Goal: Task Accomplishment & Management: Manage account settings

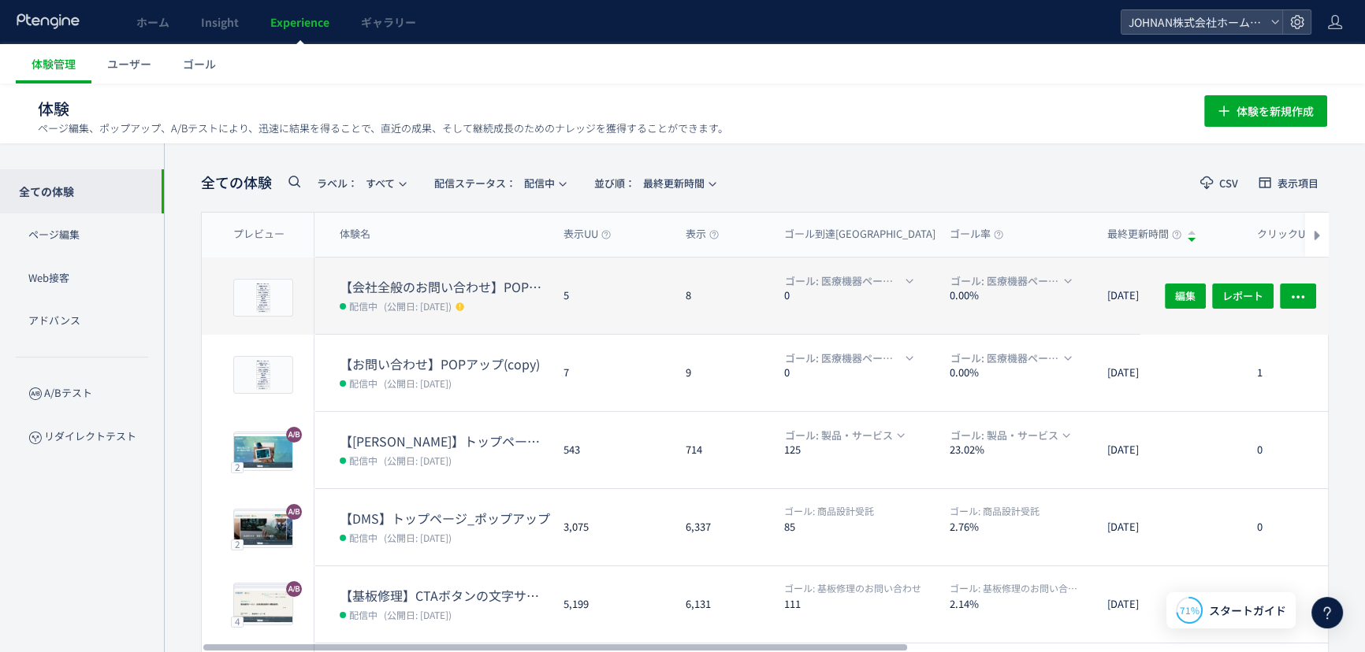
click at [720, 311] on div "8" at bounding box center [722, 296] width 98 height 76
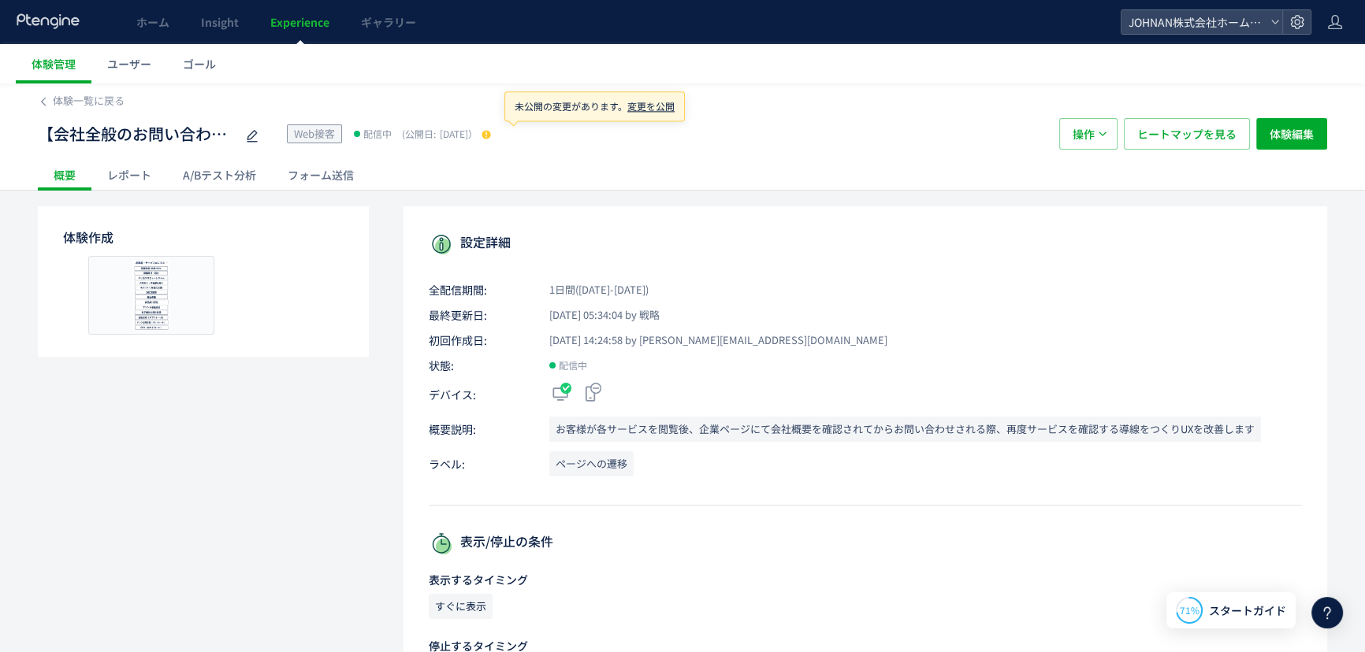
click at [490, 137] on use at bounding box center [485, 134] width 9 height 9
click at [651, 102] on span "変更を公開" at bounding box center [650, 105] width 47 height 13
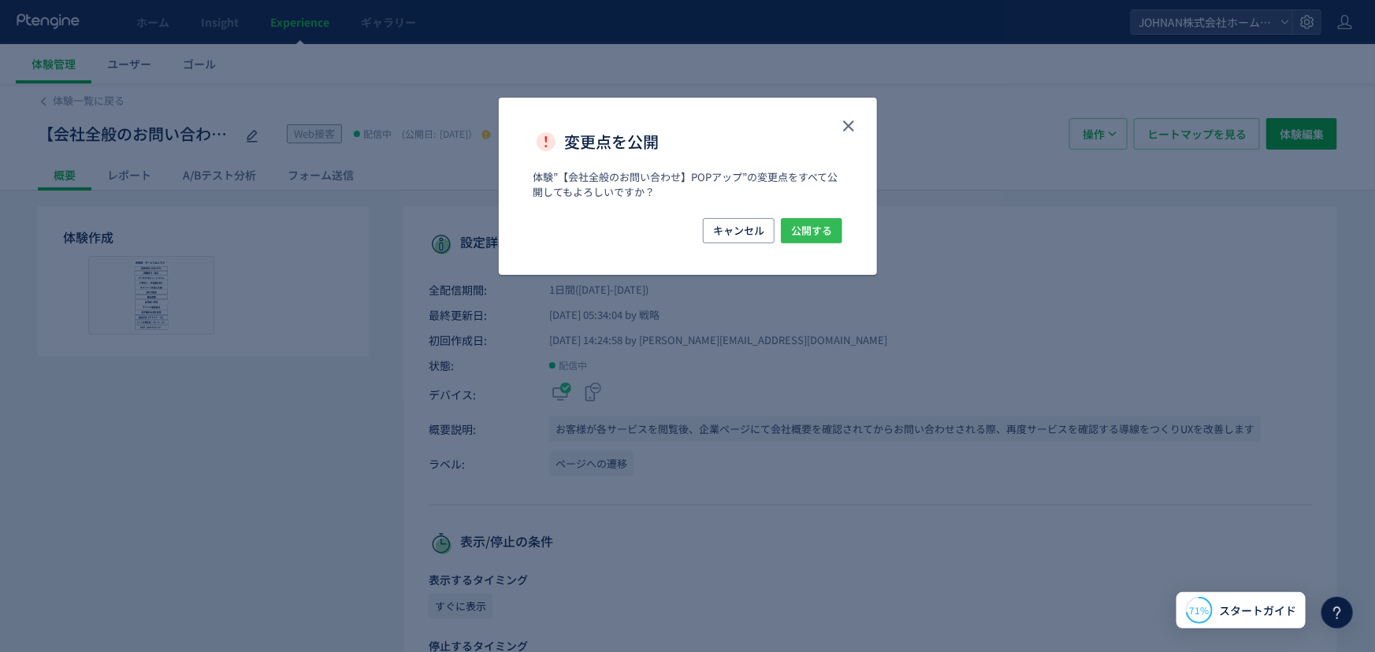
click at [808, 237] on span "公開する" at bounding box center [811, 230] width 41 height 25
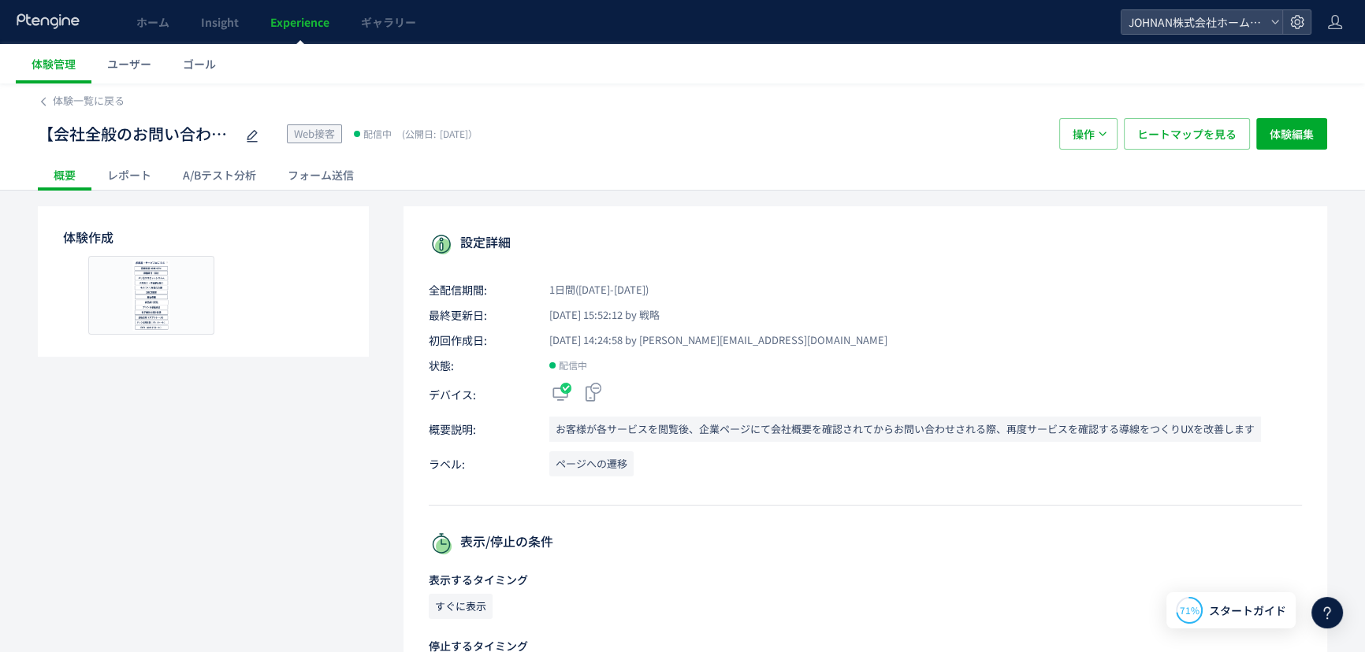
click at [135, 170] on div "レポート" at bounding box center [129, 175] width 76 height 32
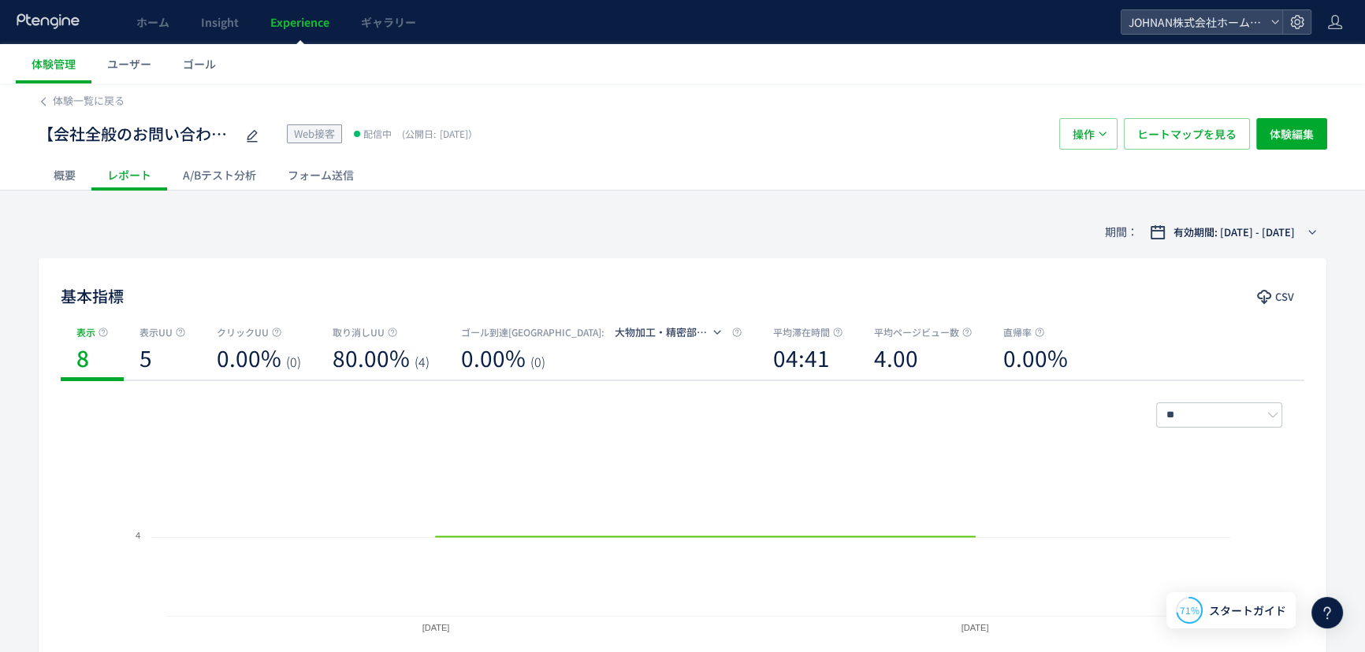
click at [69, 173] on div "概要" at bounding box center [65, 175] width 54 height 32
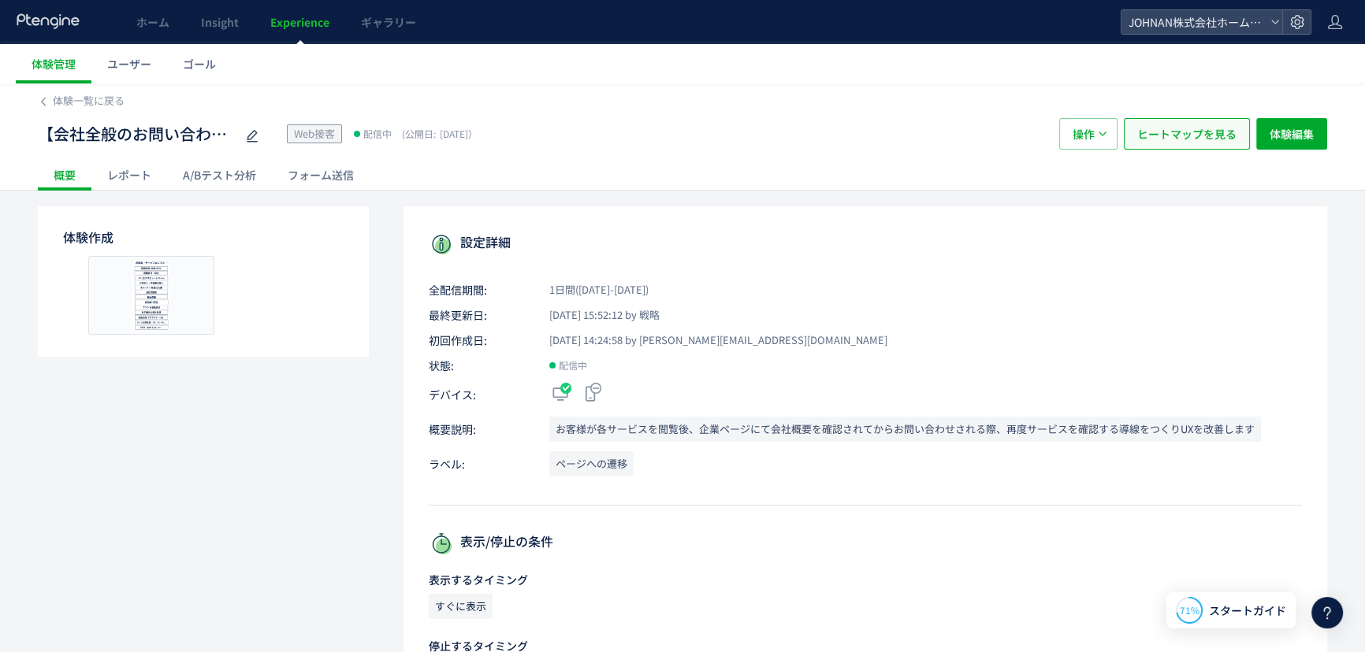
click at [1201, 139] on span "ヒートマップを見る" at bounding box center [1186, 134] width 99 height 32
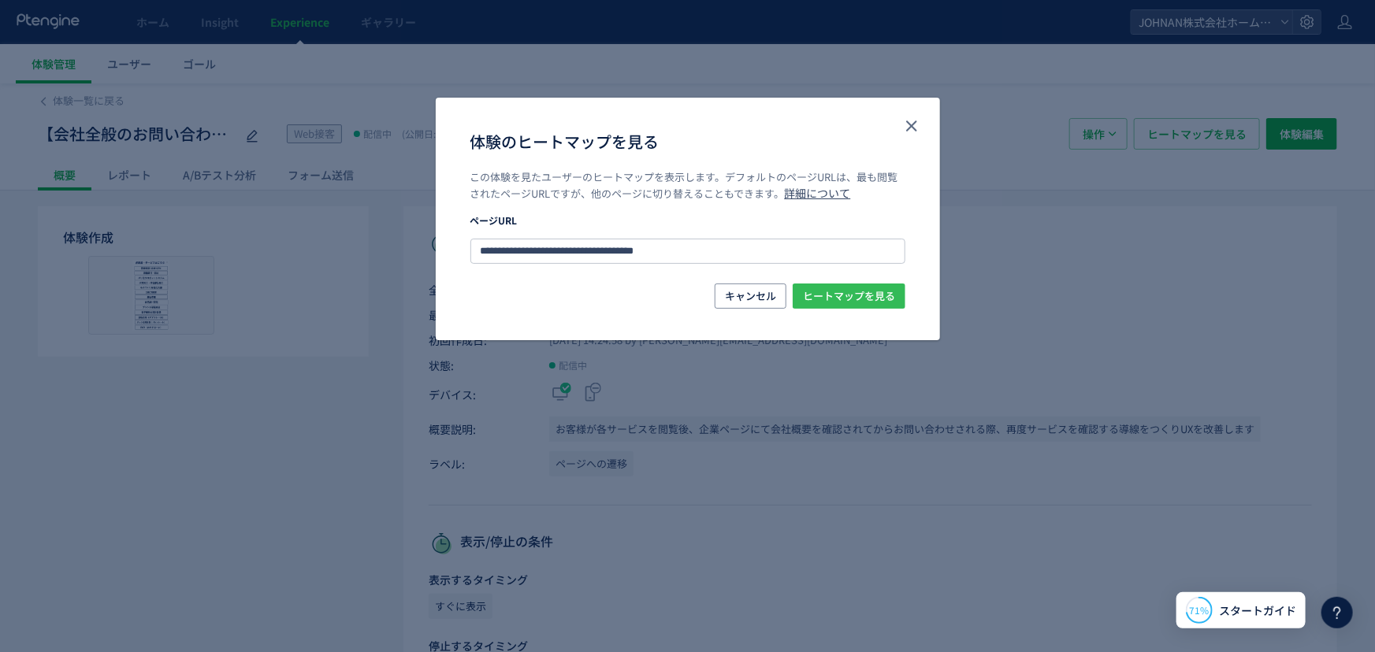
click at [834, 292] on span "ヒートマップを見る" at bounding box center [849, 296] width 92 height 25
click at [905, 126] on icon "close" at bounding box center [911, 126] width 19 height 19
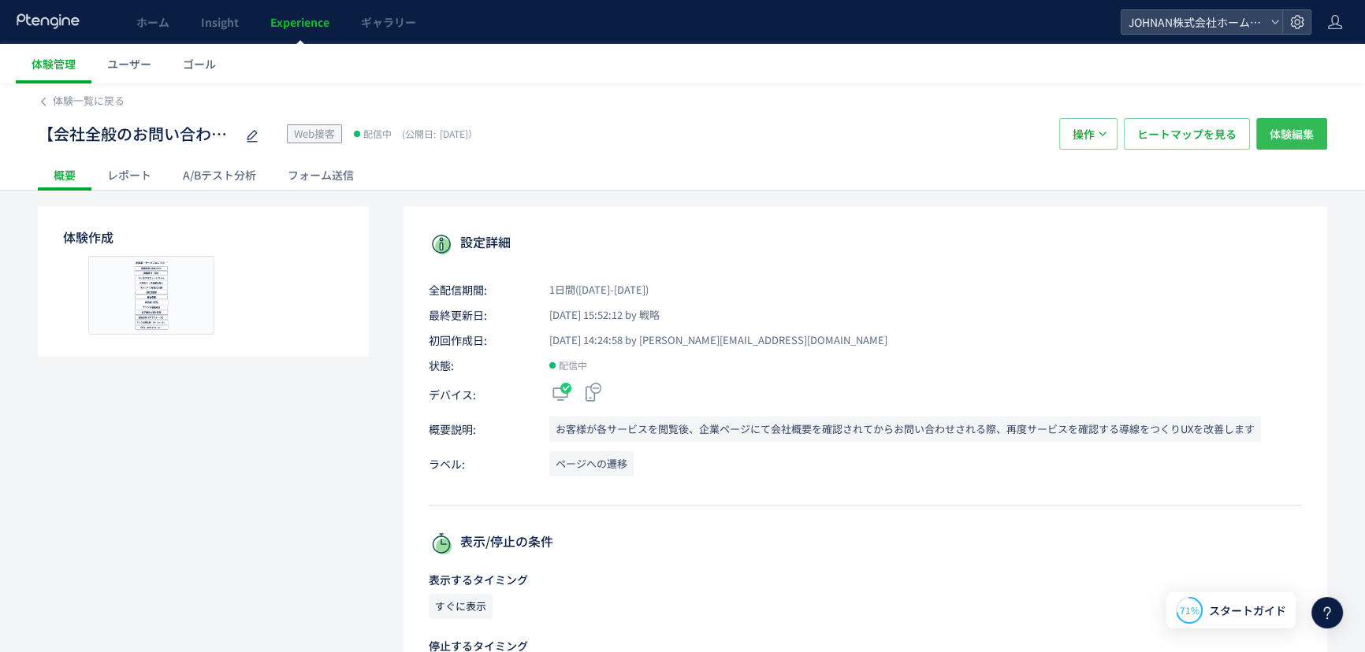
click at [1296, 135] on span "体験編集" at bounding box center [1291, 134] width 44 height 32
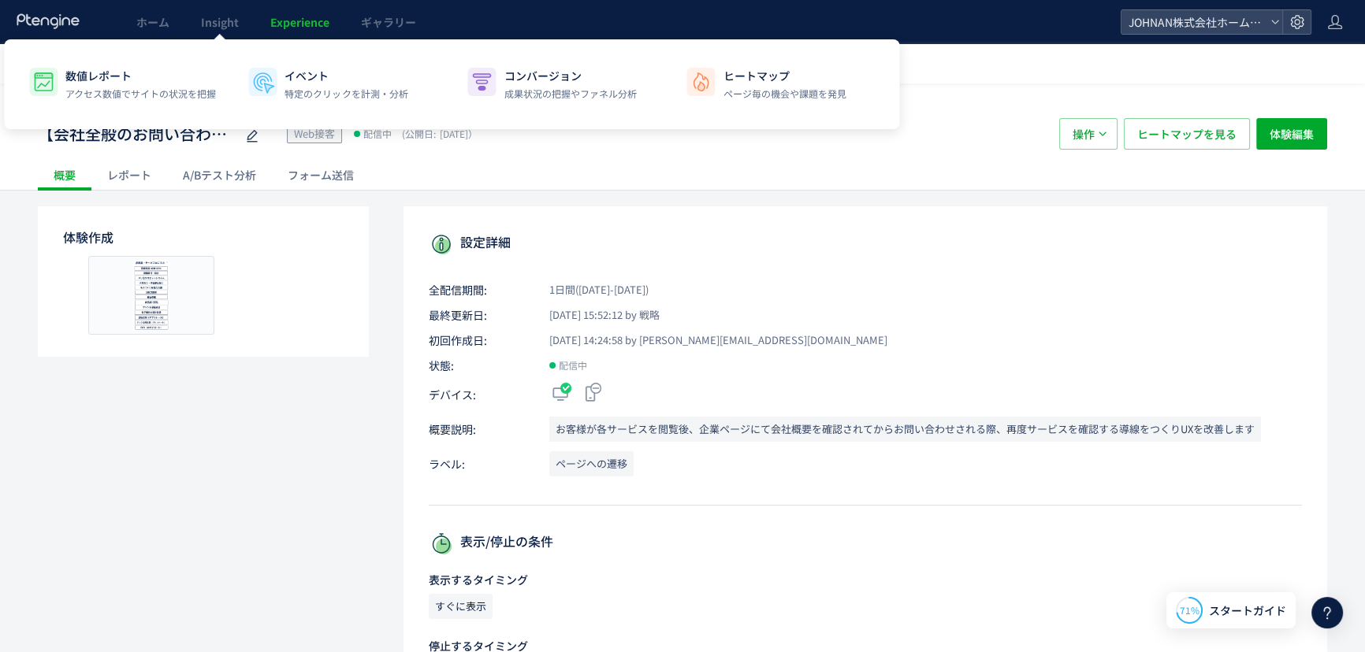
click at [297, 17] on span "Experience" at bounding box center [299, 22] width 59 height 16
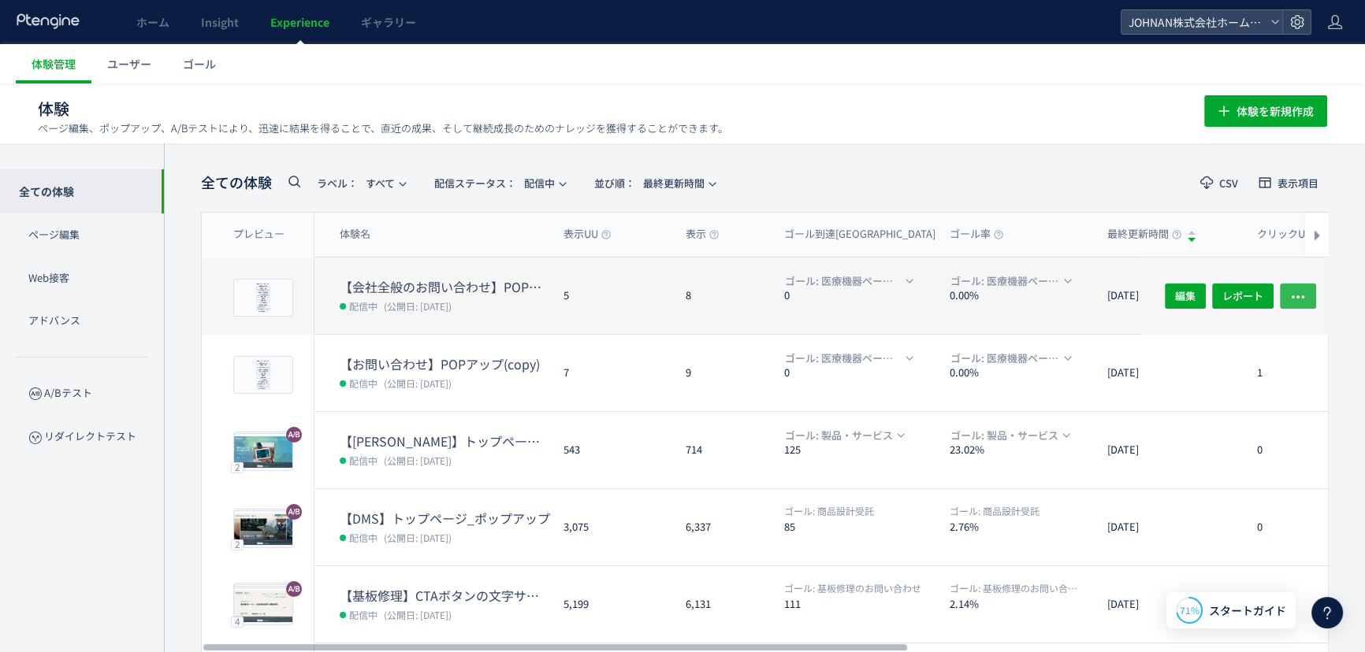
click at [1303, 297] on icon "button" at bounding box center [1298, 296] width 16 height 16
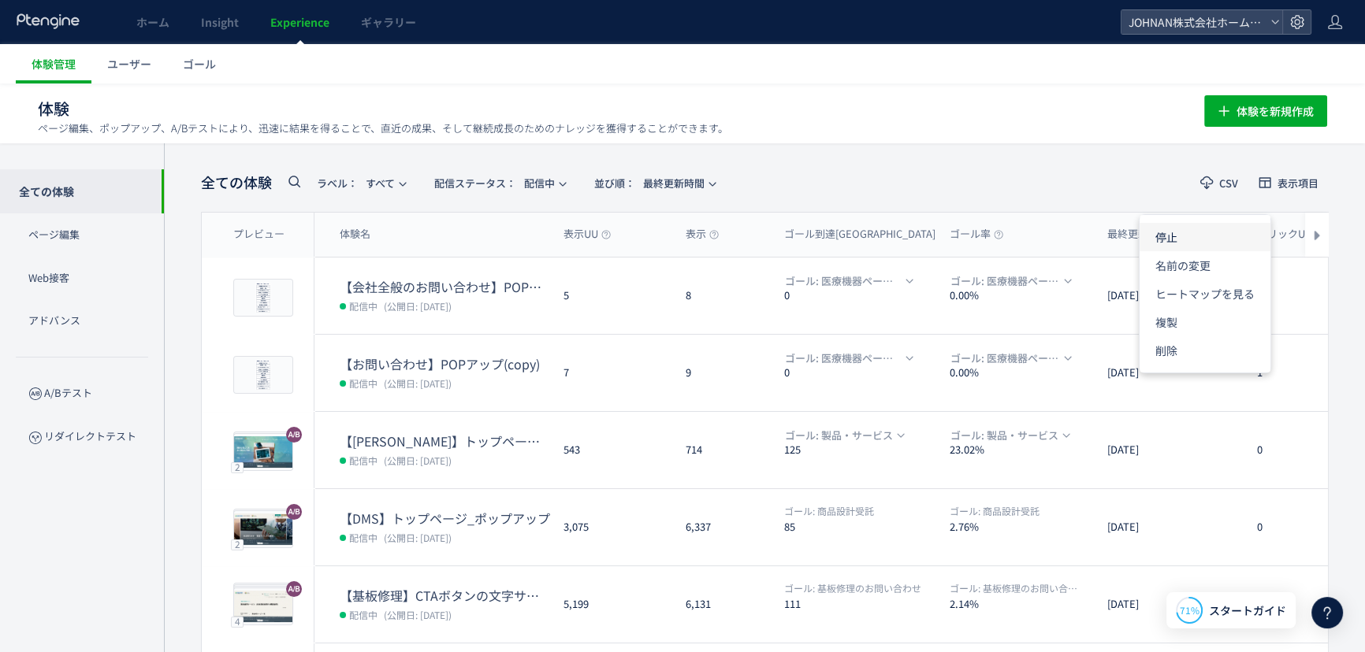
click at [1170, 235] on li "停止" at bounding box center [1204, 237] width 131 height 28
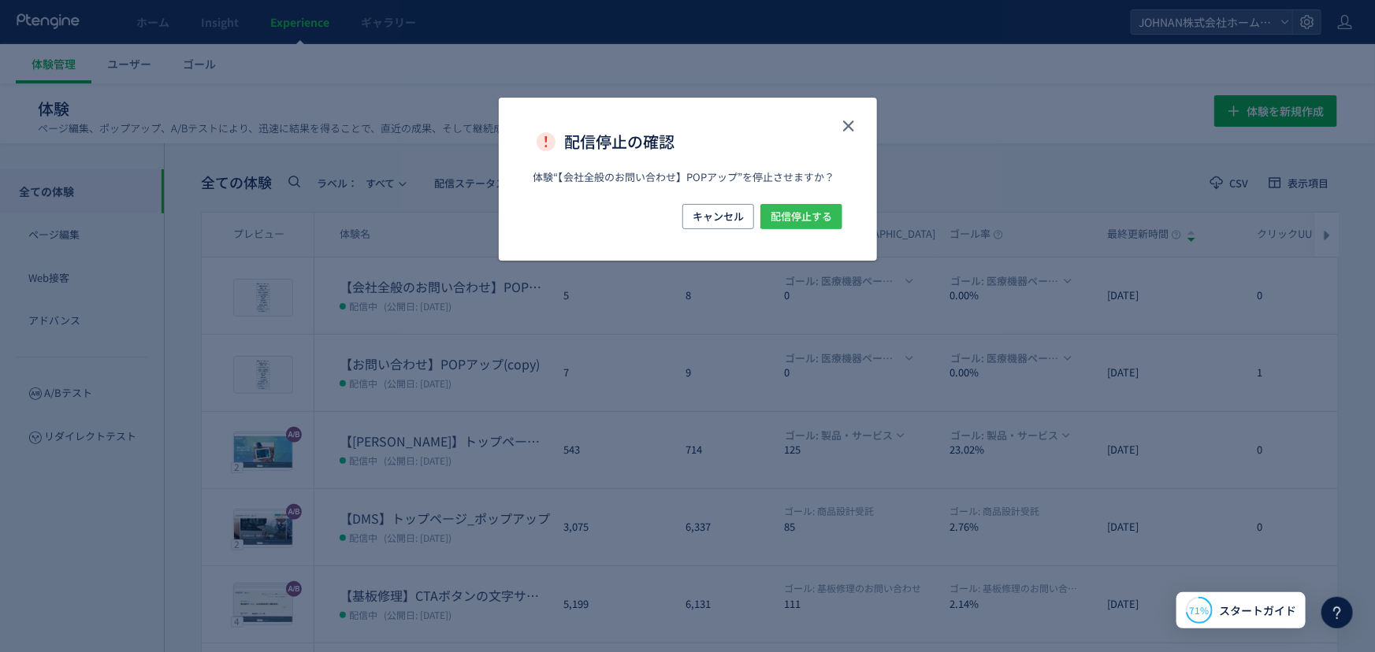
click at [790, 224] on span "配信停止する" at bounding box center [801, 216] width 61 height 25
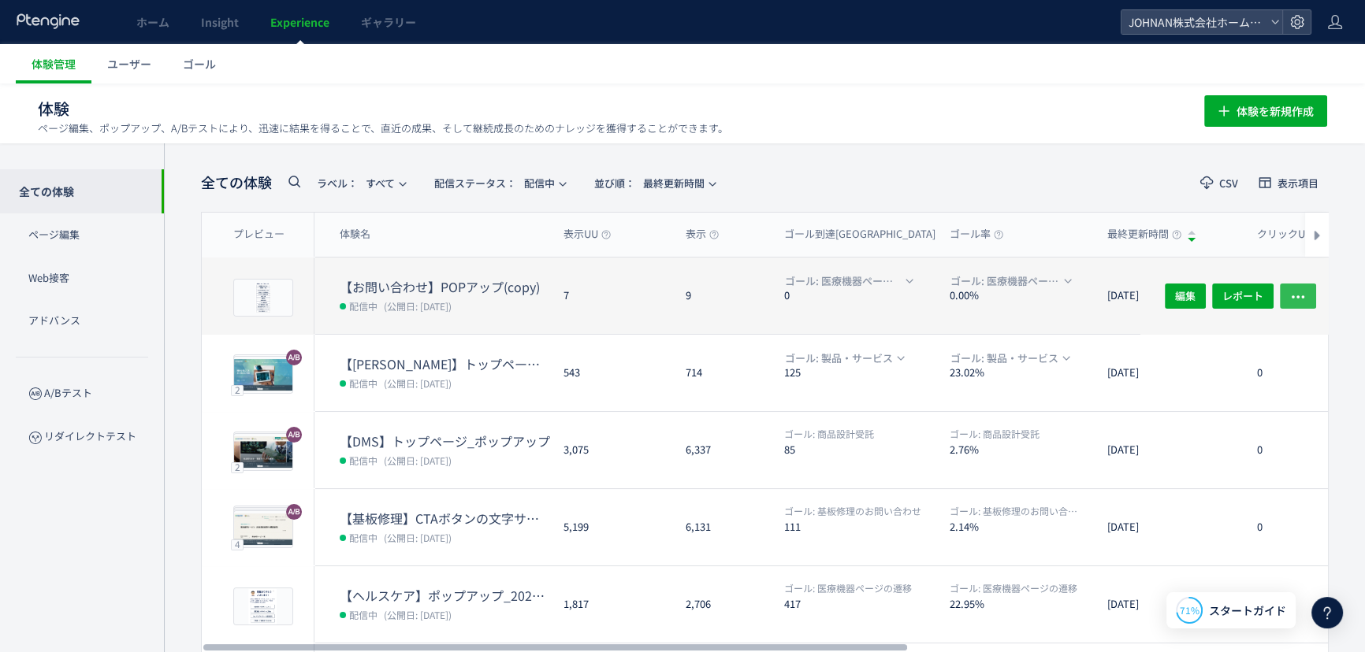
click at [1294, 296] on icon "button" at bounding box center [1298, 296] width 16 height 16
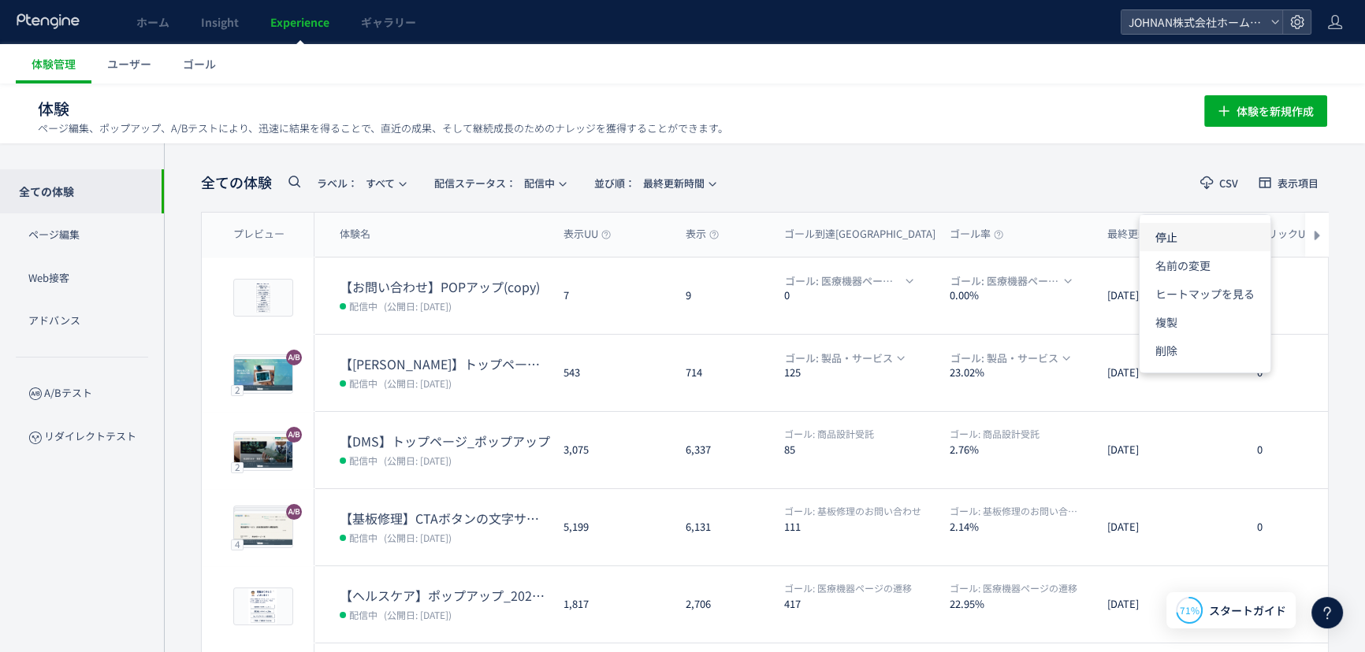
click at [1173, 237] on li "停止" at bounding box center [1204, 237] width 131 height 28
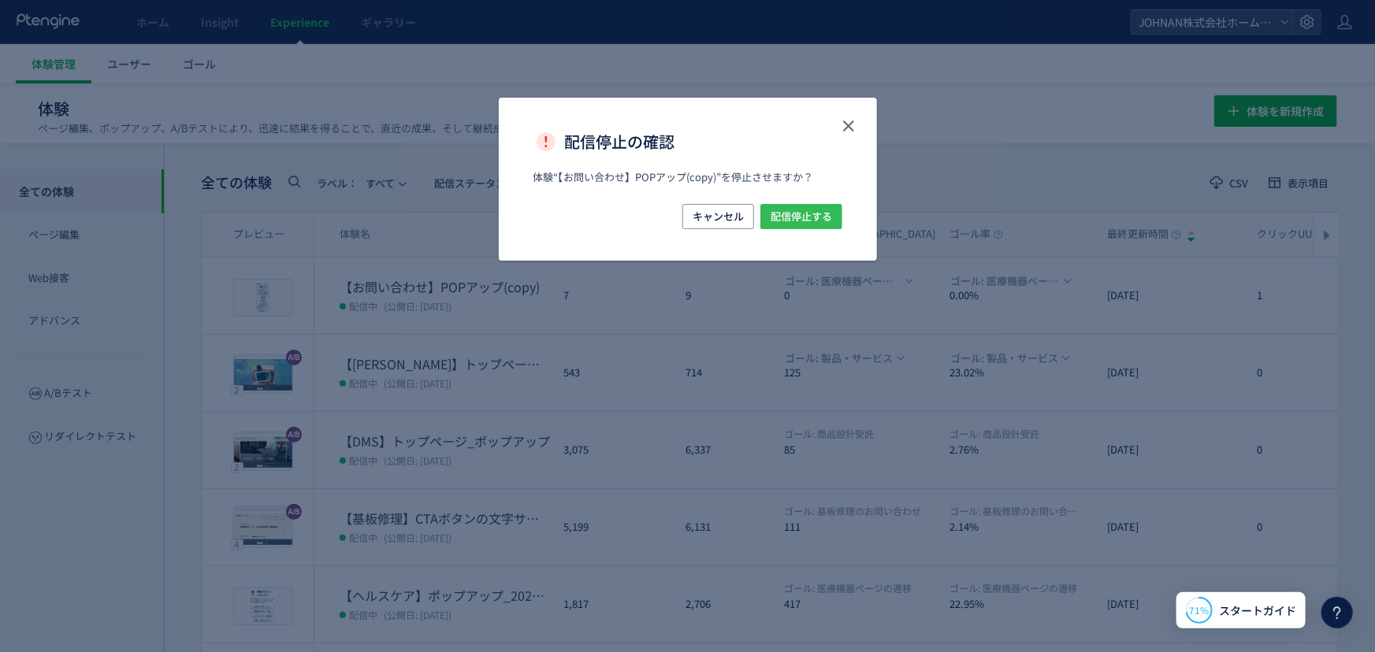
drag, startPoint x: 787, startPoint y: 217, endPoint x: 796, endPoint y: 232, distance: 16.6
click at [788, 220] on span "配信停止する" at bounding box center [801, 216] width 61 height 25
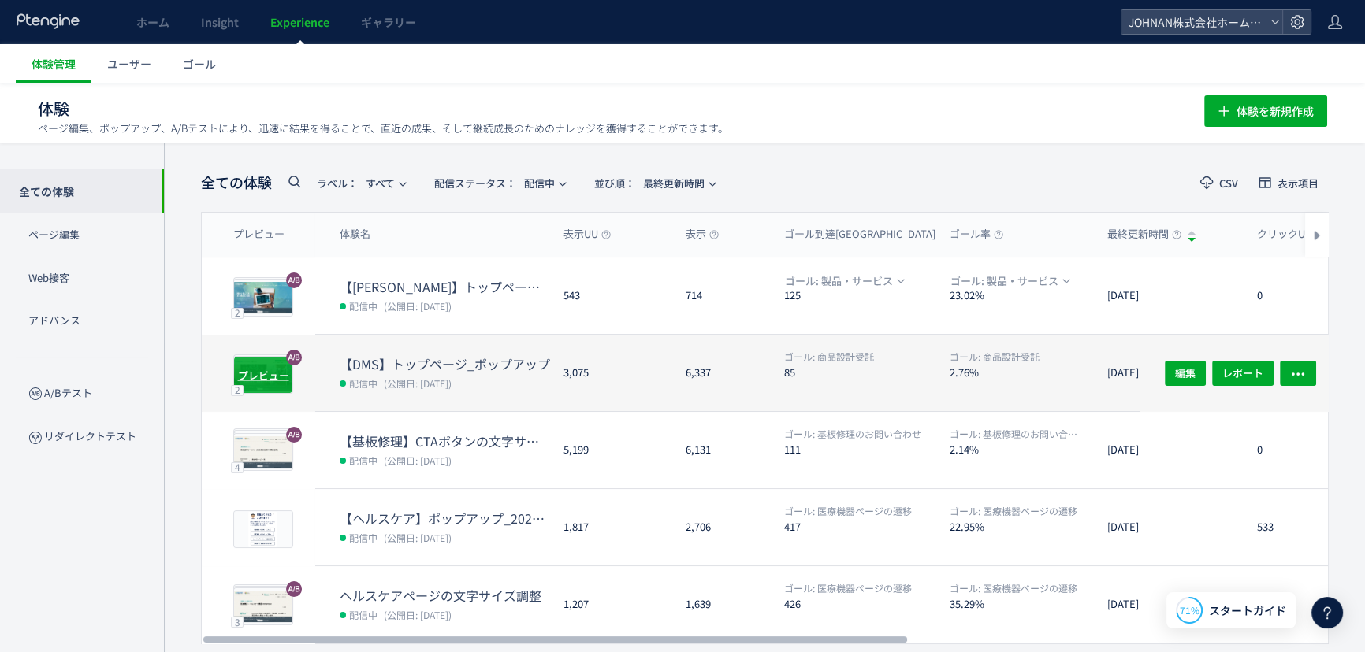
click at [255, 377] on span "プレビュー" at bounding box center [263, 374] width 51 height 15
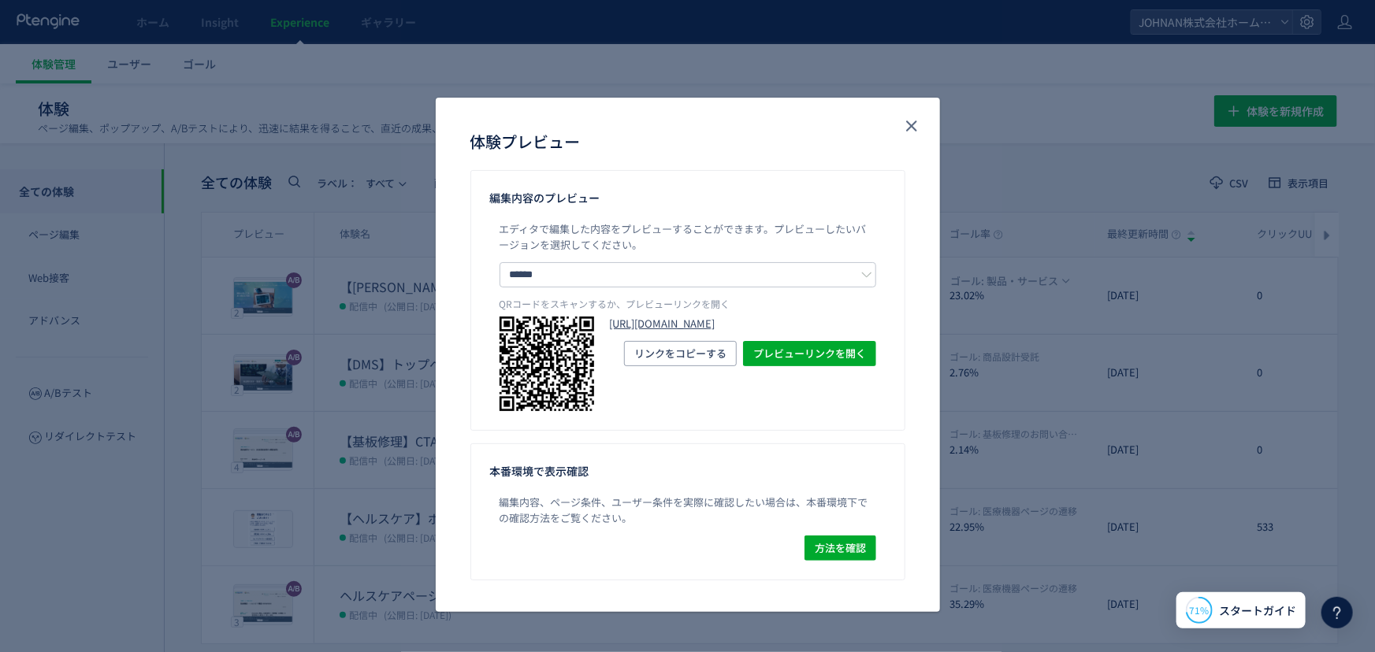
click at [704, 332] on link "https://www.johnan.com/dms/?preview_ptx_token=v4-ac471000-a7af-42c9-9b9b-d2ed28…" at bounding box center [743, 324] width 266 height 15
click at [914, 119] on icon "close" at bounding box center [911, 126] width 19 height 19
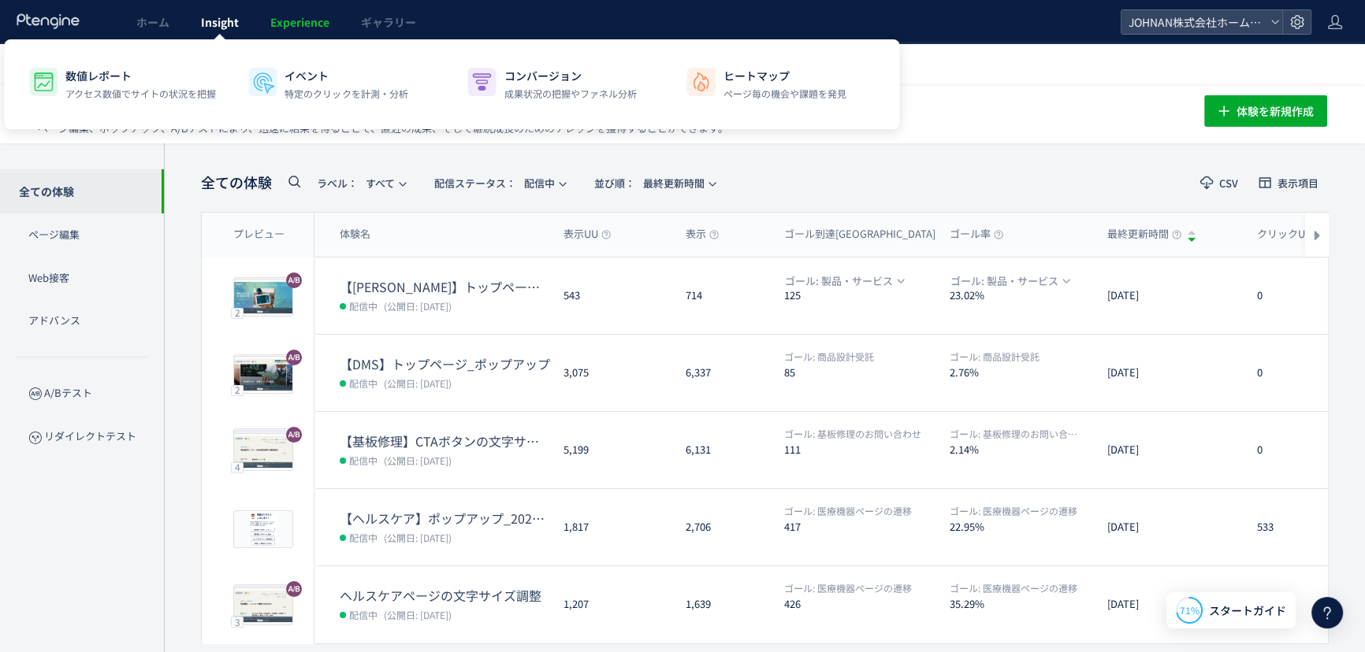
click at [216, 24] on span "Insight" at bounding box center [220, 22] width 38 height 16
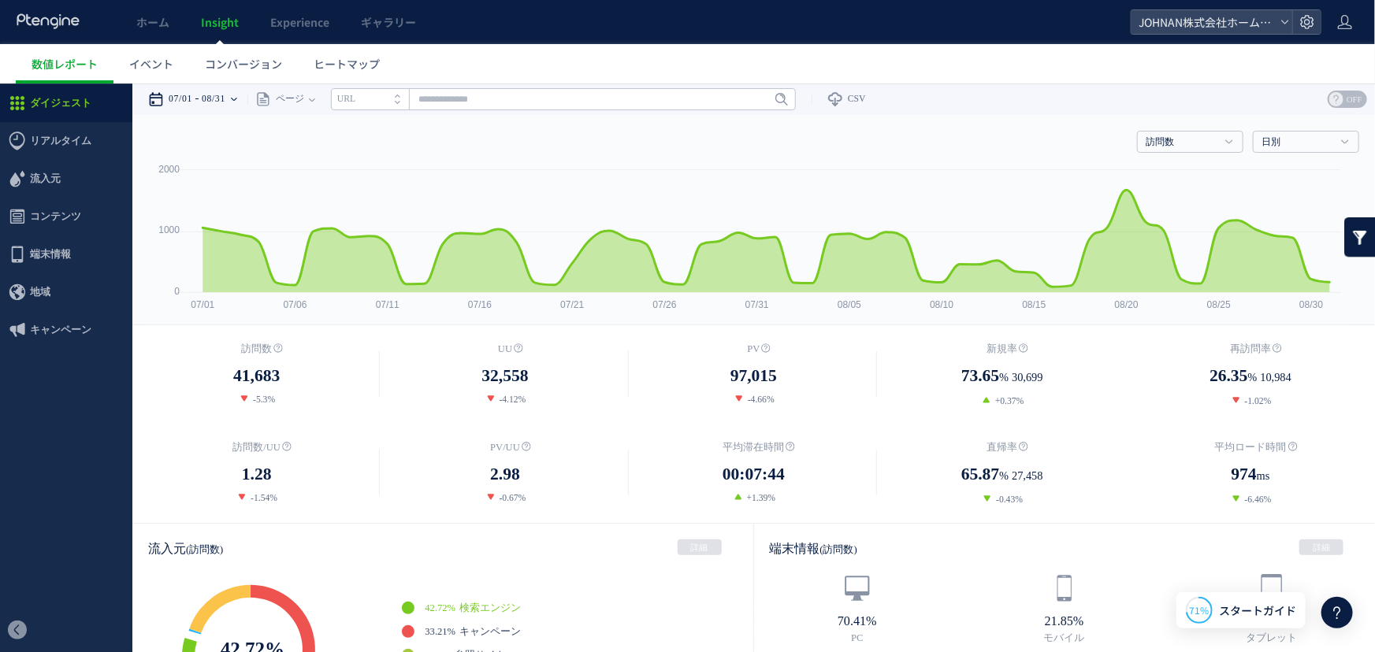
click at [247, 98] on div "07/01 08/31" at bounding box center [197, 99] width 99 height 32
click at [650, 102] on input "text" at bounding box center [563, 98] width 465 height 22
click at [652, 98] on input "text" at bounding box center [563, 98] width 465 height 22
click at [469, 97] on input "text" at bounding box center [563, 98] width 465 height 22
paste input "**********"
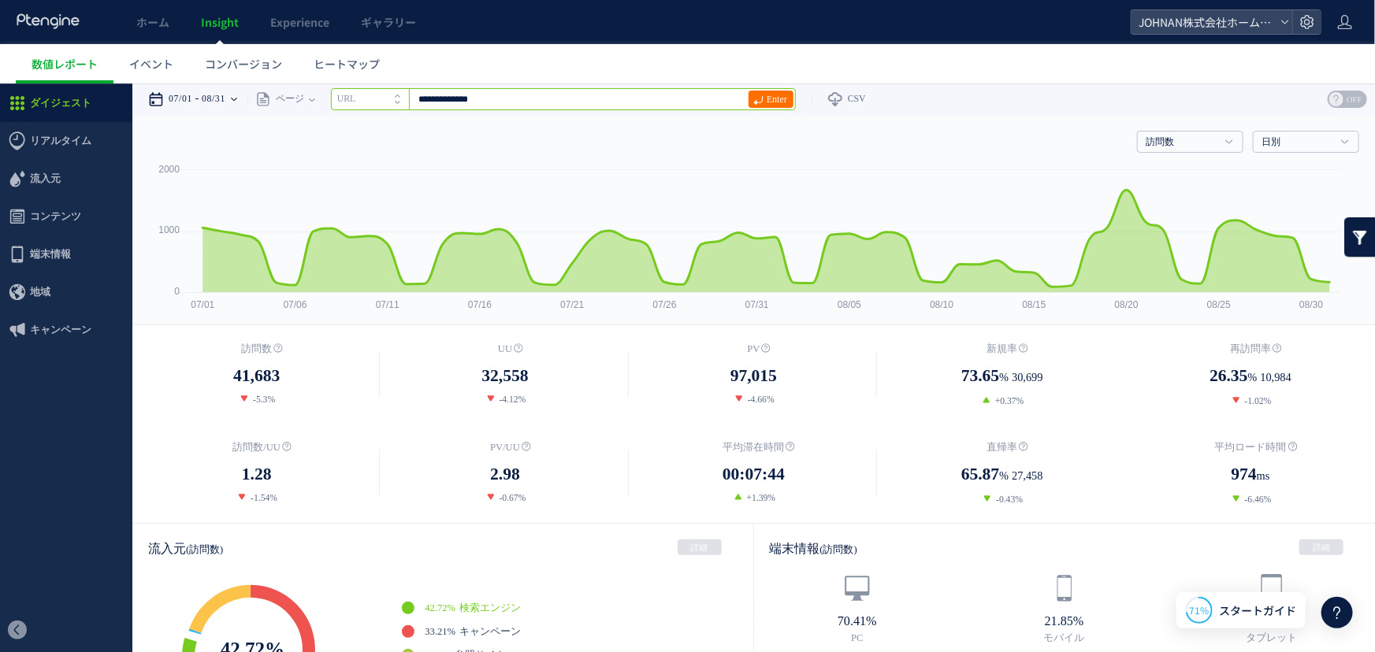
type input "**********"
click at [237, 102] on icon at bounding box center [234, 99] width 6 height 32
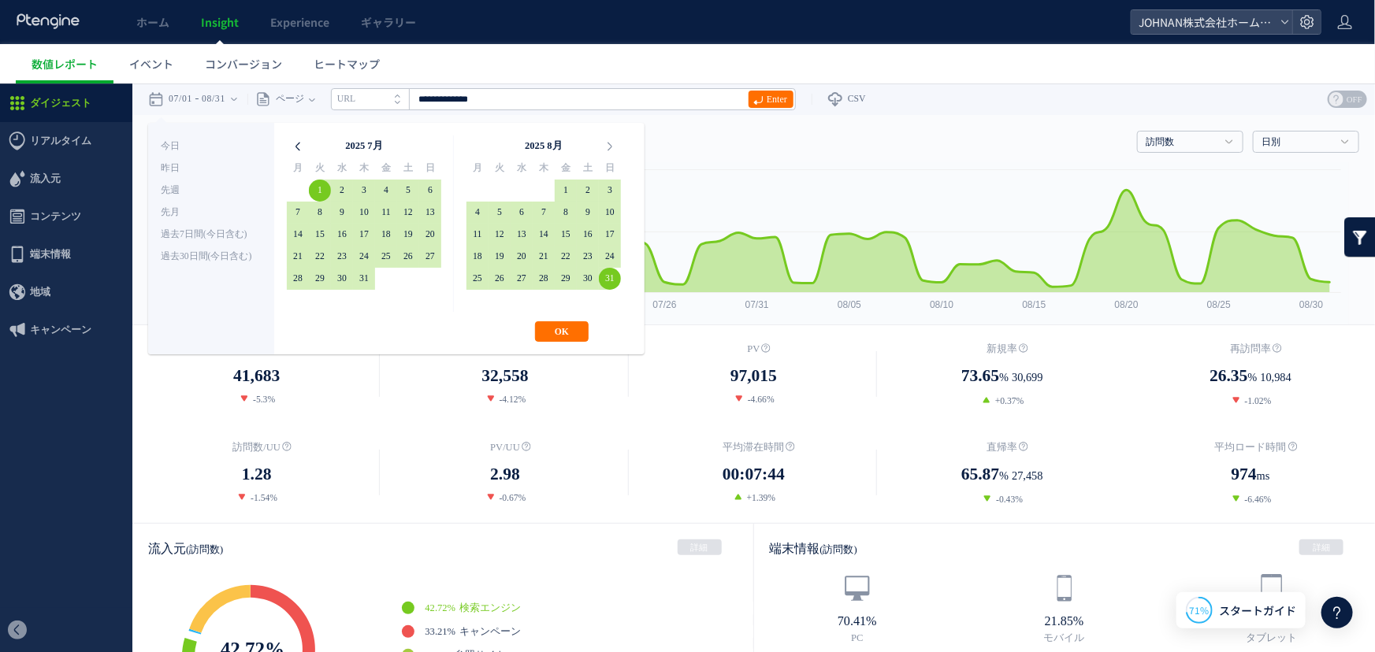
click at [296, 147] on icon at bounding box center [298, 146] width 22 height 22
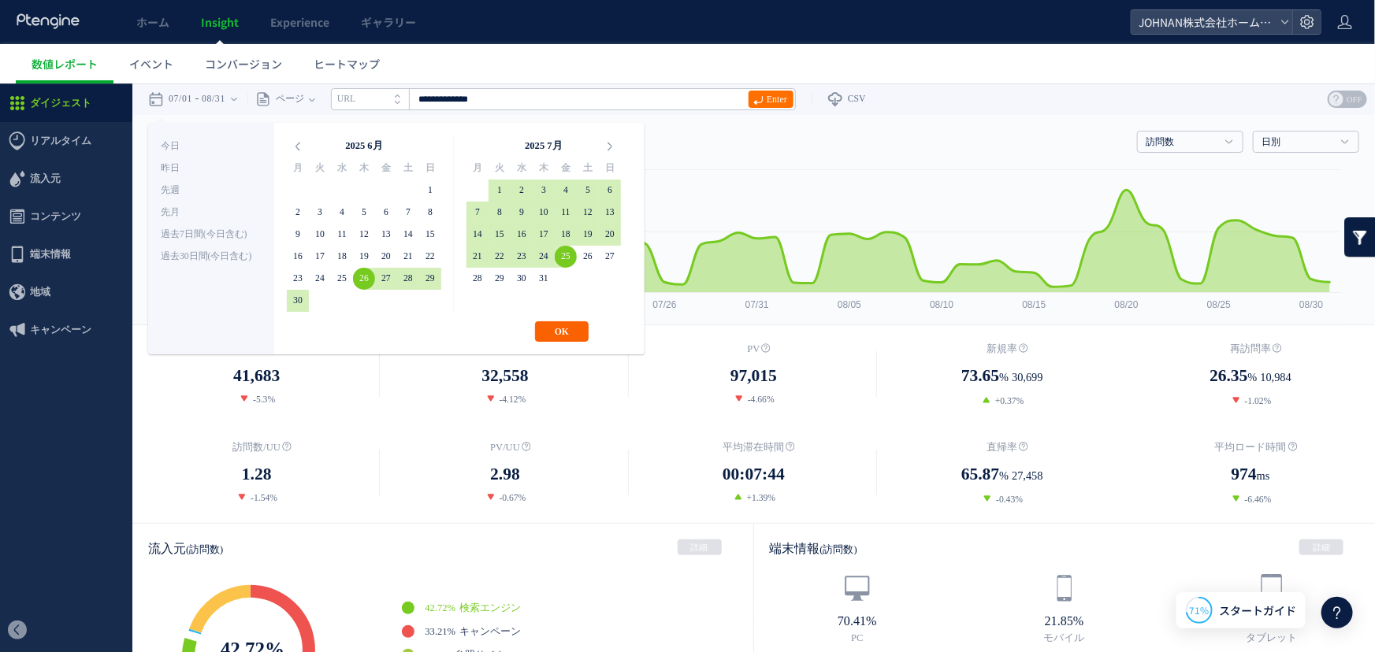
click at [553, 333] on button "OK" at bounding box center [562, 331] width 54 height 20
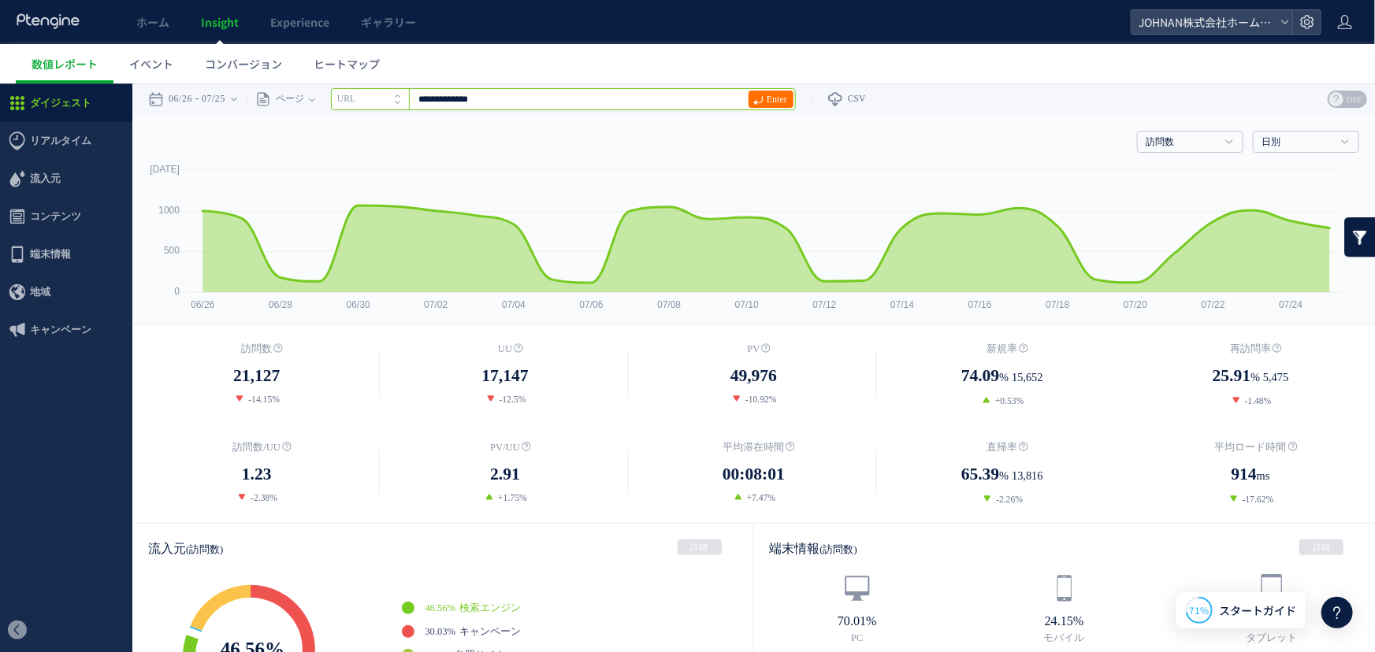
drag, startPoint x: 542, startPoint y: 104, endPoint x: 359, endPoint y: 110, distance: 182.9
click at [339, 110] on div "**********" at bounding box center [521, 99] width 548 height 32
click at [565, 92] on input "text" at bounding box center [563, 98] width 465 height 22
paste input "**********"
click at [787, 94] on span "Enter" at bounding box center [777, 98] width 20 height 17
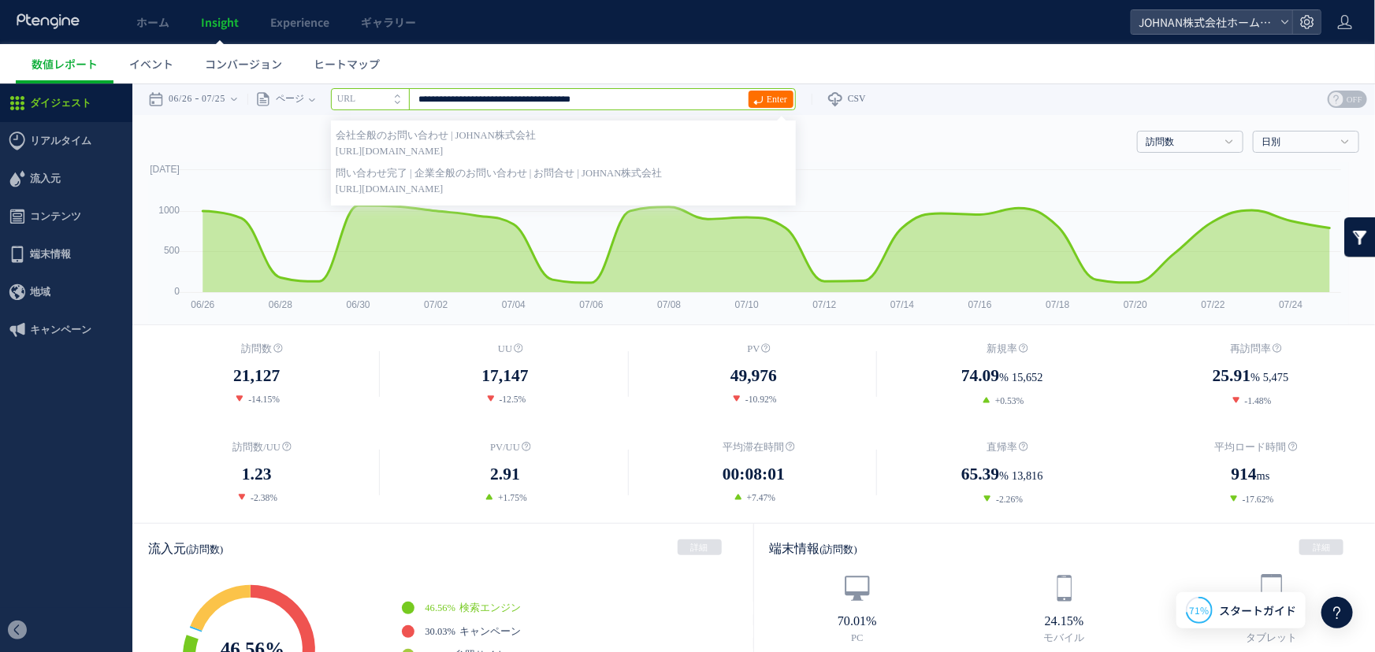
click at [753, 95] on input "**********" at bounding box center [563, 98] width 465 height 22
click at [763, 98] on use at bounding box center [758, 99] width 9 height 9
click at [550, 139] on strong "会社全般のお問い合わせ | JOHNAN株式会社" at bounding box center [563, 135] width 455 height 16
type input "**********"
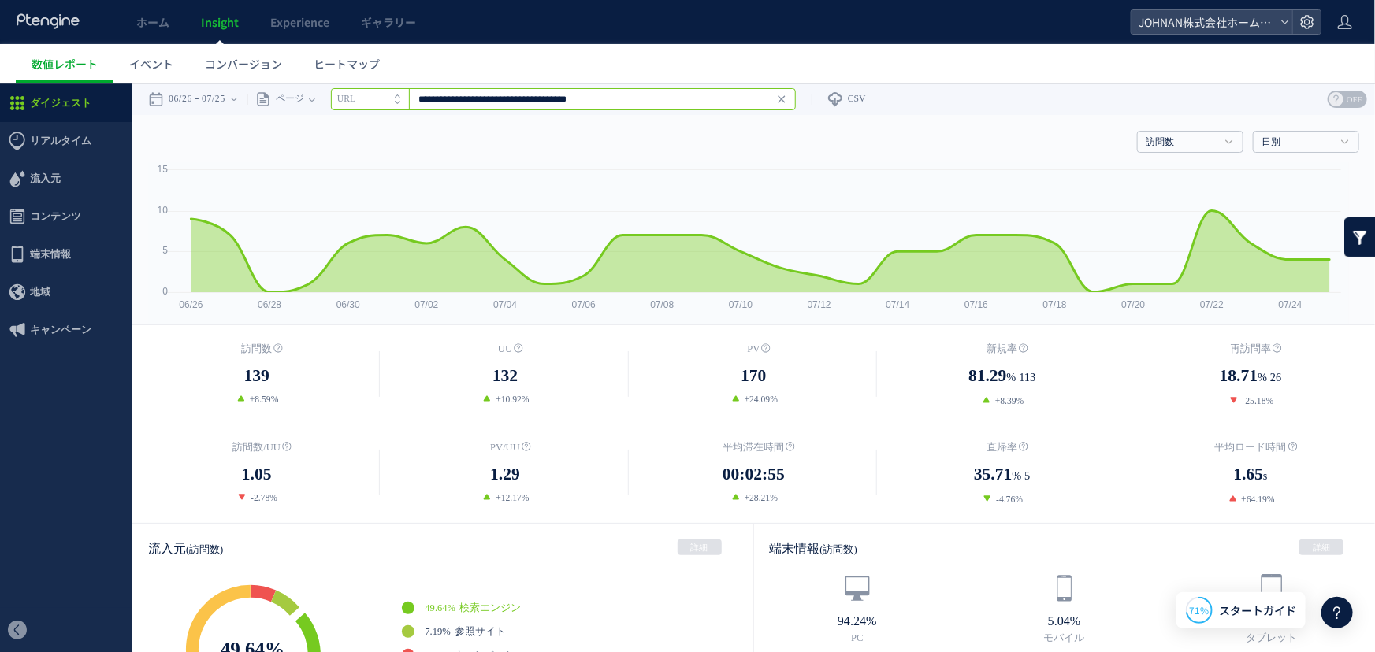
drag, startPoint x: 430, startPoint y: 99, endPoint x: 700, endPoint y: 98, distance: 269.5
click at [700, 98] on input "**********" at bounding box center [563, 98] width 465 height 22
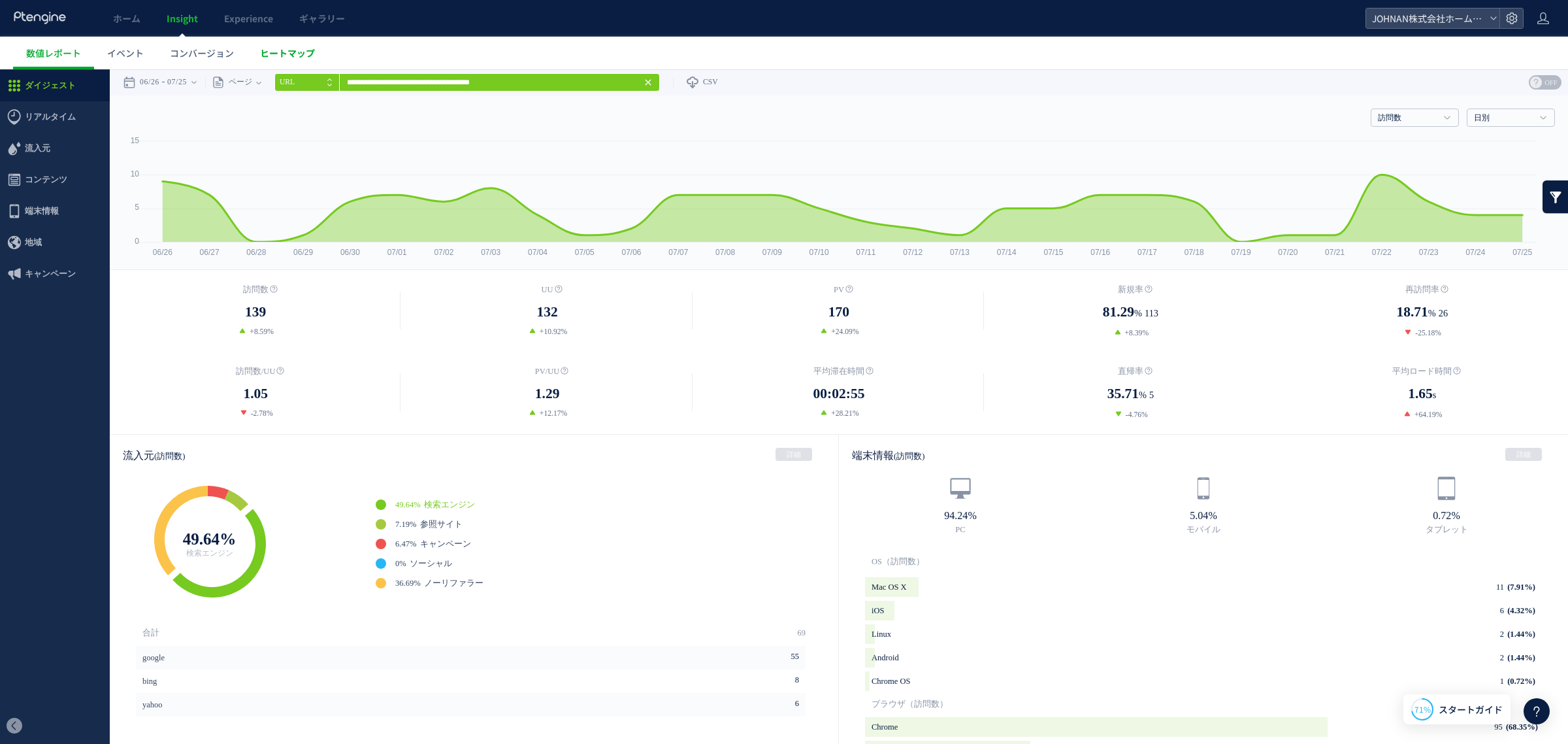
drag, startPoint x: 288, startPoint y: 47, endPoint x: 295, endPoint y: 52, distance: 8.6
click at [289, 47] on span "ヒートマップ" at bounding box center [288, 53] width 55 height 13
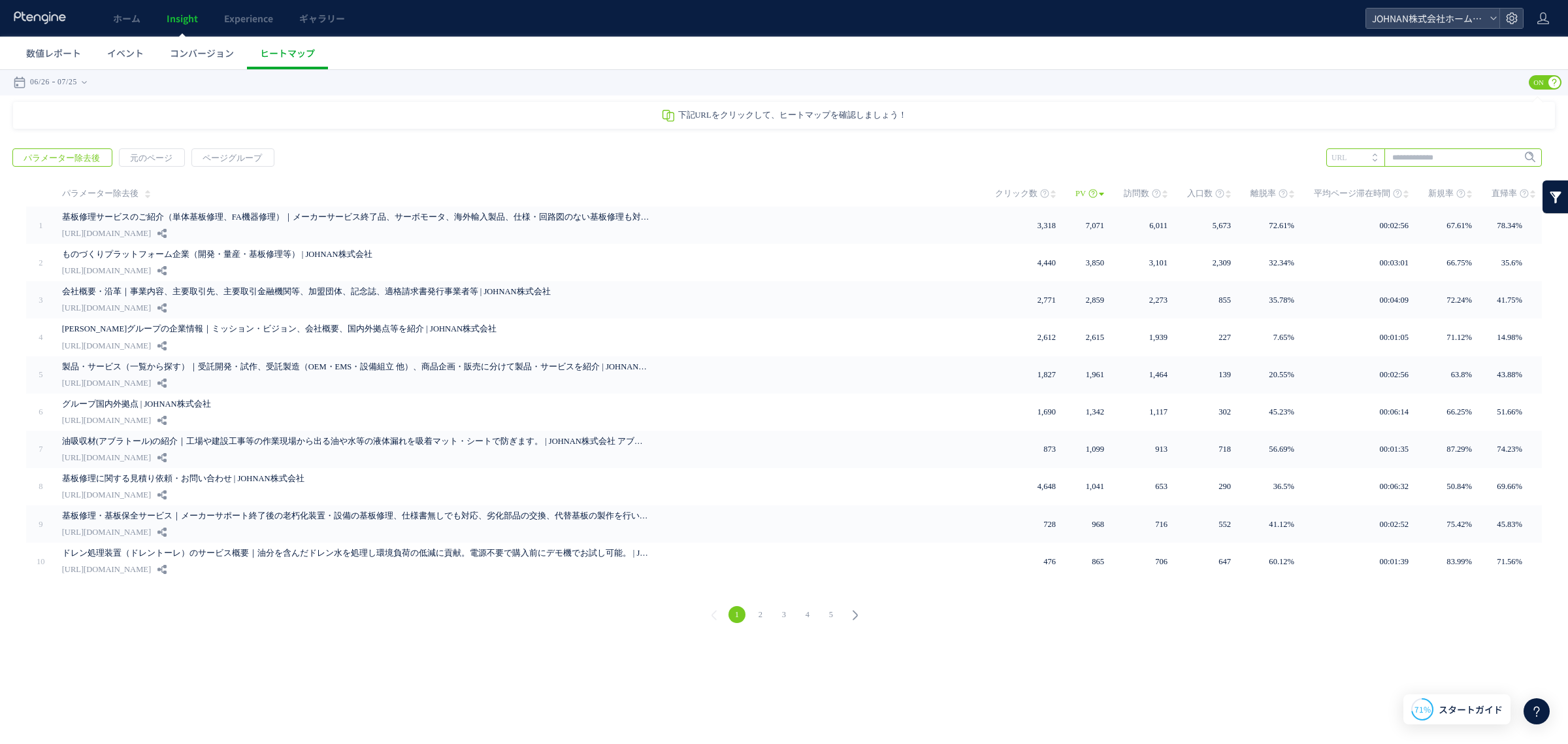
click at [1139, 161] on input "text" at bounding box center [1435, 158] width 216 height 18
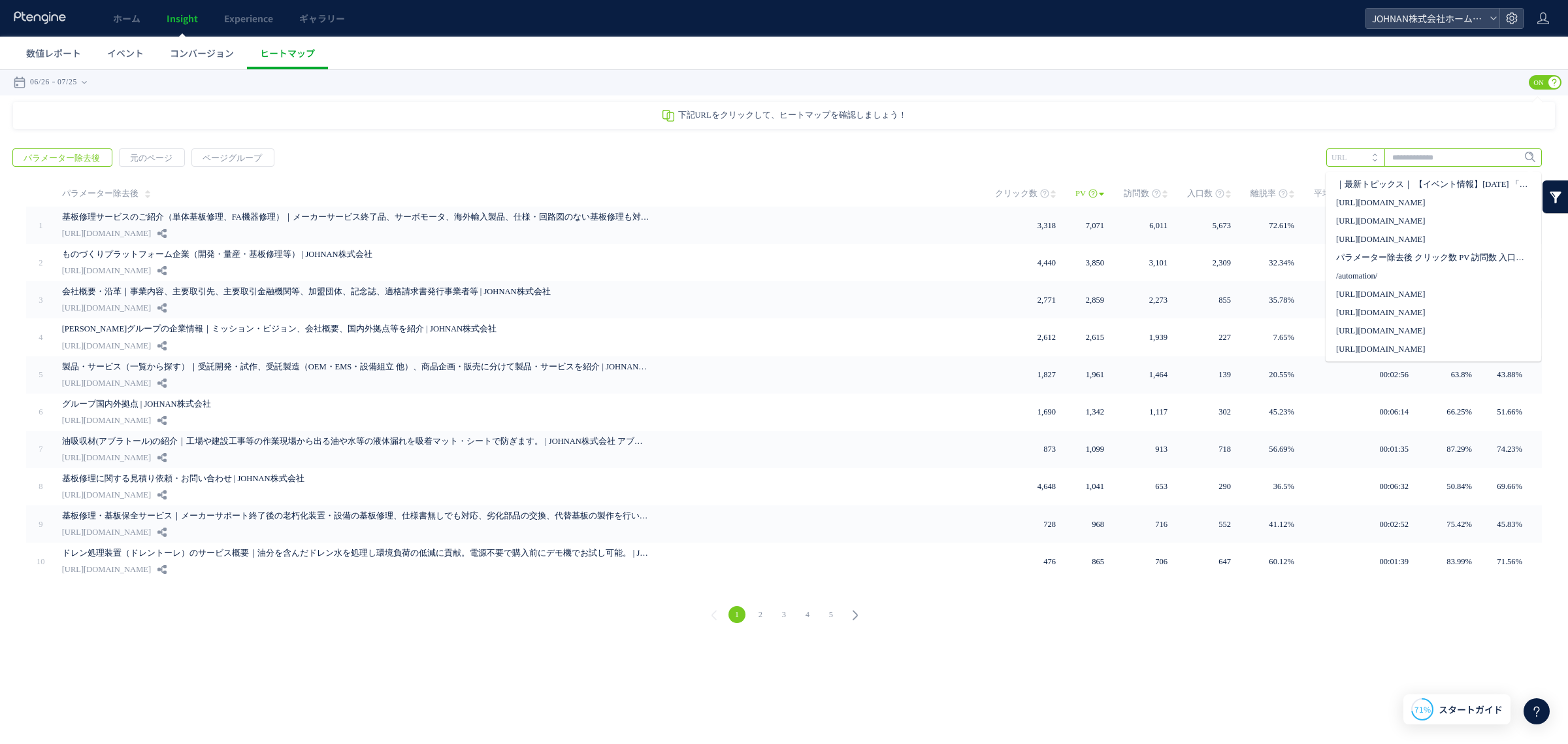
click at [1139, 158] on input "text" at bounding box center [1435, 158] width 216 height 18
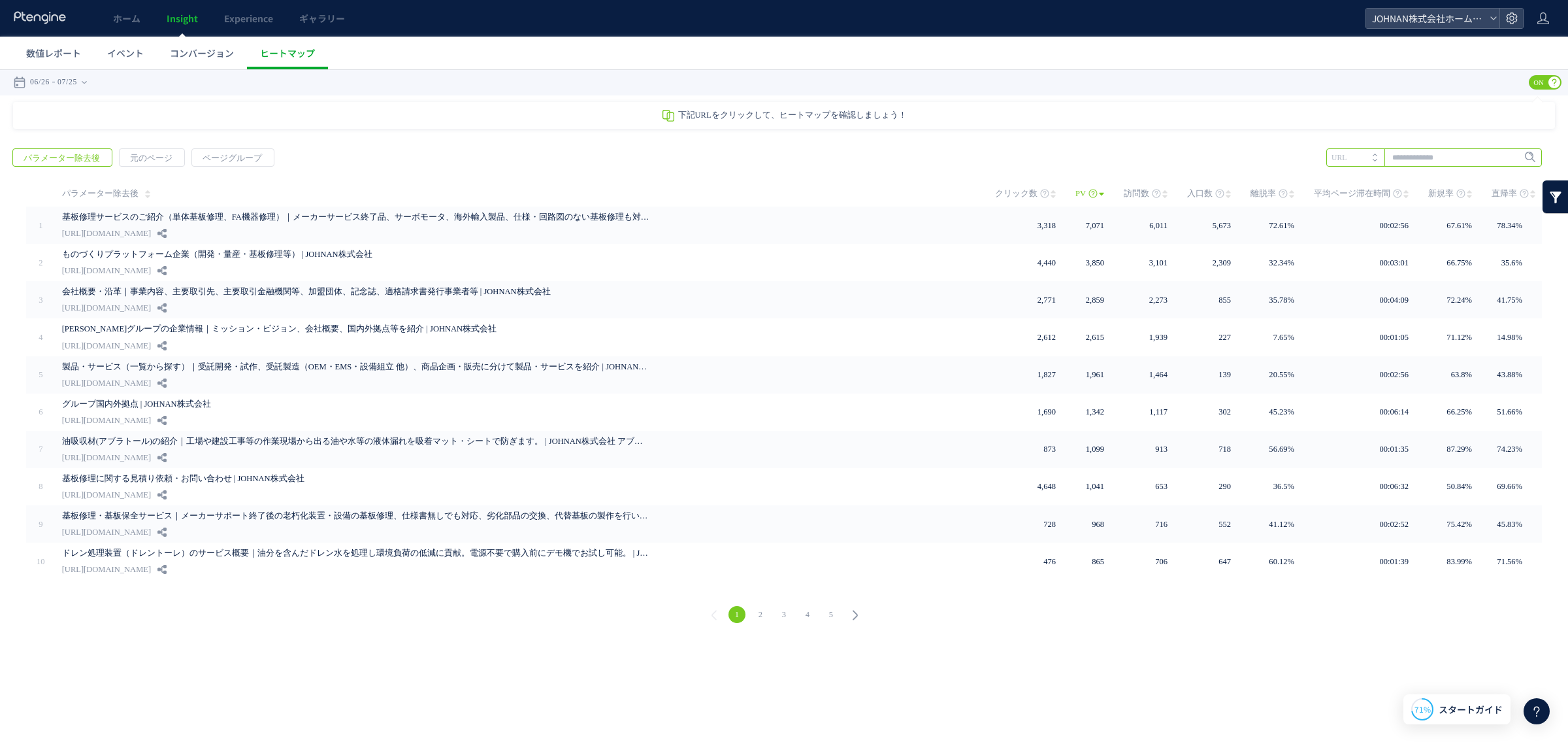
paste input "**********"
type input "**********"
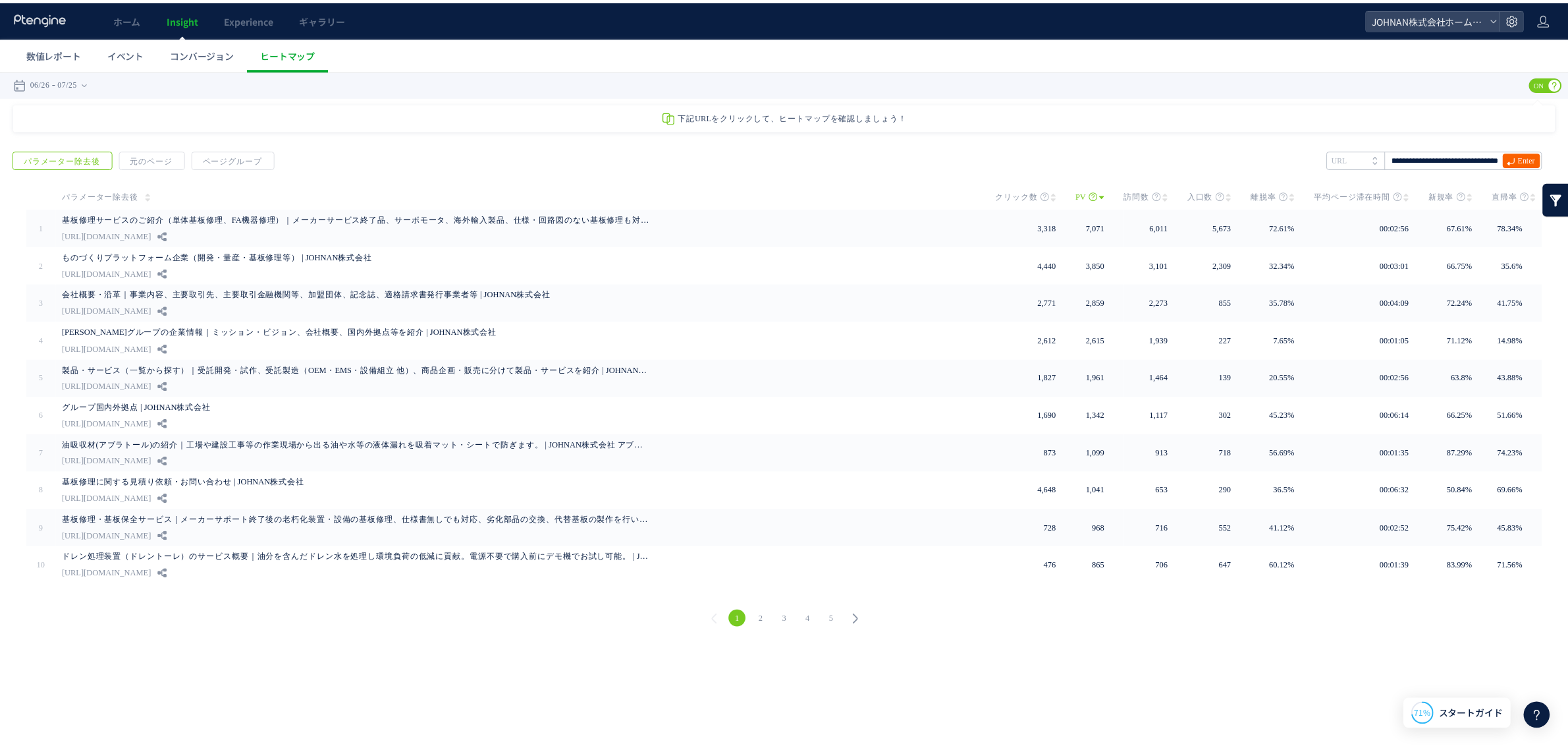
scroll to position [0, 0]
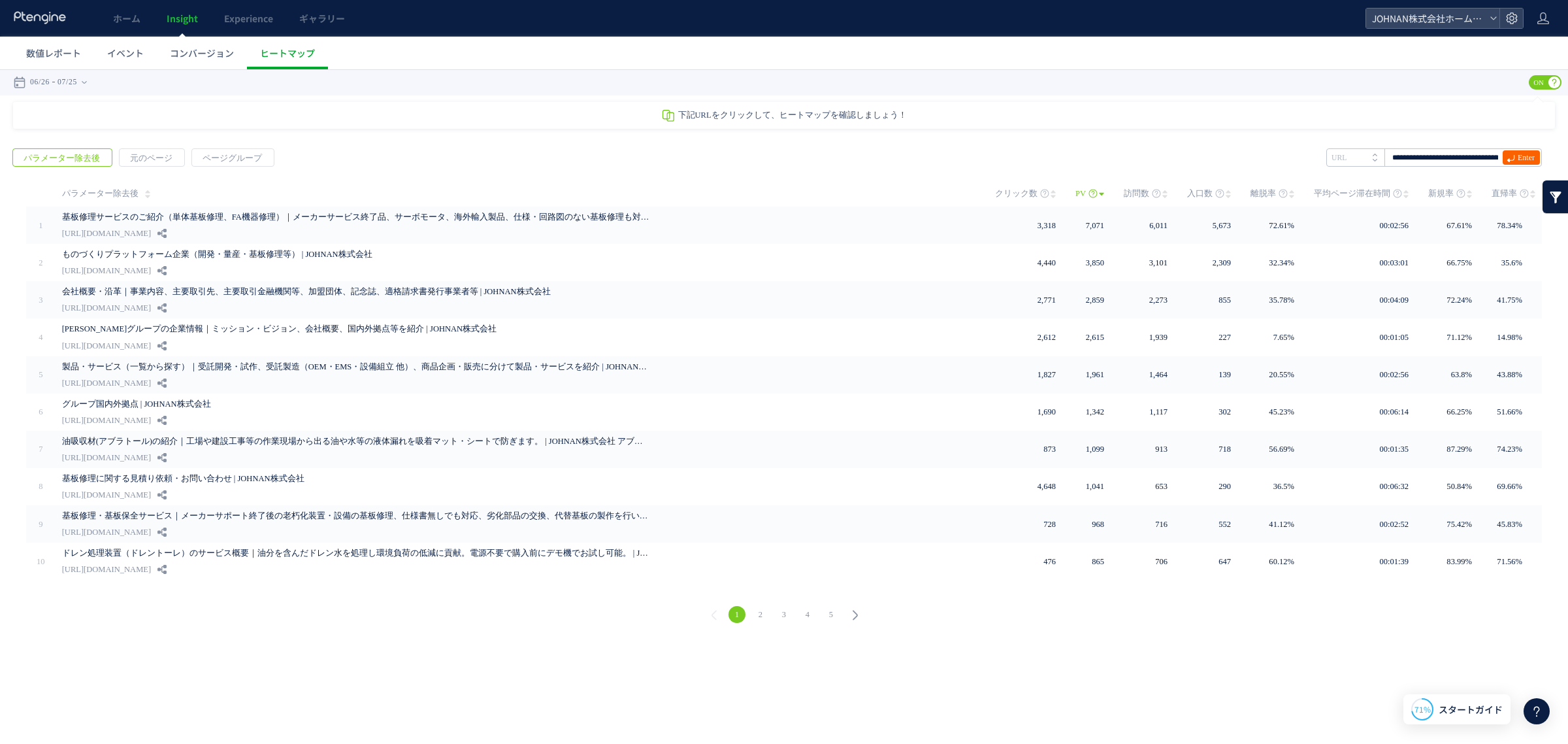
click at [1139, 157] on span "Enter" at bounding box center [1526, 157] width 17 height 14
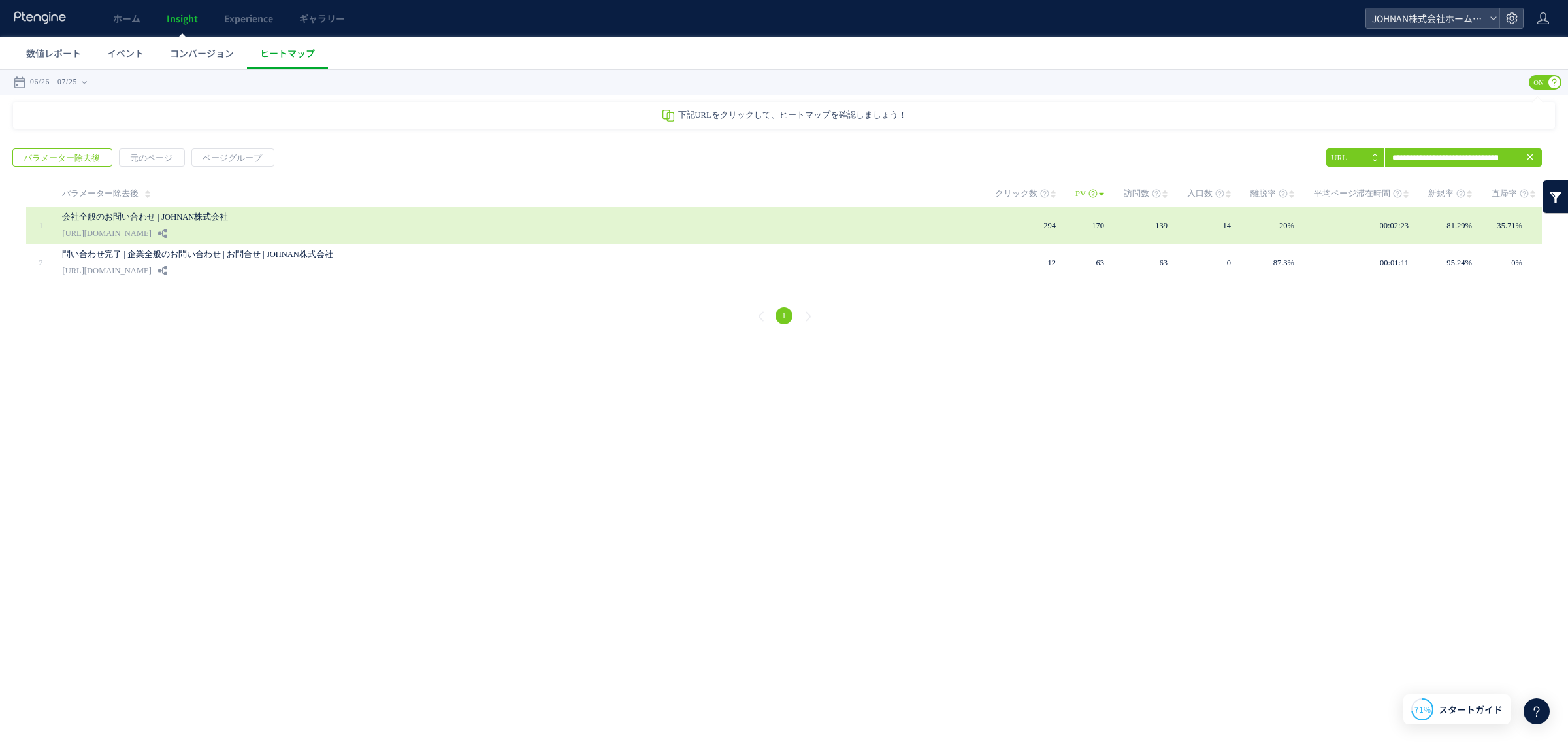
click at [151, 230] on link "[URL][DOMAIN_NAME]" at bounding box center [106, 233] width 89 height 16
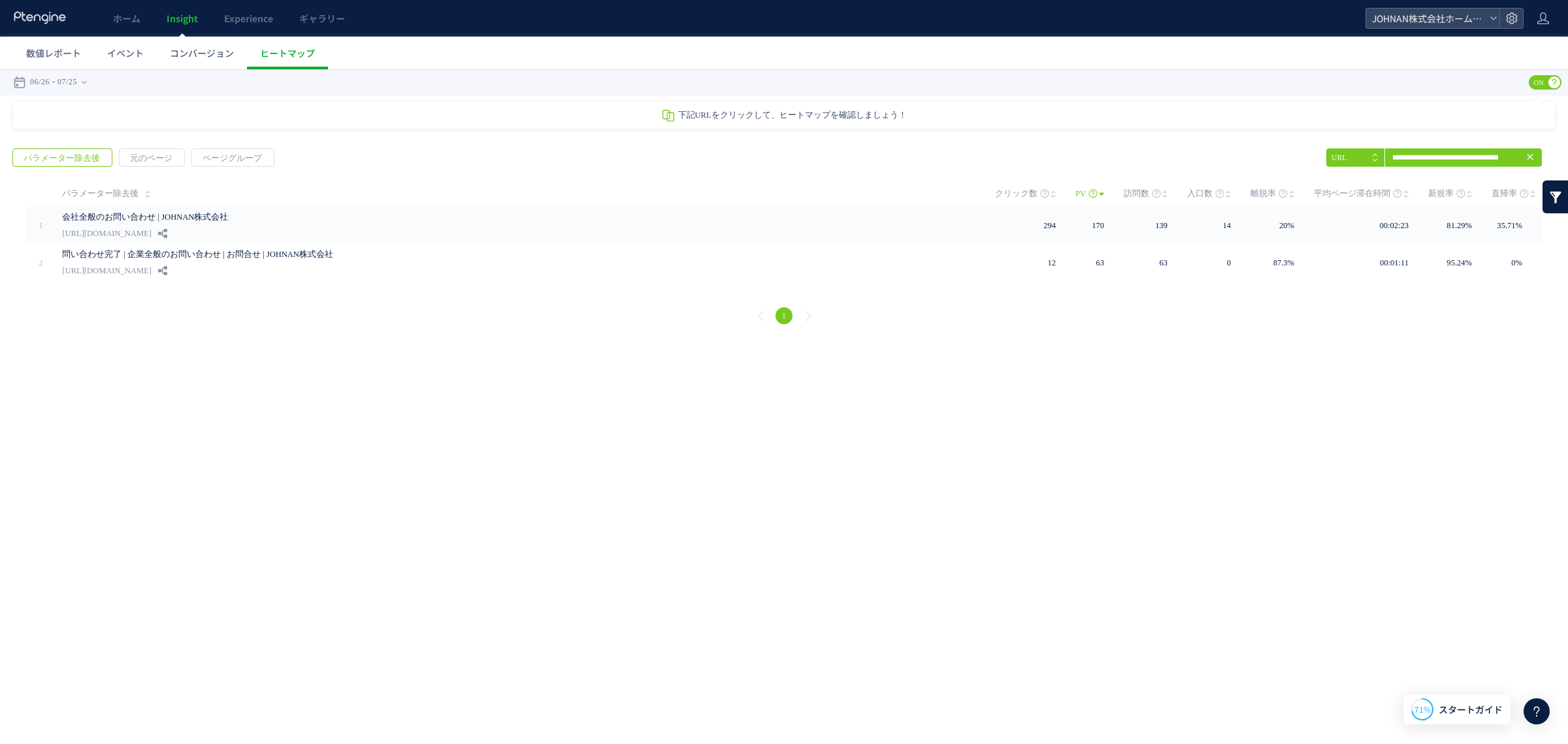
click at [182, 17] on span "Insight" at bounding box center [182, 18] width 32 height 13
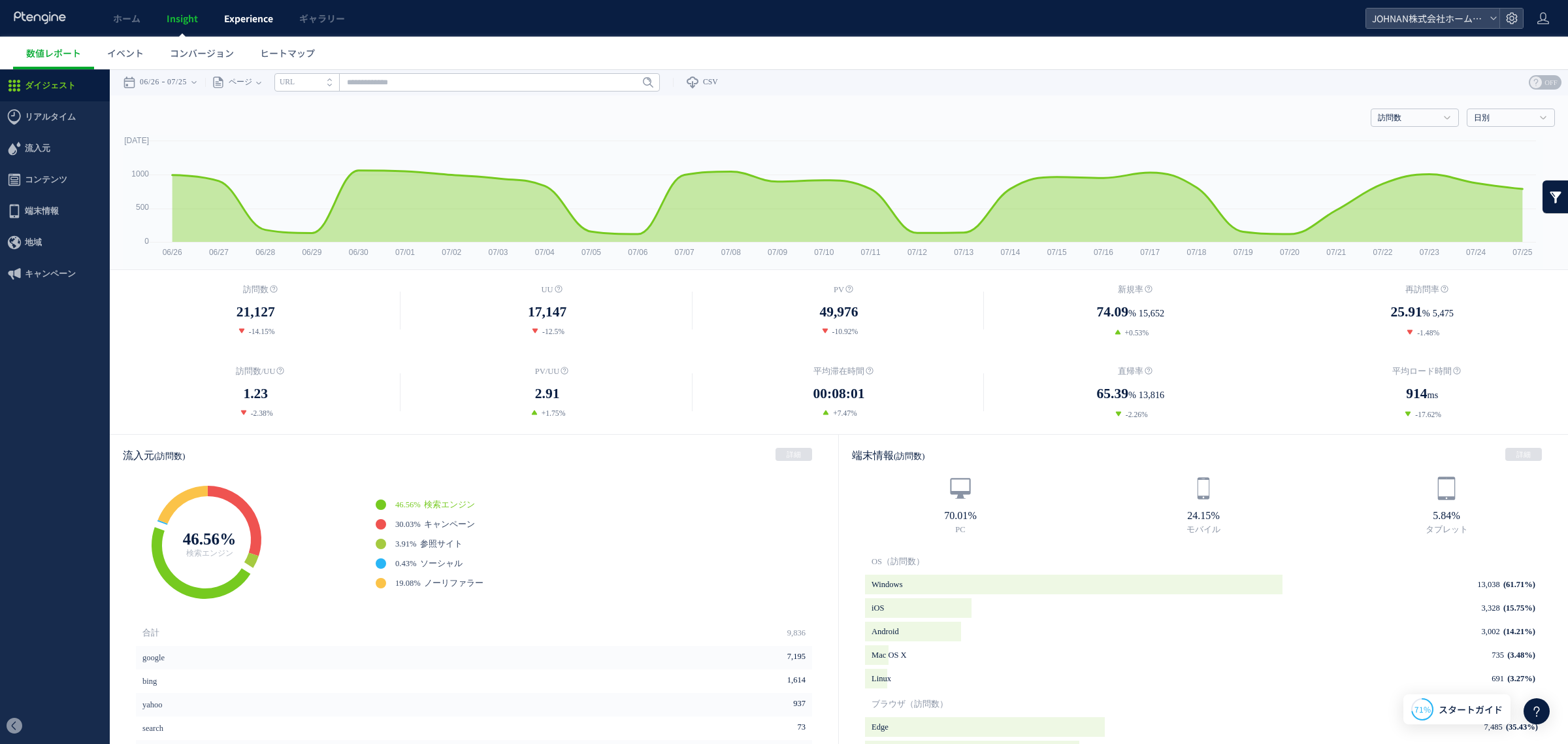
click at [250, 17] on span "Experience" at bounding box center [248, 18] width 49 height 13
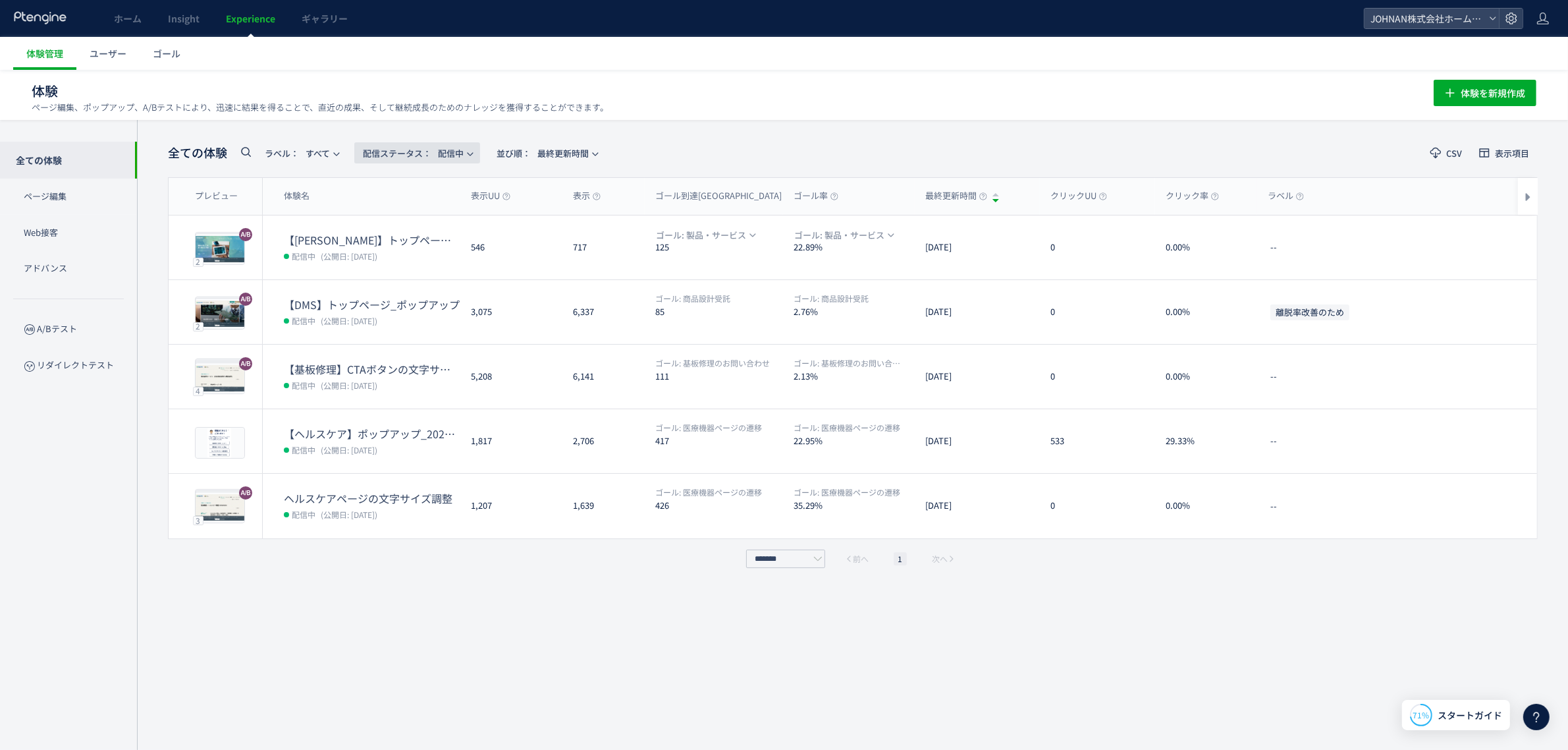
click at [464, 144] on span "配信ステータス​： 配信中" at bounding box center [413, 153] width 101 height 22
click at [418, 260] on li "停止中" at bounding box center [421, 261] width 54 height 23
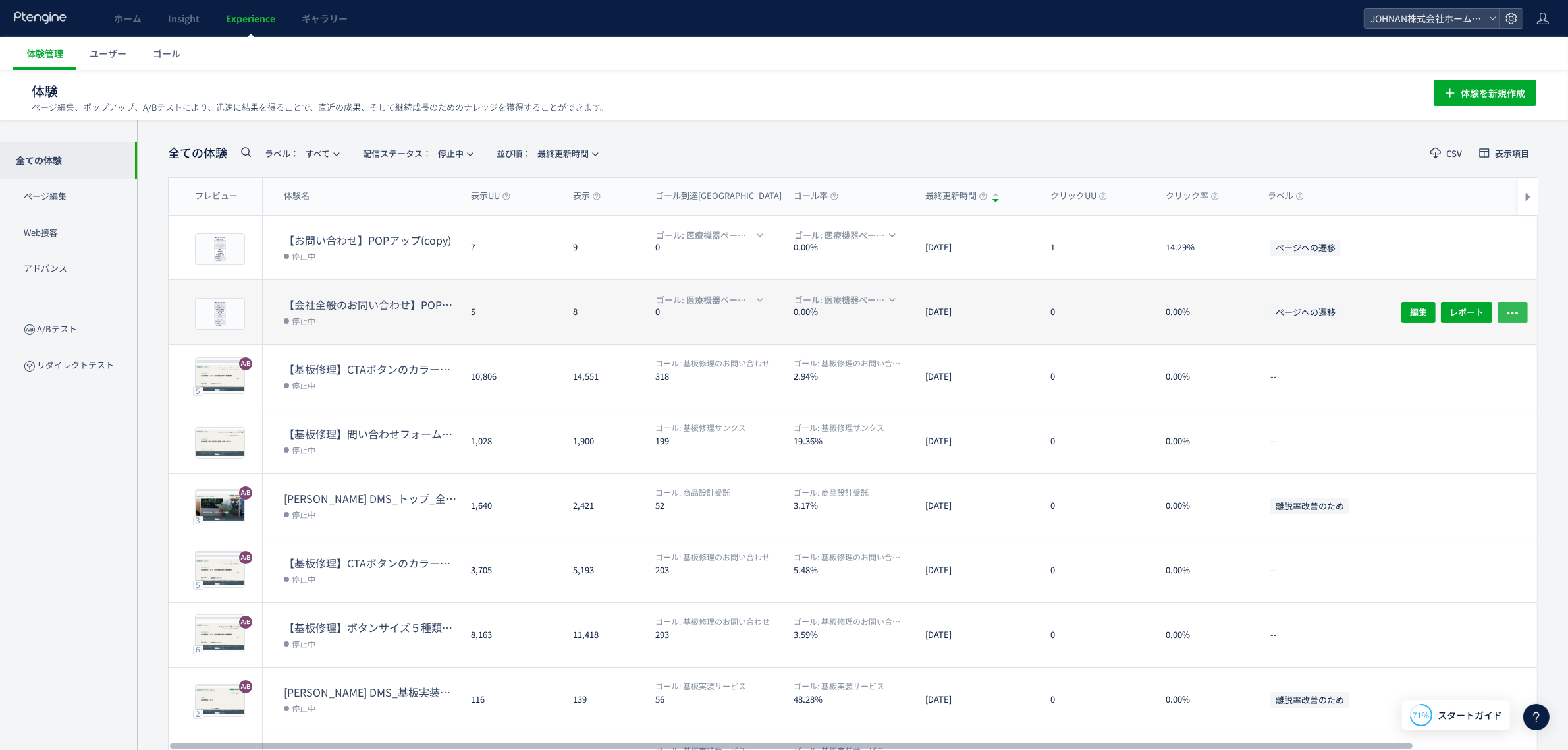
click at [1148, 311] on div "編集 レポート" at bounding box center [1459, 312] width 157 height 64
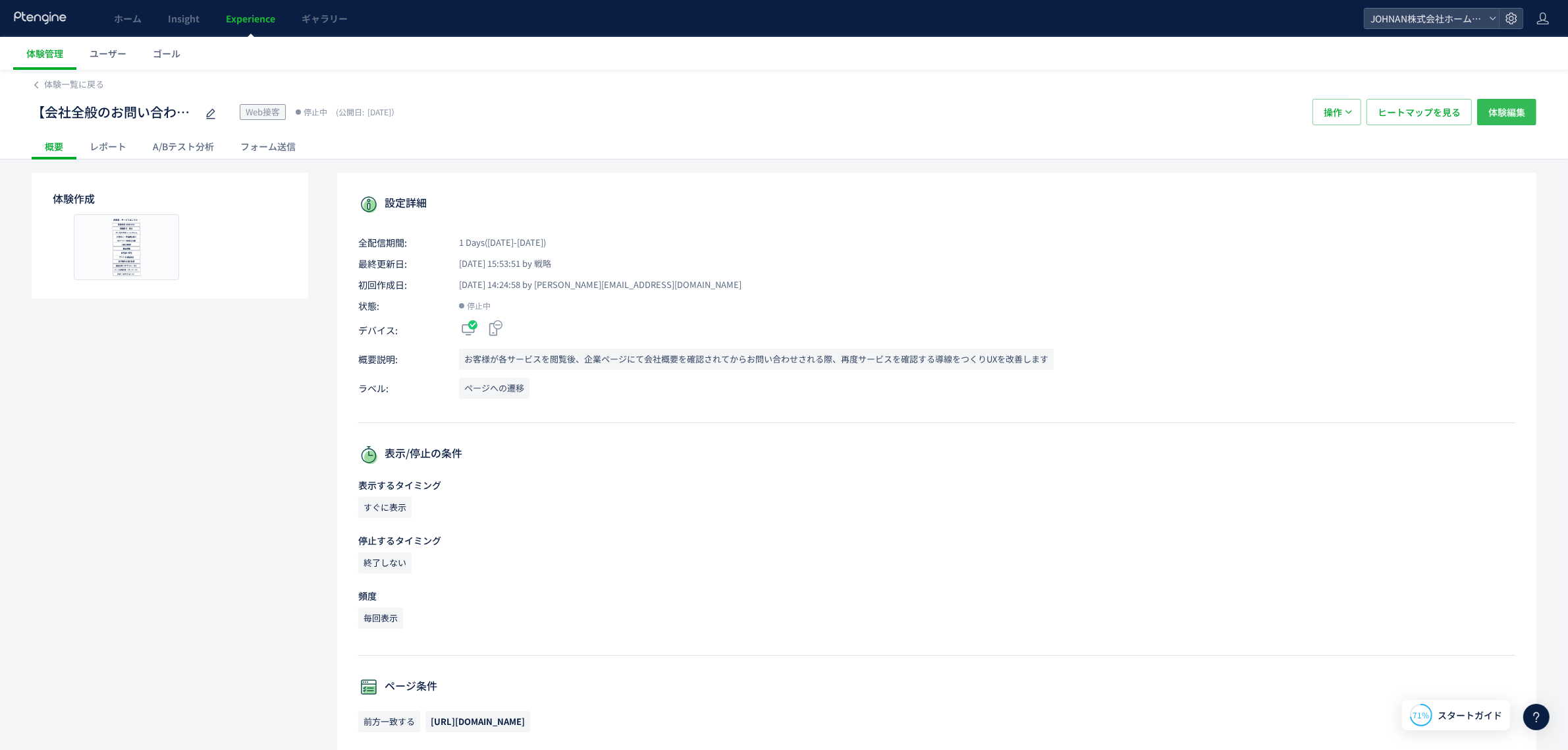
click at [1148, 112] on span "体験編集" at bounding box center [1507, 112] width 37 height 27
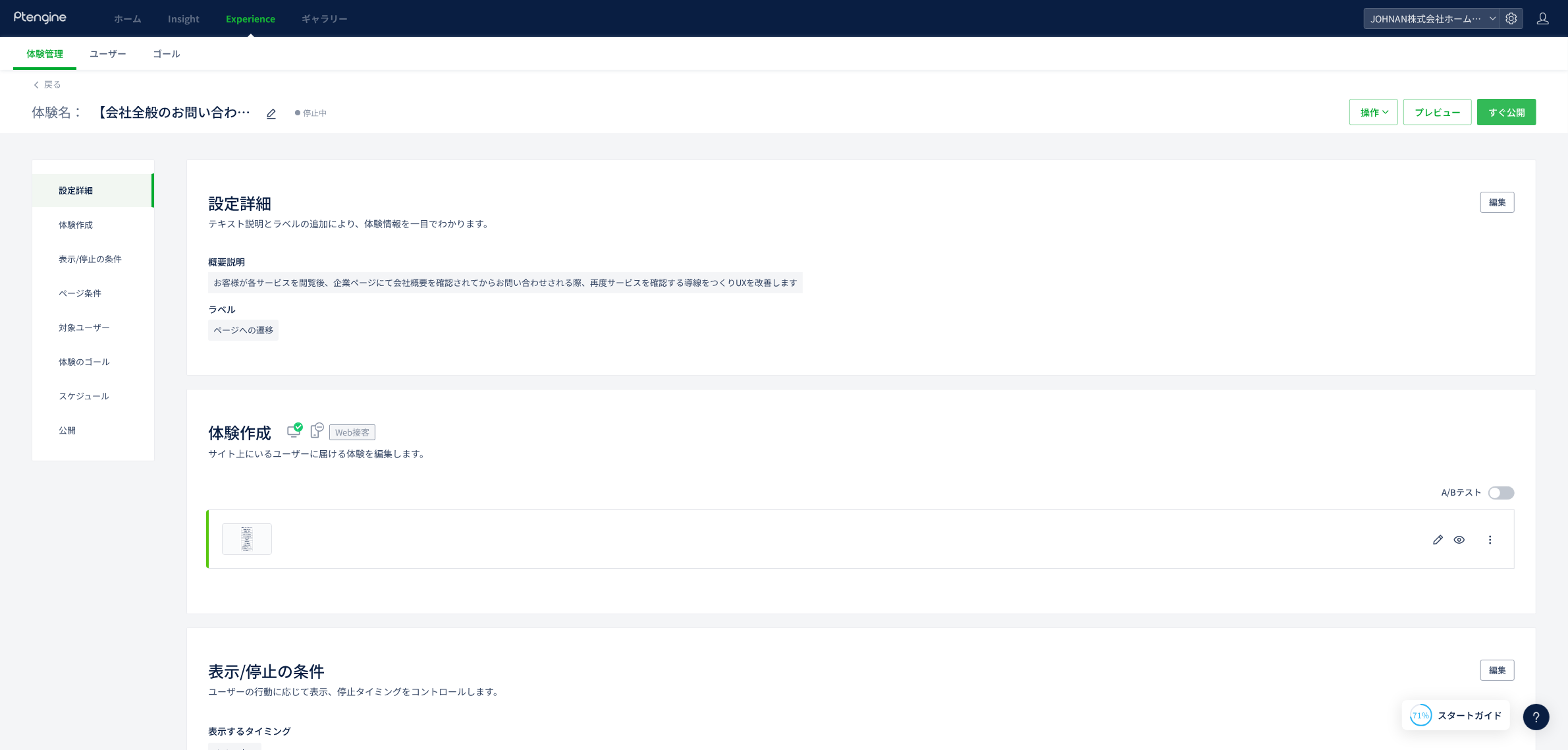
click at [1148, 110] on span "すぐ公開" at bounding box center [1507, 112] width 37 height 27
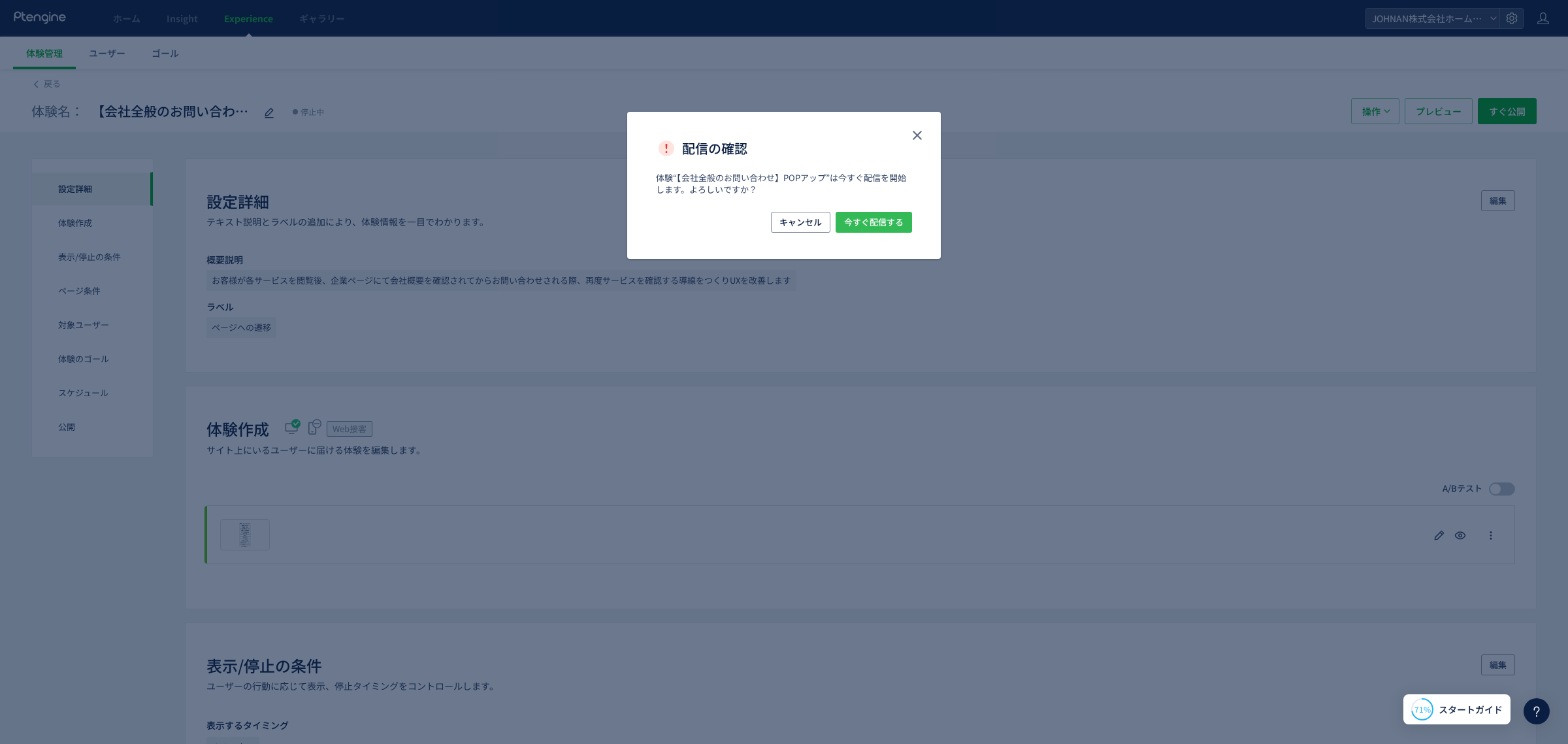
click at [876, 217] on span "今すぐ配信する" at bounding box center [874, 221] width 60 height 21
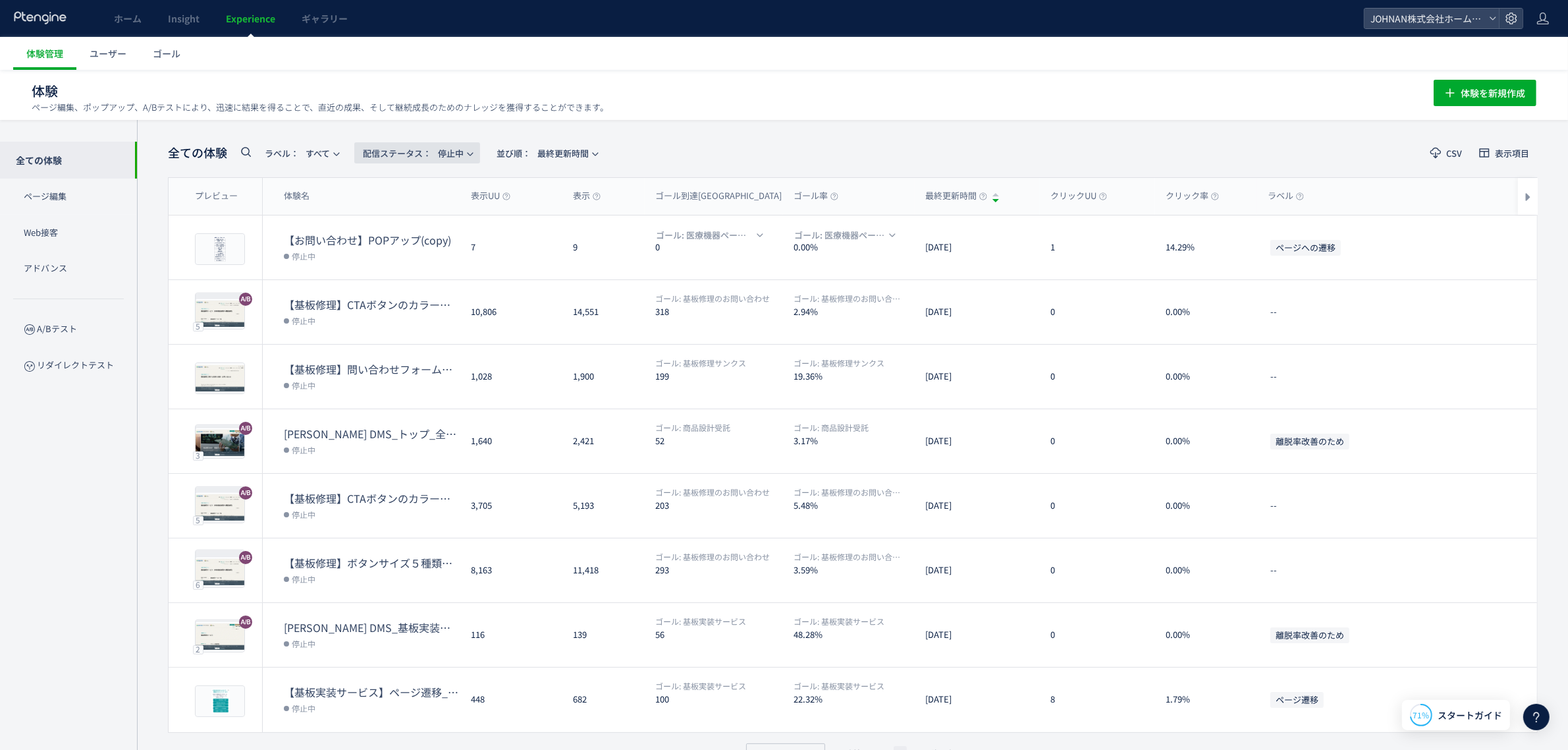
click at [471, 156] on icon "button" at bounding box center [470, 154] width 8 height 8
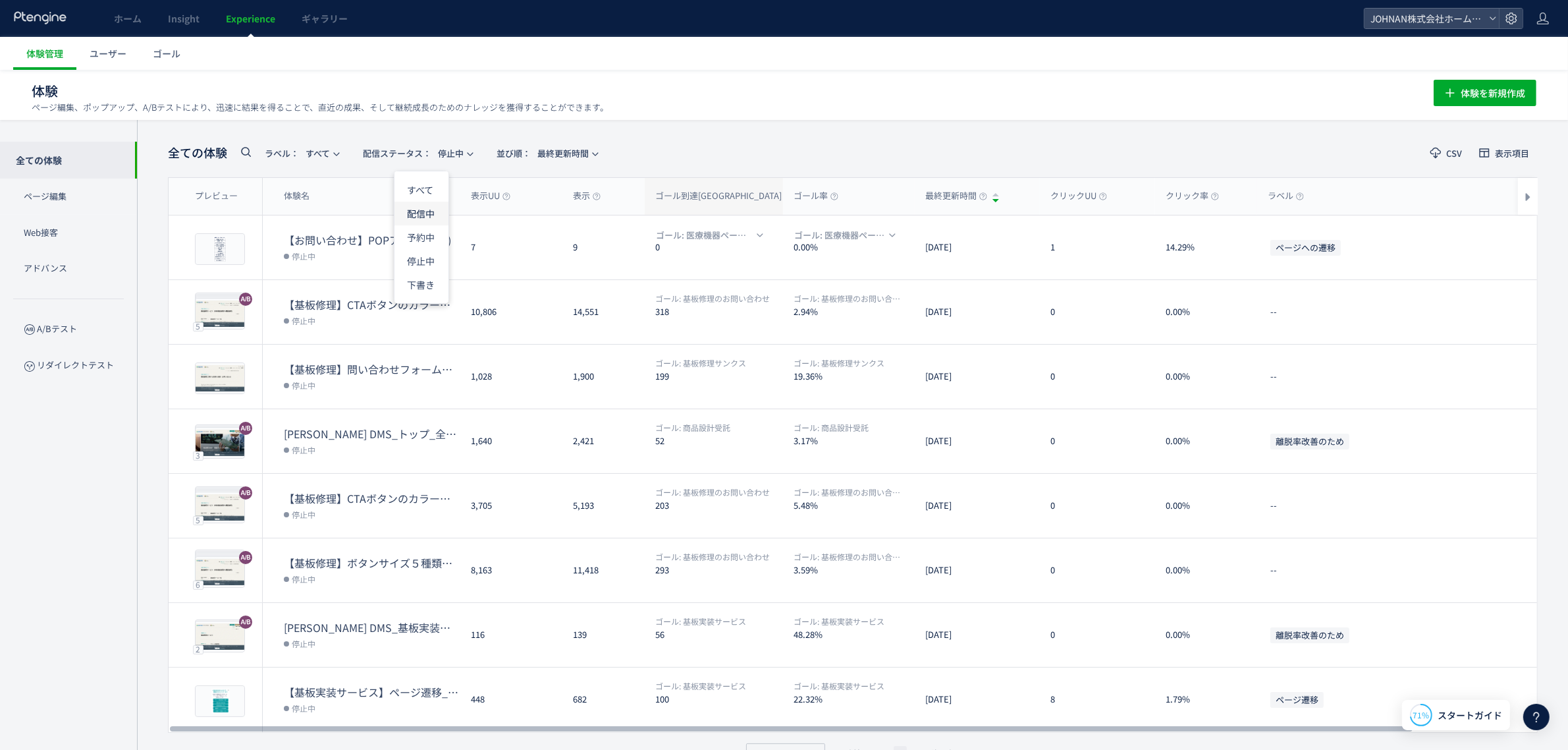
drag, startPoint x: 425, startPoint y: 214, endPoint x: 663, endPoint y: 212, distance: 238.0
click at [426, 214] on li "配信中" at bounding box center [421, 213] width 54 height 23
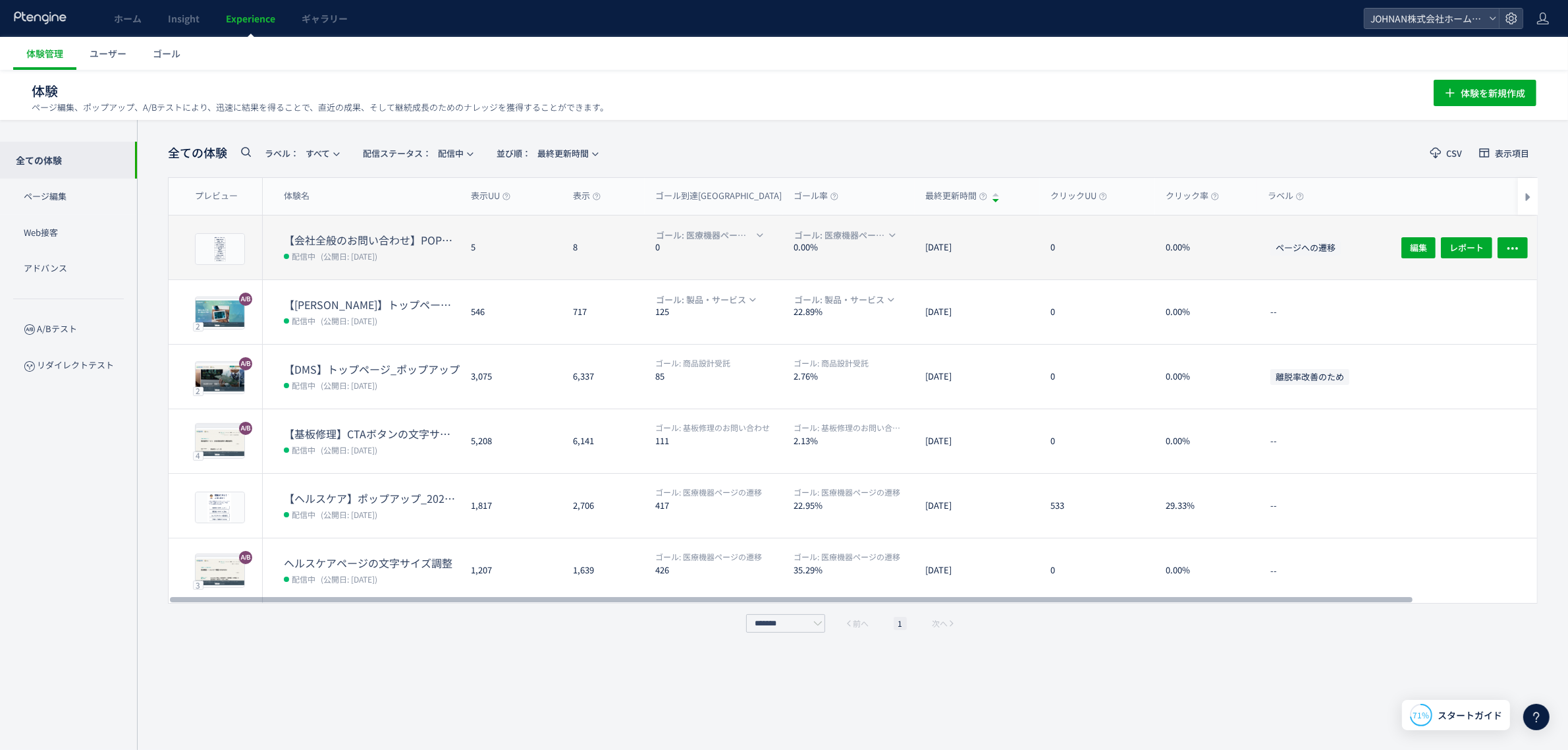
click at [986, 251] on div "[DATE]" at bounding box center [977, 247] width 125 height 64
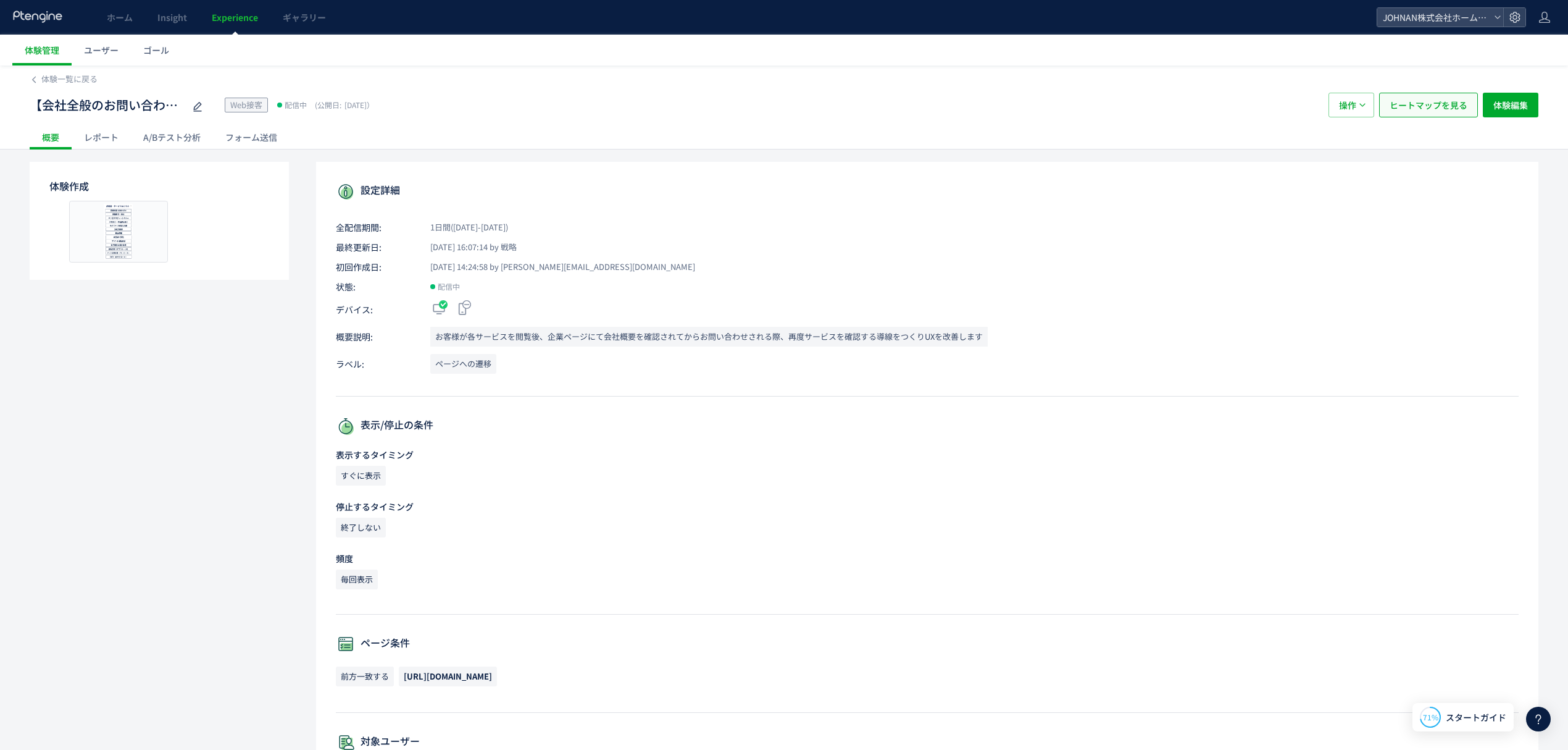
click at [1077, 100] on span "ヒートマップを見る" at bounding box center [1429, 105] width 78 height 25
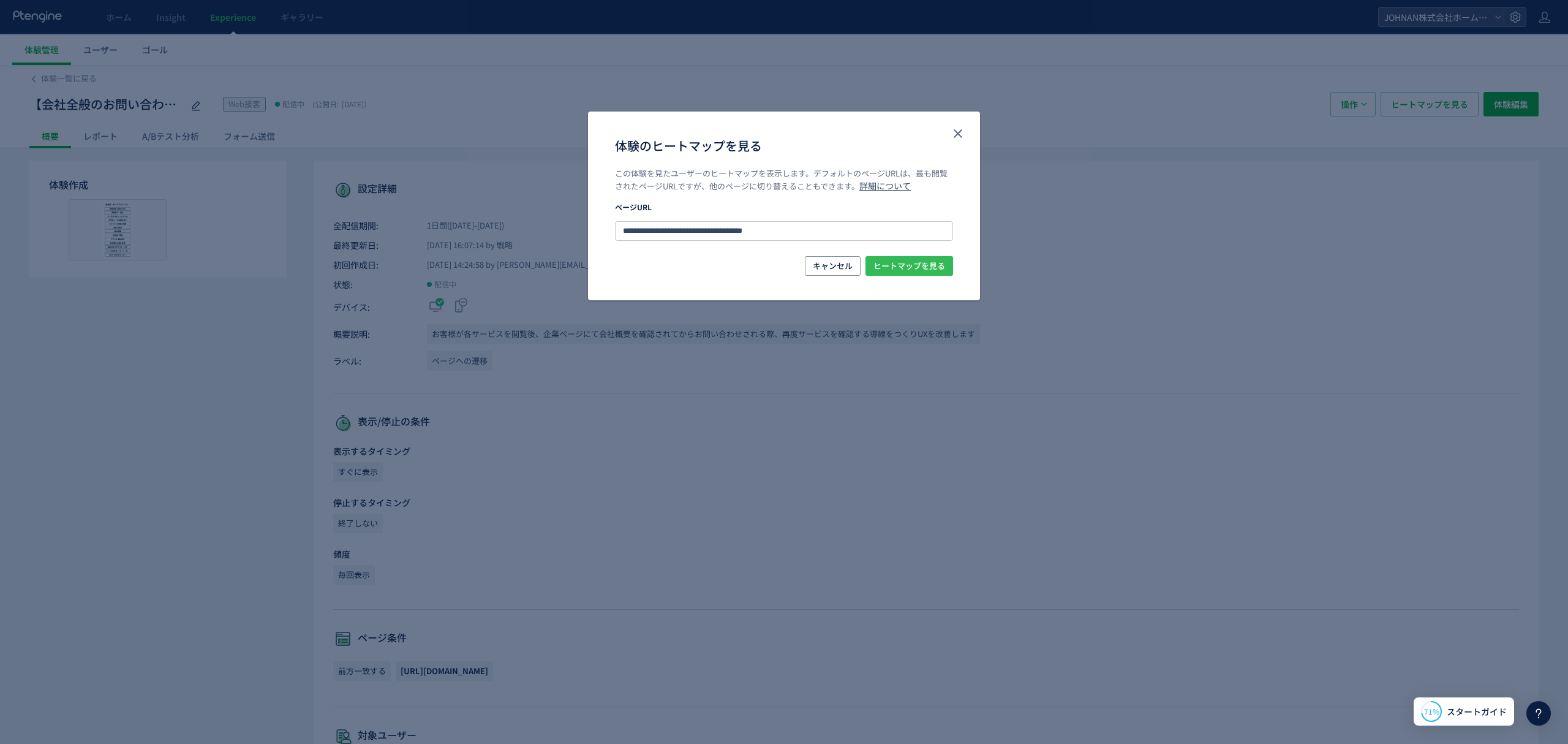
click at [896, 270] on span "ヒートマップを見る" at bounding box center [910, 265] width 72 height 19
click at [955, 137] on use "close" at bounding box center [958, 133] width 9 height 9
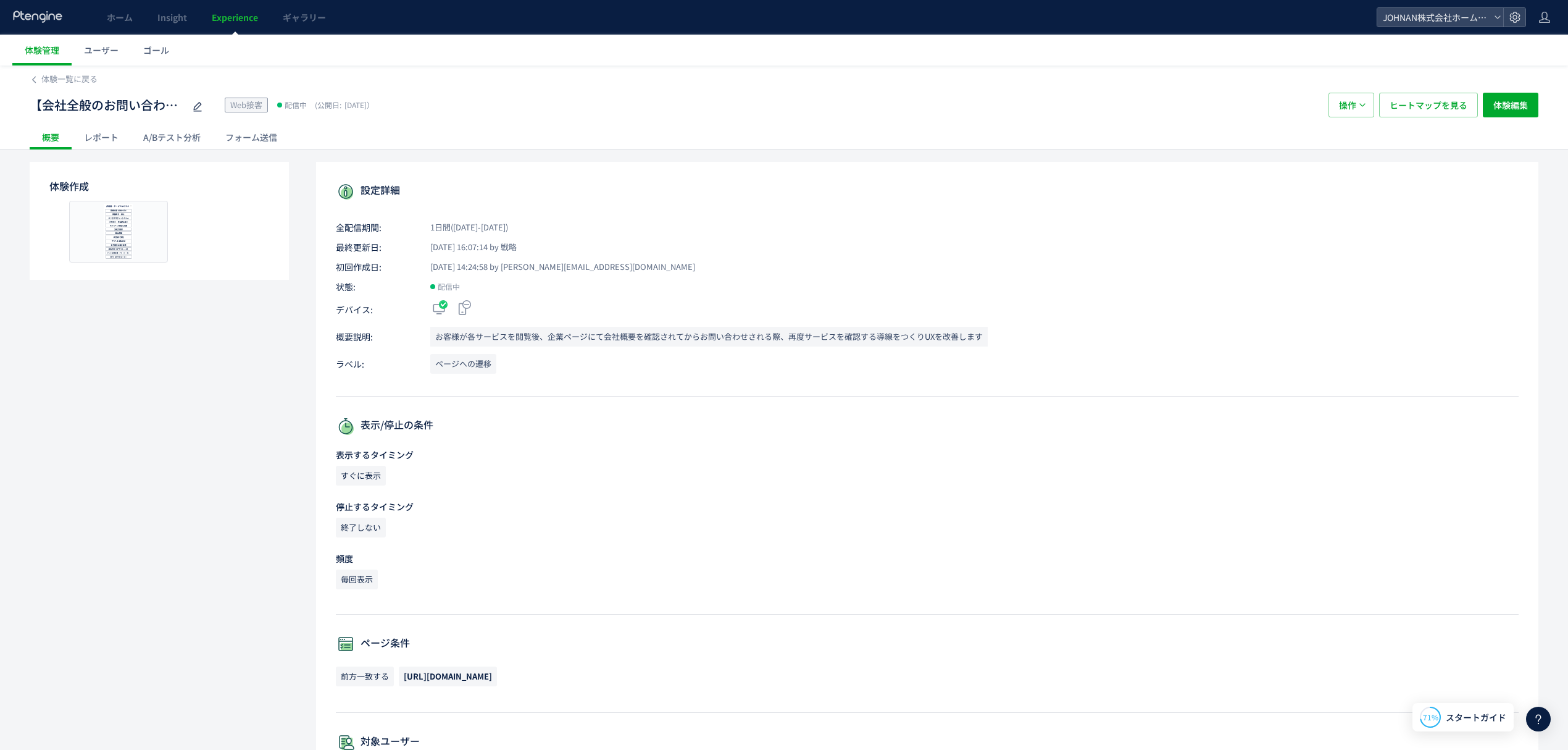
click at [238, 18] on span "Experience" at bounding box center [234, 17] width 46 height 13
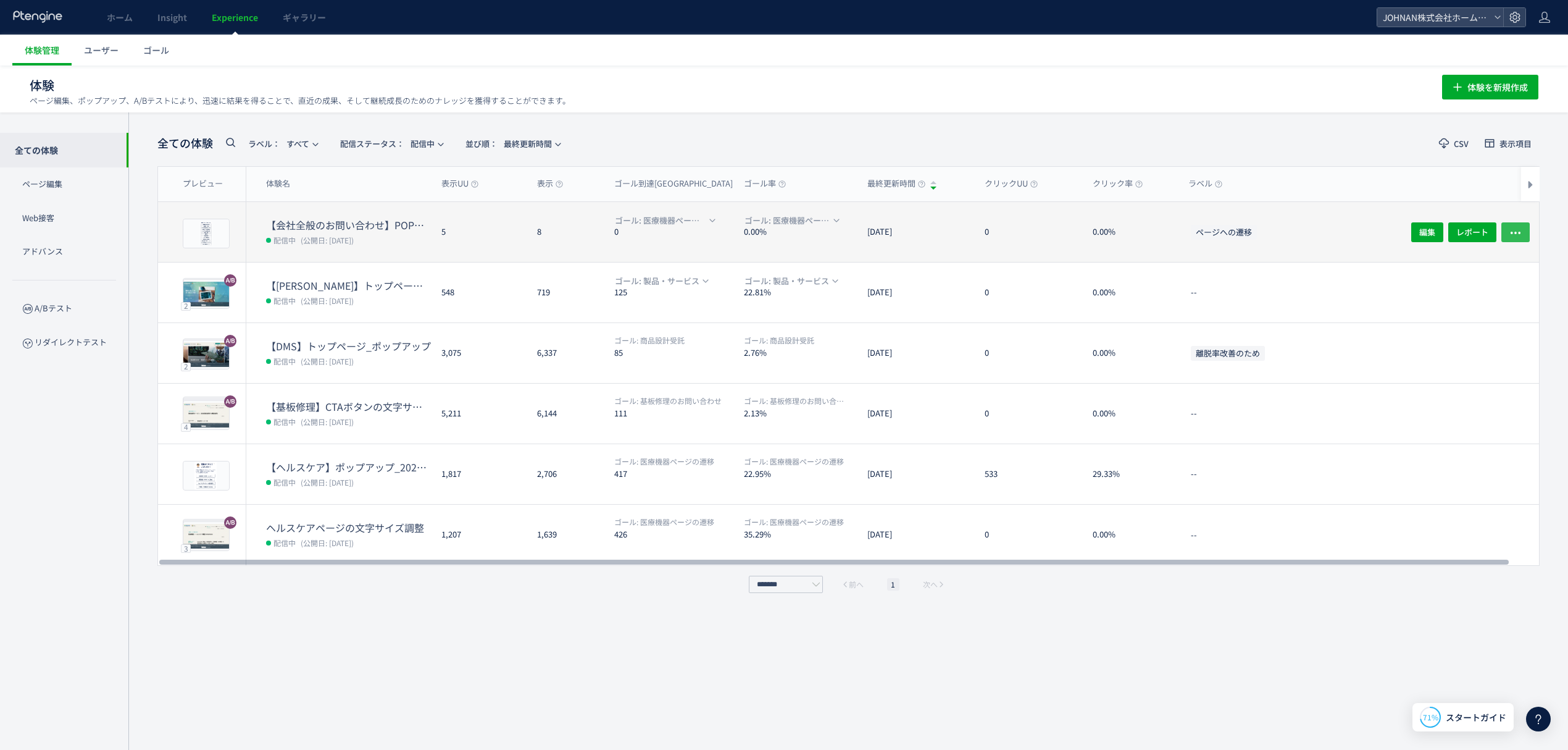
drag, startPoint x: 1515, startPoint y: 235, endPoint x: 1517, endPoint y: 247, distance: 12.2
click at [1077, 235] on icon "button" at bounding box center [1515, 232] width 13 height 13
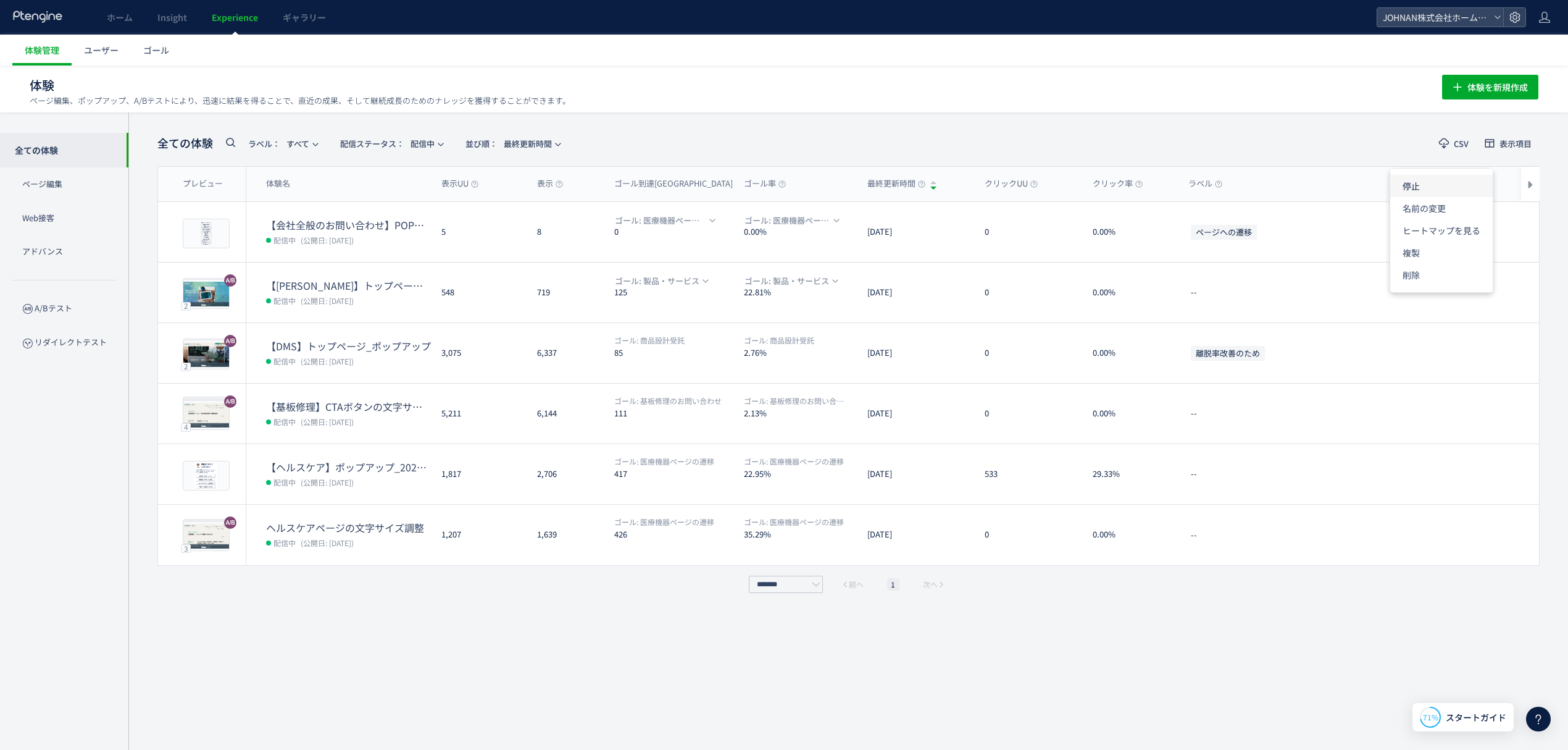
click at [1077, 186] on li "停止" at bounding box center [1441, 186] width 103 height 22
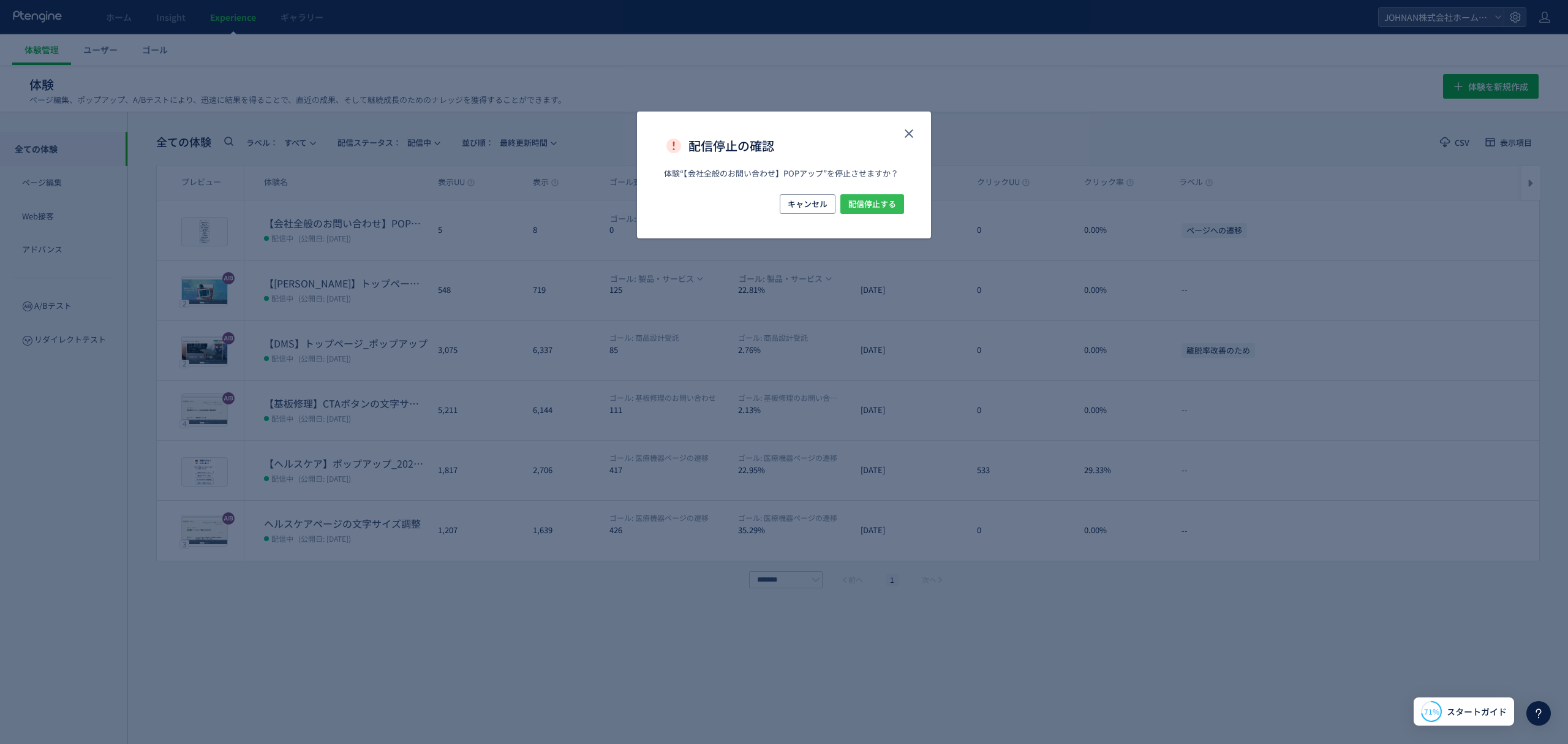
drag, startPoint x: 878, startPoint y: 204, endPoint x: 1180, endPoint y: 389, distance: 354.2
click at [880, 204] on span "配信停止する" at bounding box center [871, 204] width 47 height 19
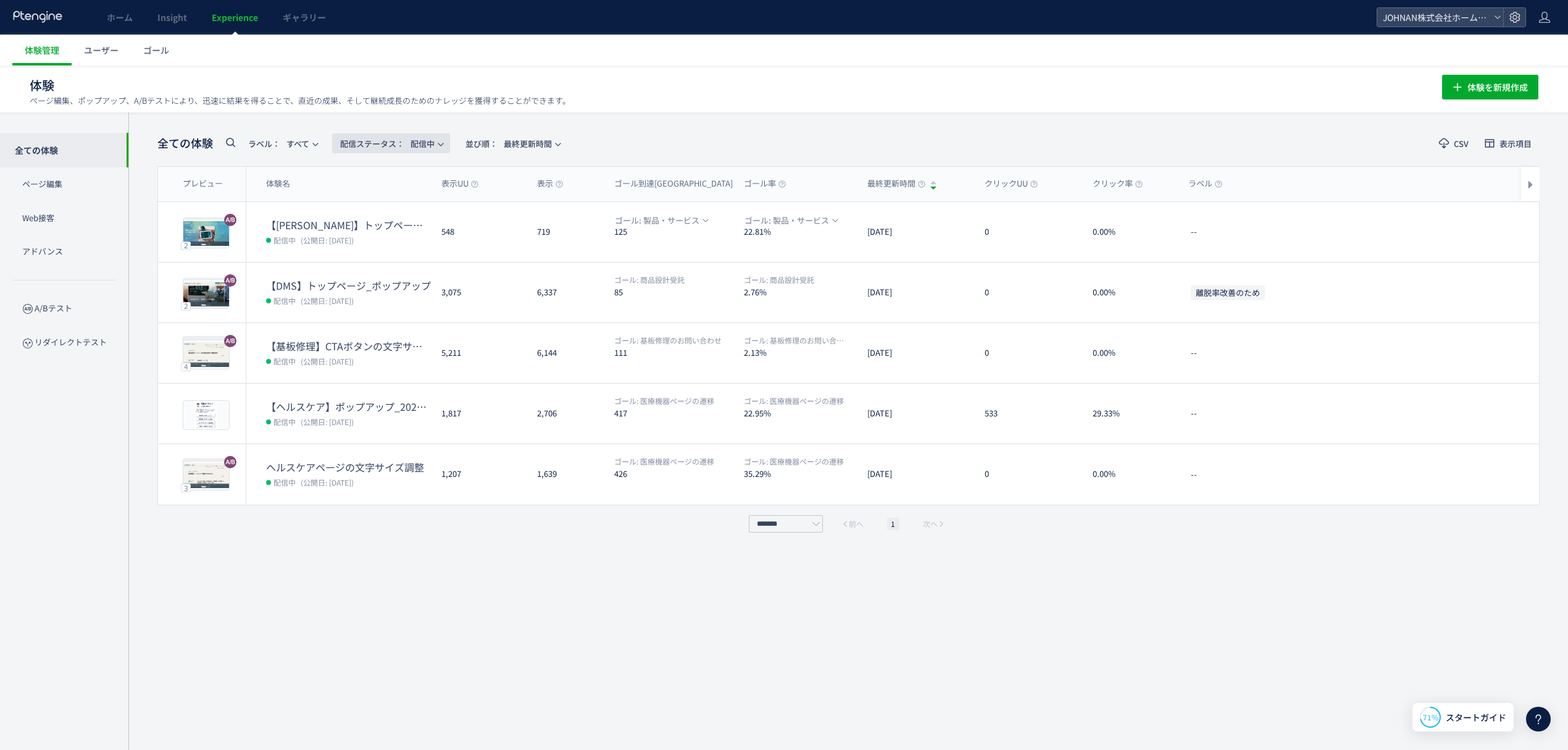
click at [431, 141] on span "配信ステータス​： 配信中" at bounding box center [387, 143] width 95 height 20
click at [396, 245] on li "停止中" at bounding box center [394, 245] width 51 height 22
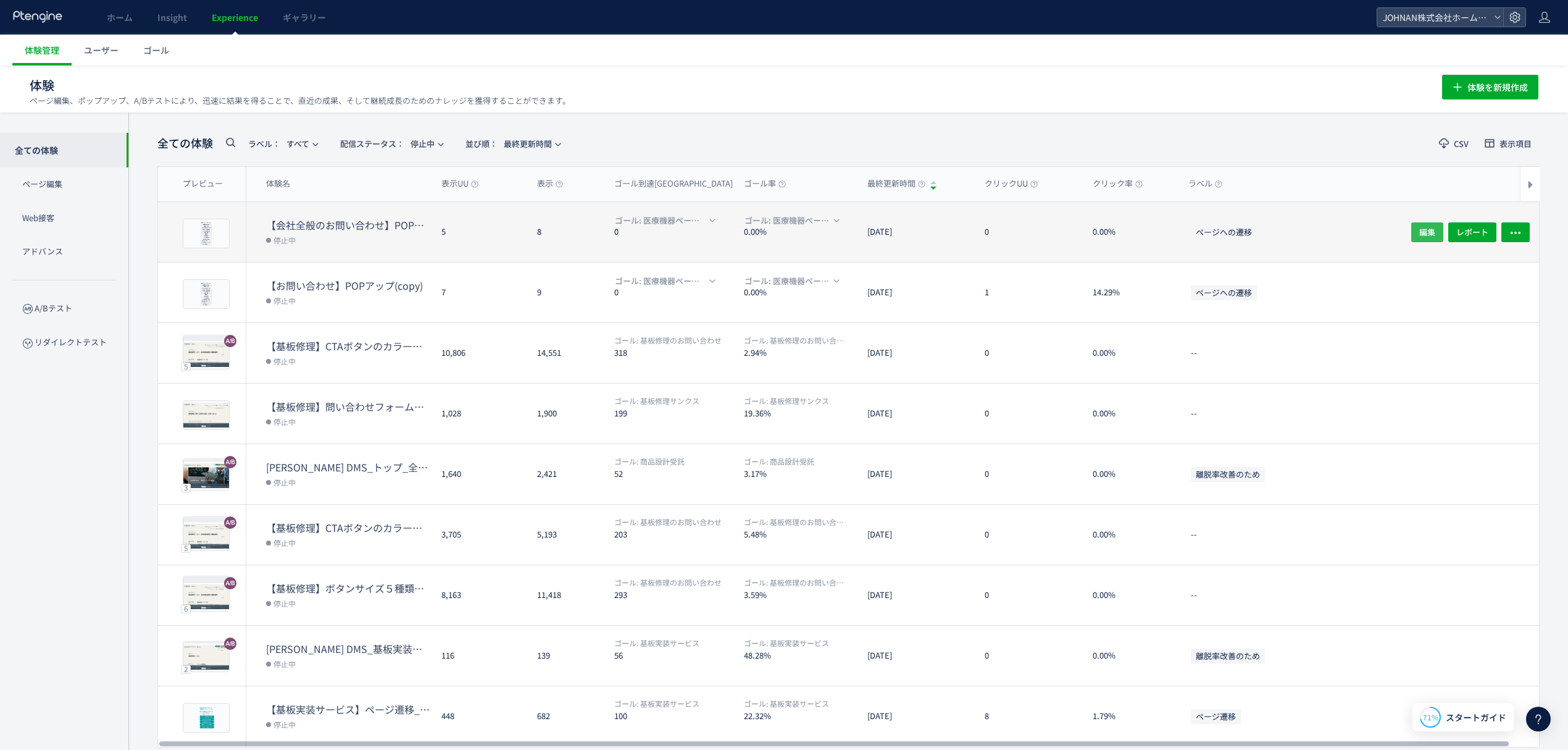
click at [1426, 230] on span "編集" at bounding box center [1427, 231] width 16 height 20
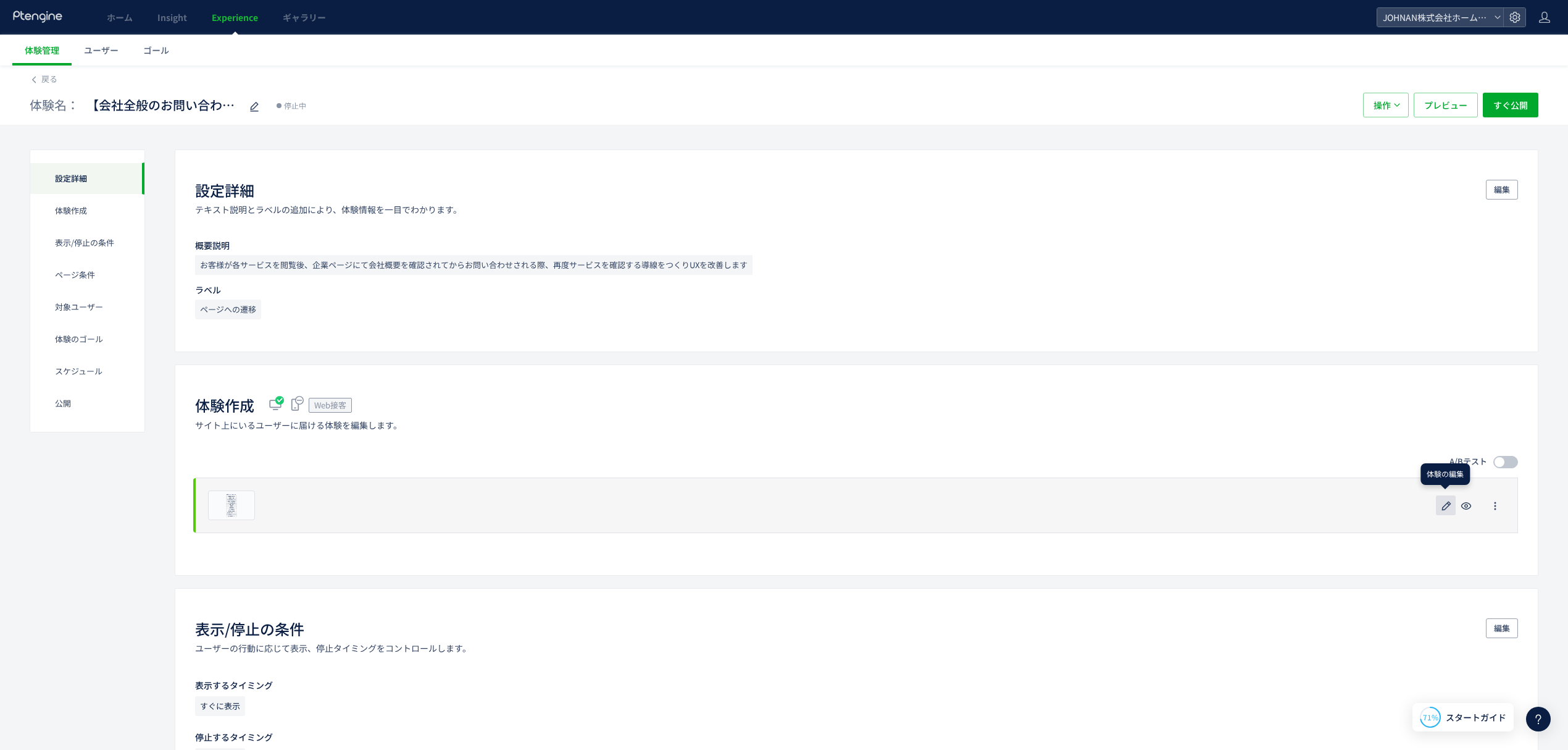
click at [1438, 508] on button "button" at bounding box center [1446, 505] width 20 height 20
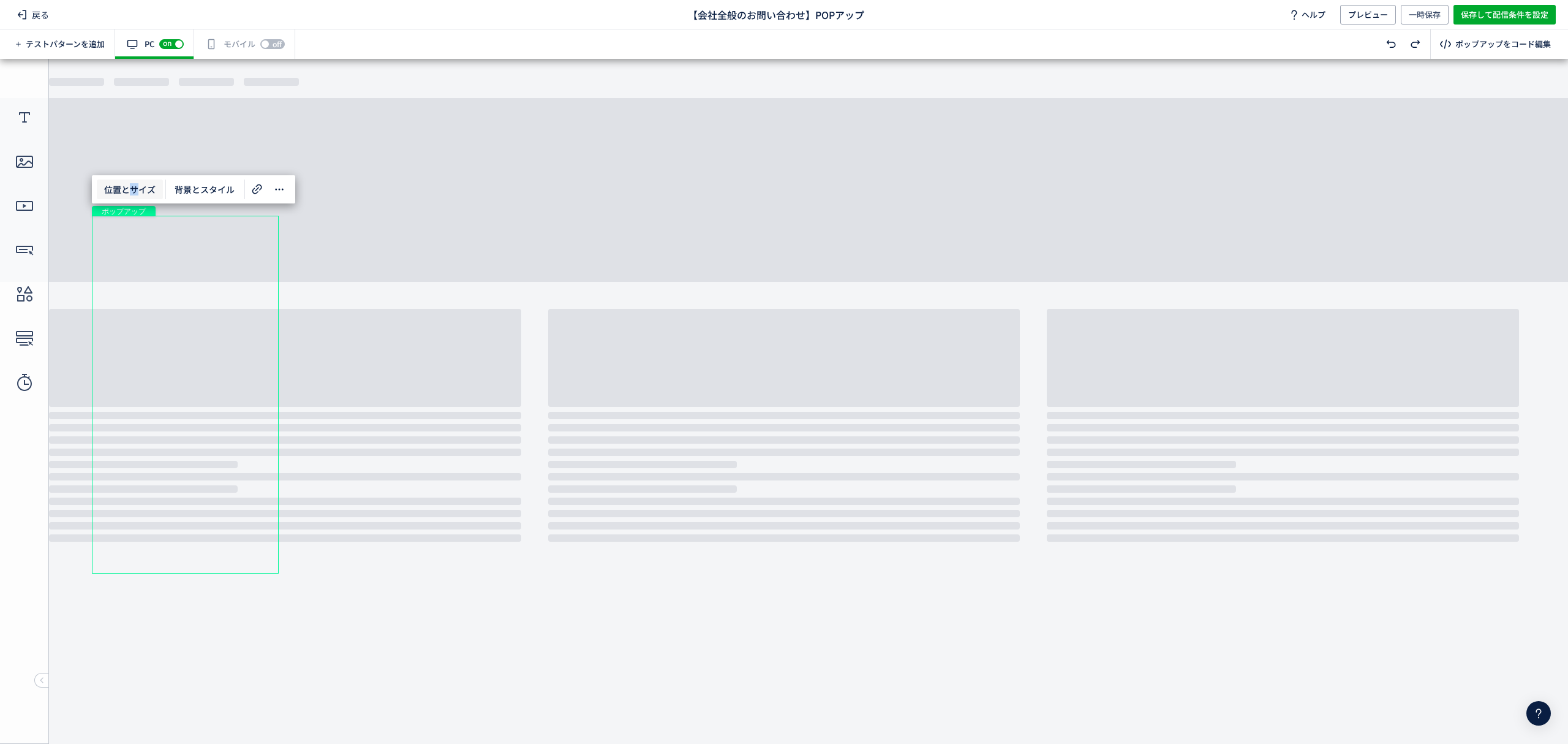
click at [135, 182] on span "位置とサイズ" at bounding box center [129, 189] width 66 height 19
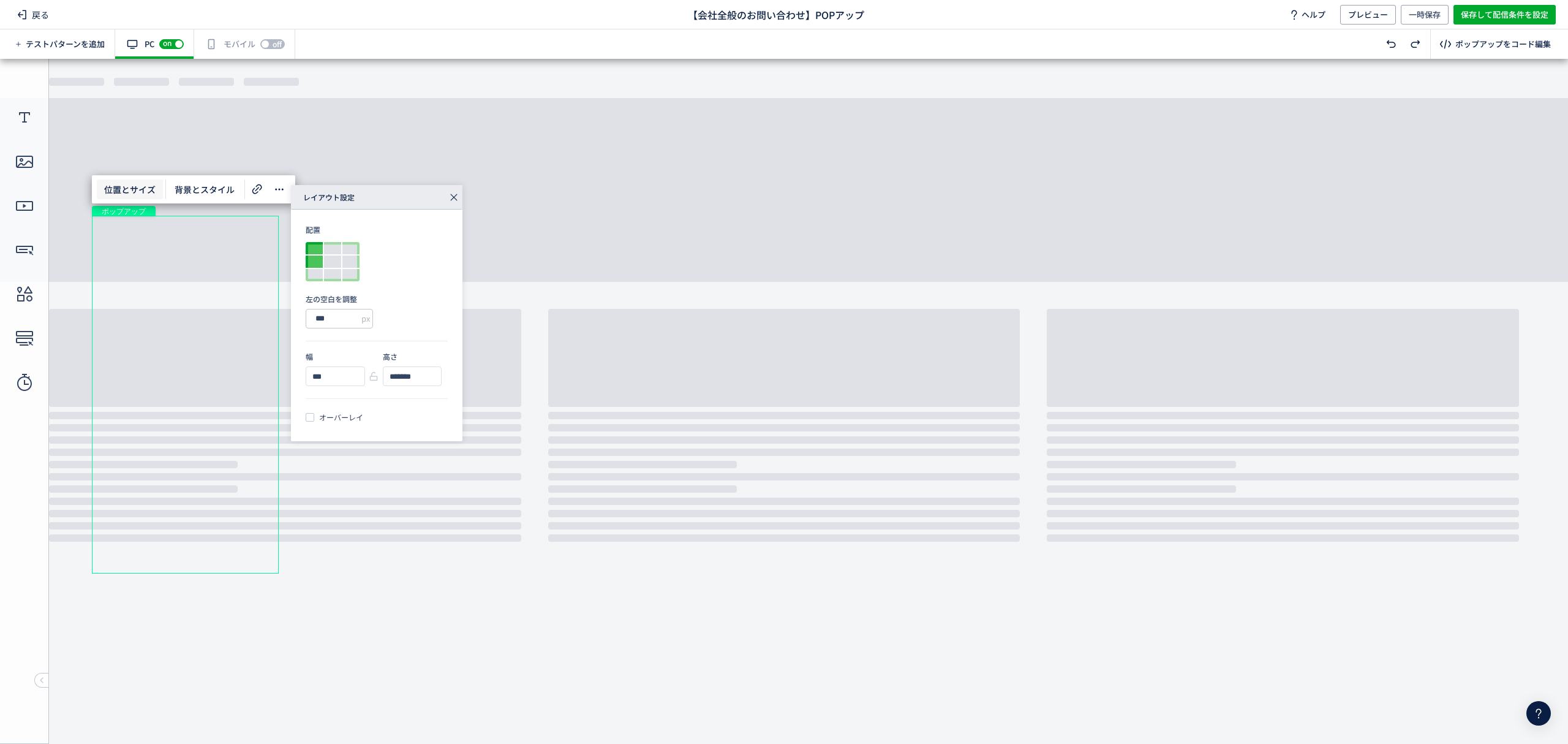
click at [316, 245] on div at bounding box center [314, 248] width 17 height 12
type input "**"
click at [456, 195] on use at bounding box center [454, 197] width 7 height 7
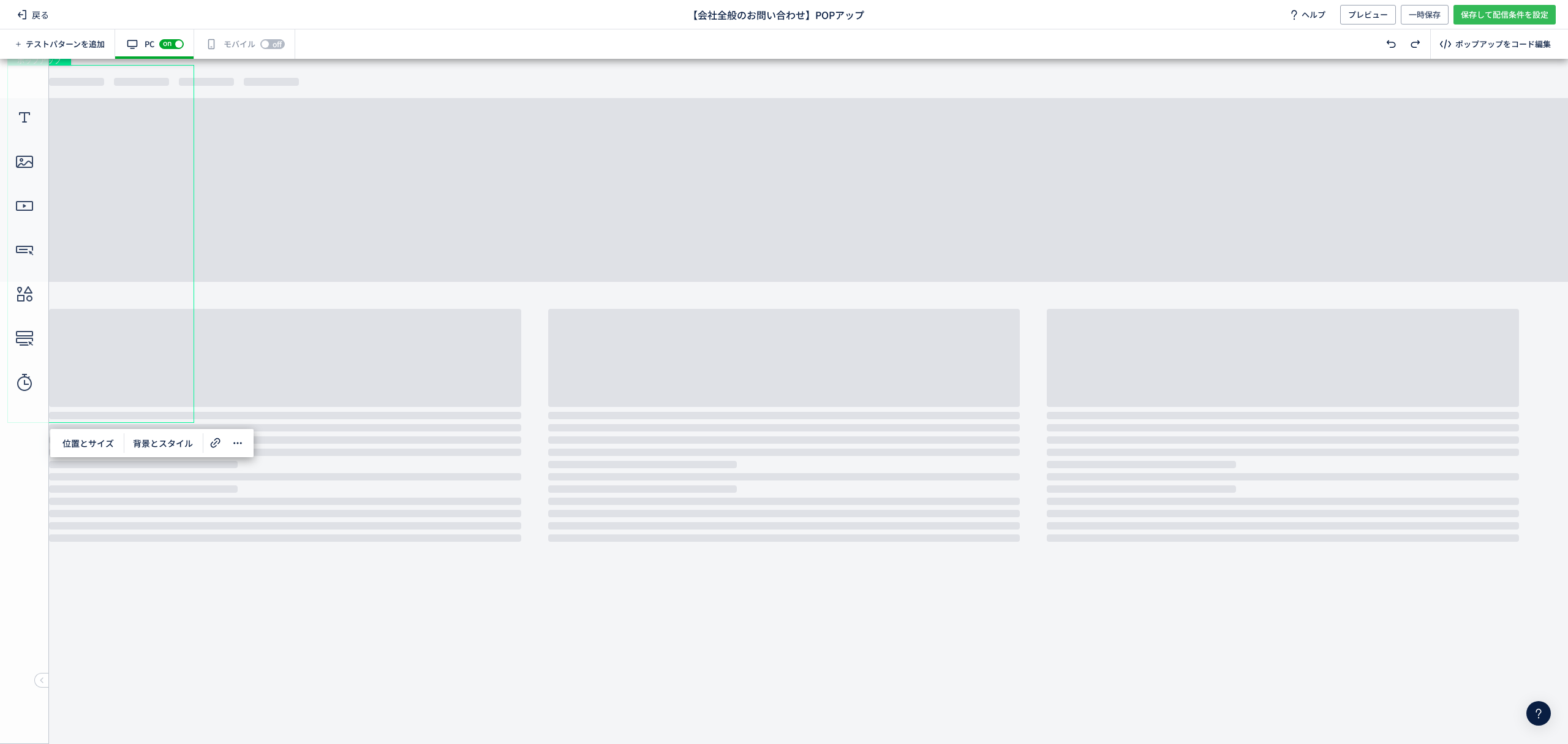
click at [1490, 15] on span "保存して配信条件を設定" at bounding box center [1504, 14] width 88 height 19
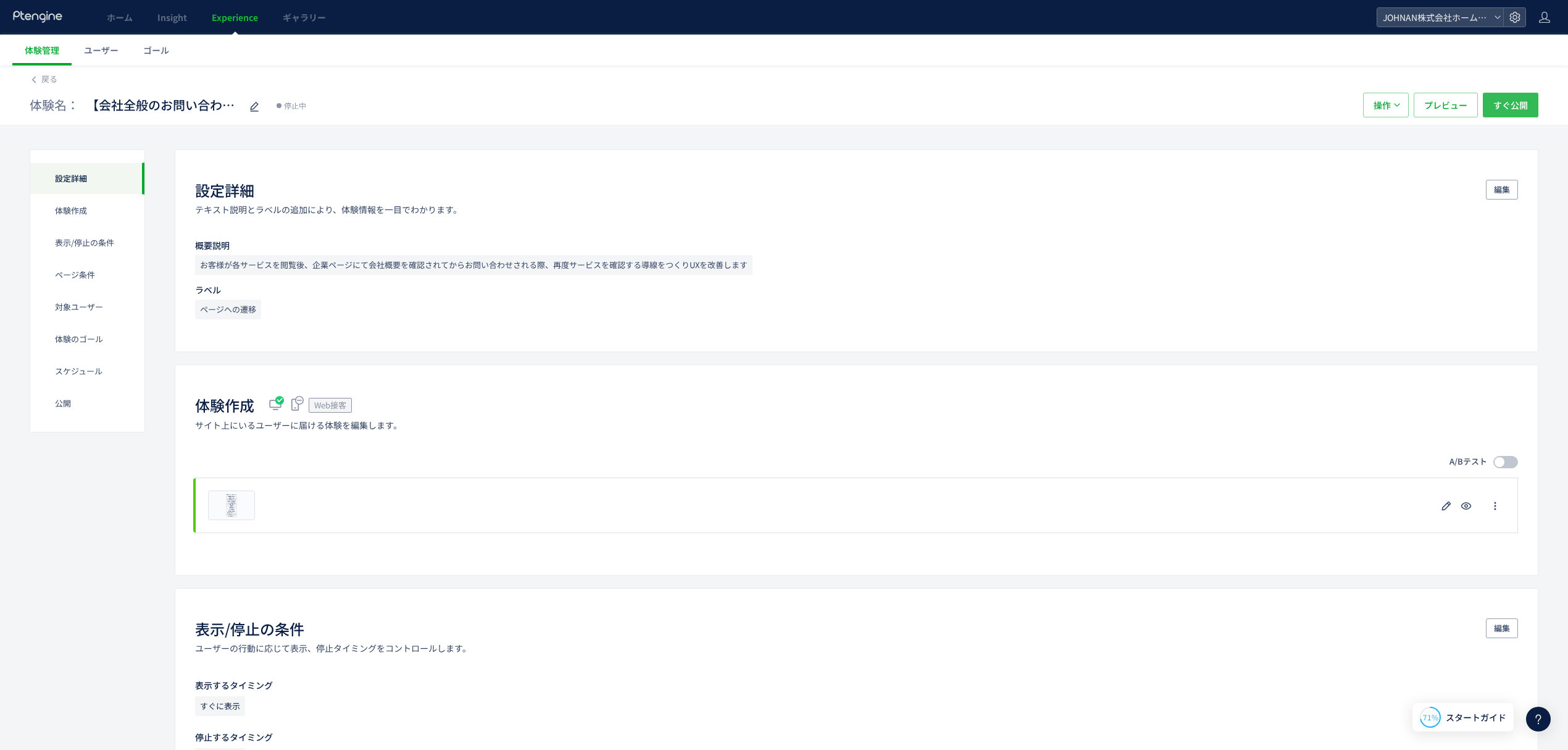
click at [1512, 107] on span "すぐ公開" at bounding box center [1511, 105] width 34 height 25
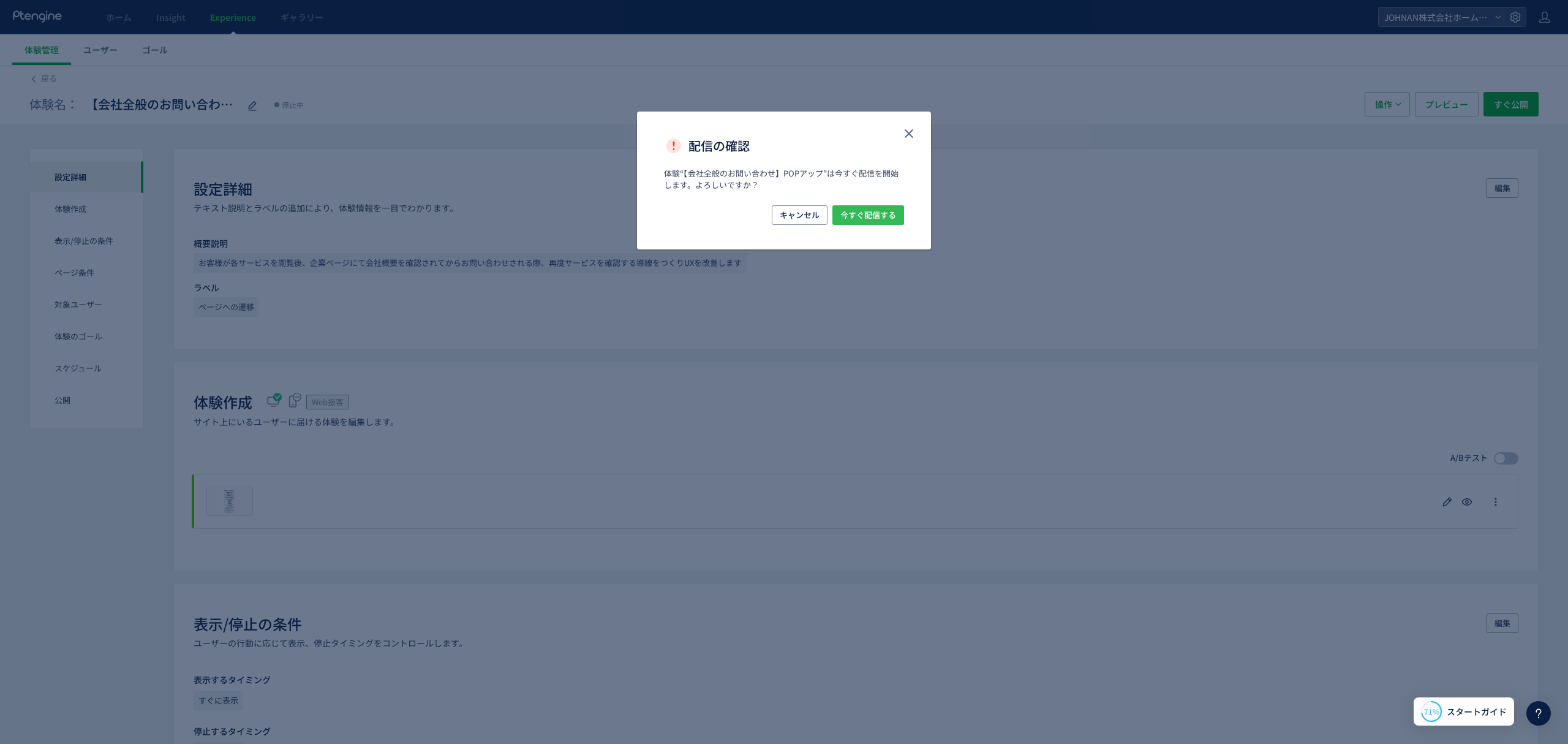
click at [885, 218] on span "今すぐ配信する" at bounding box center [868, 215] width 56 height 19
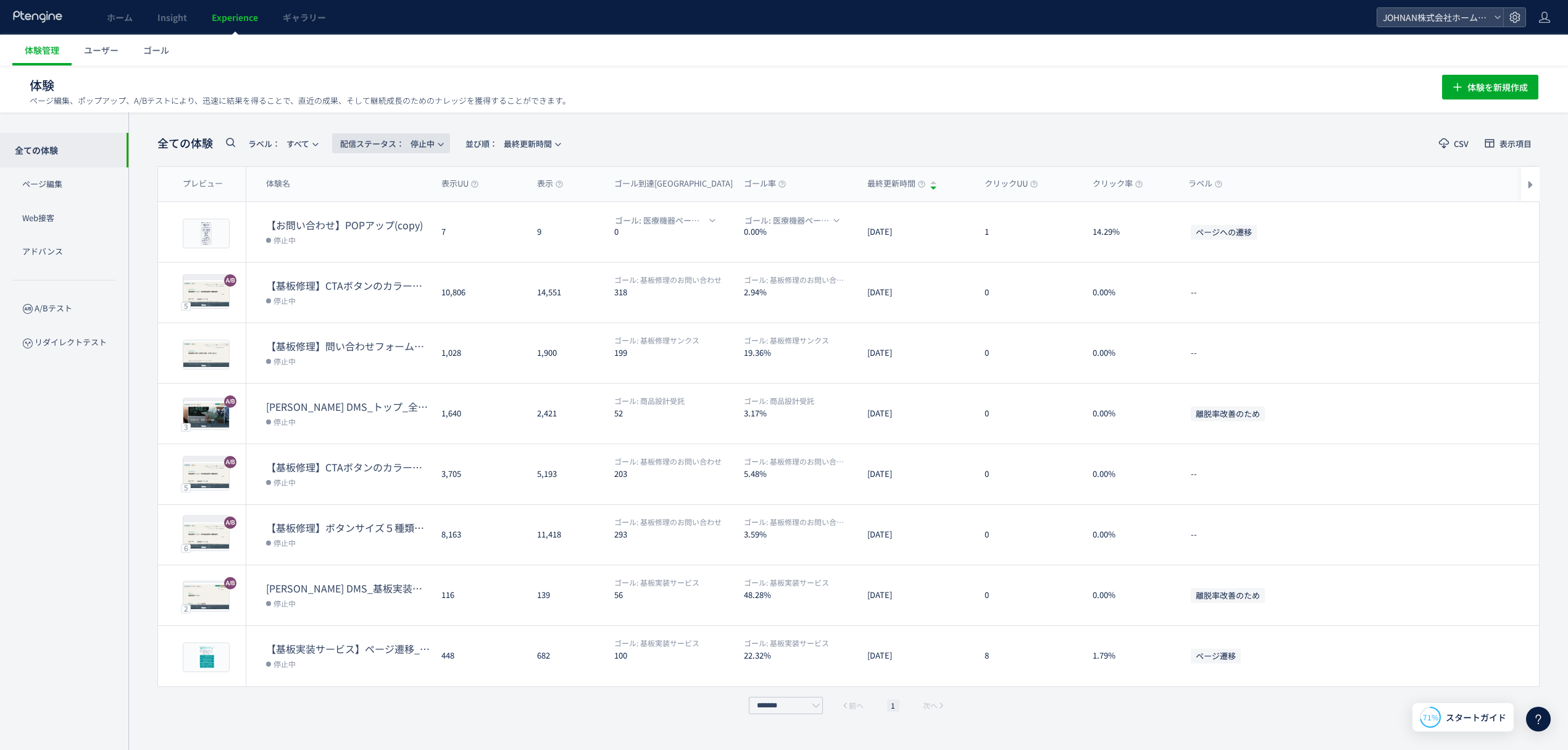
click at [422, 143] on span "配信ステータス​： 停止中" at bounding box center [387, 143] width 95 height 20
drag, startPoint x: 400, startPoint y: 204, endPoint x: 409, endPoint y: 203, distance: 9.1
click at [409, 203] on li "配信中" at bounding box center [394, 201] width 51 height 22
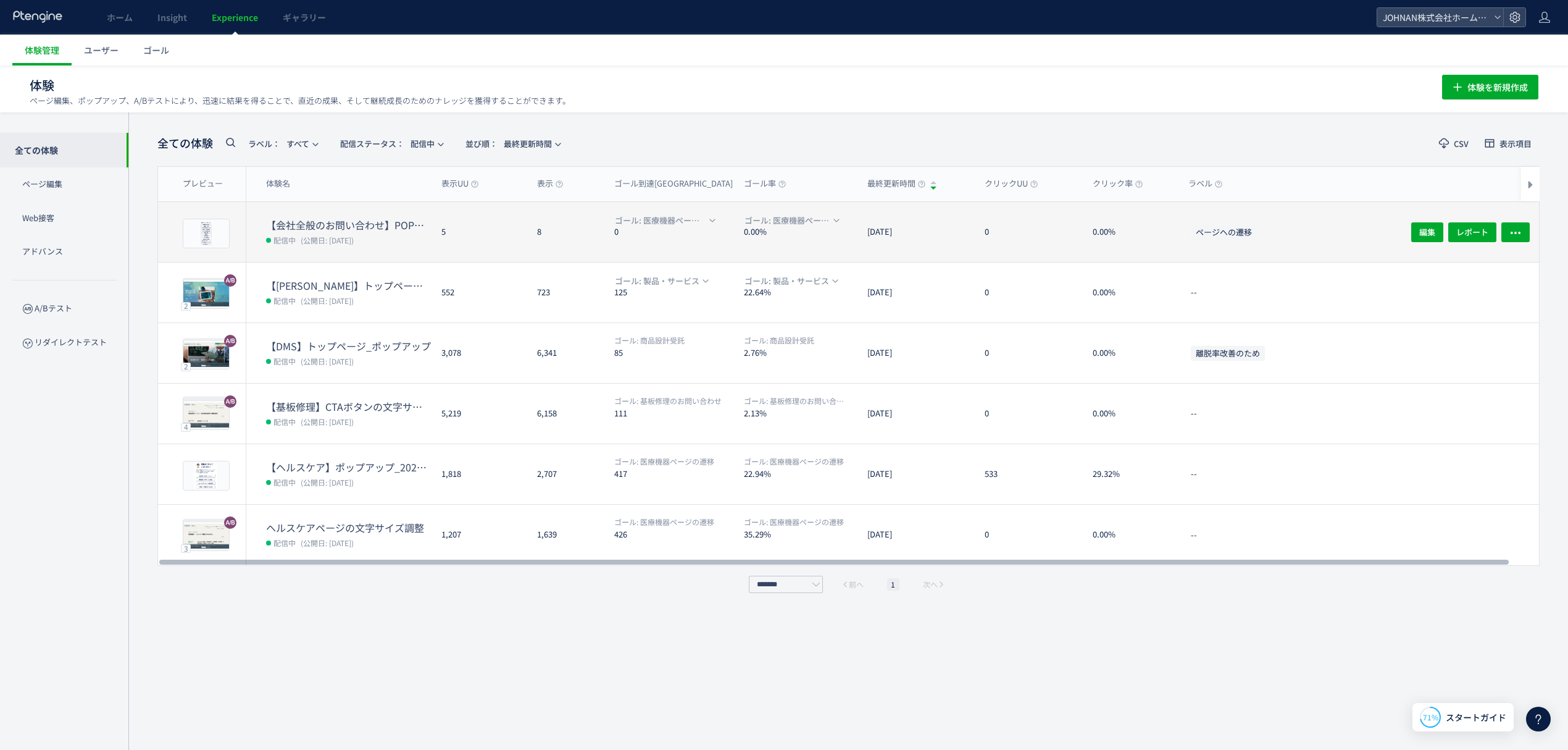
click at [1344, 228] on div "ページへの遷移" at bounding box center [1302, 232] width 247 height 60
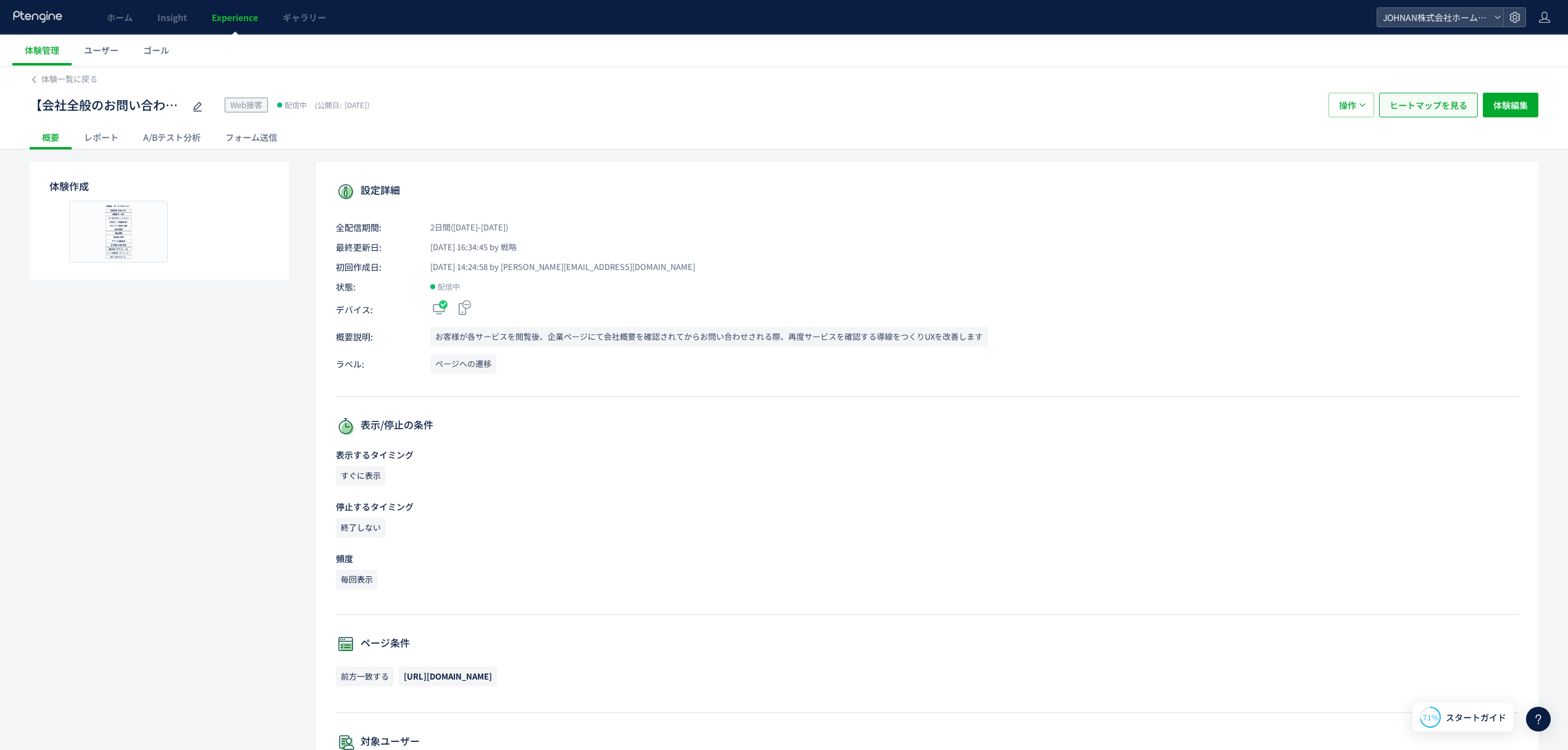
click at [1434, 102] on span "ヒートマップを見る" at bounding box center [1429, 105] width 78 height 25
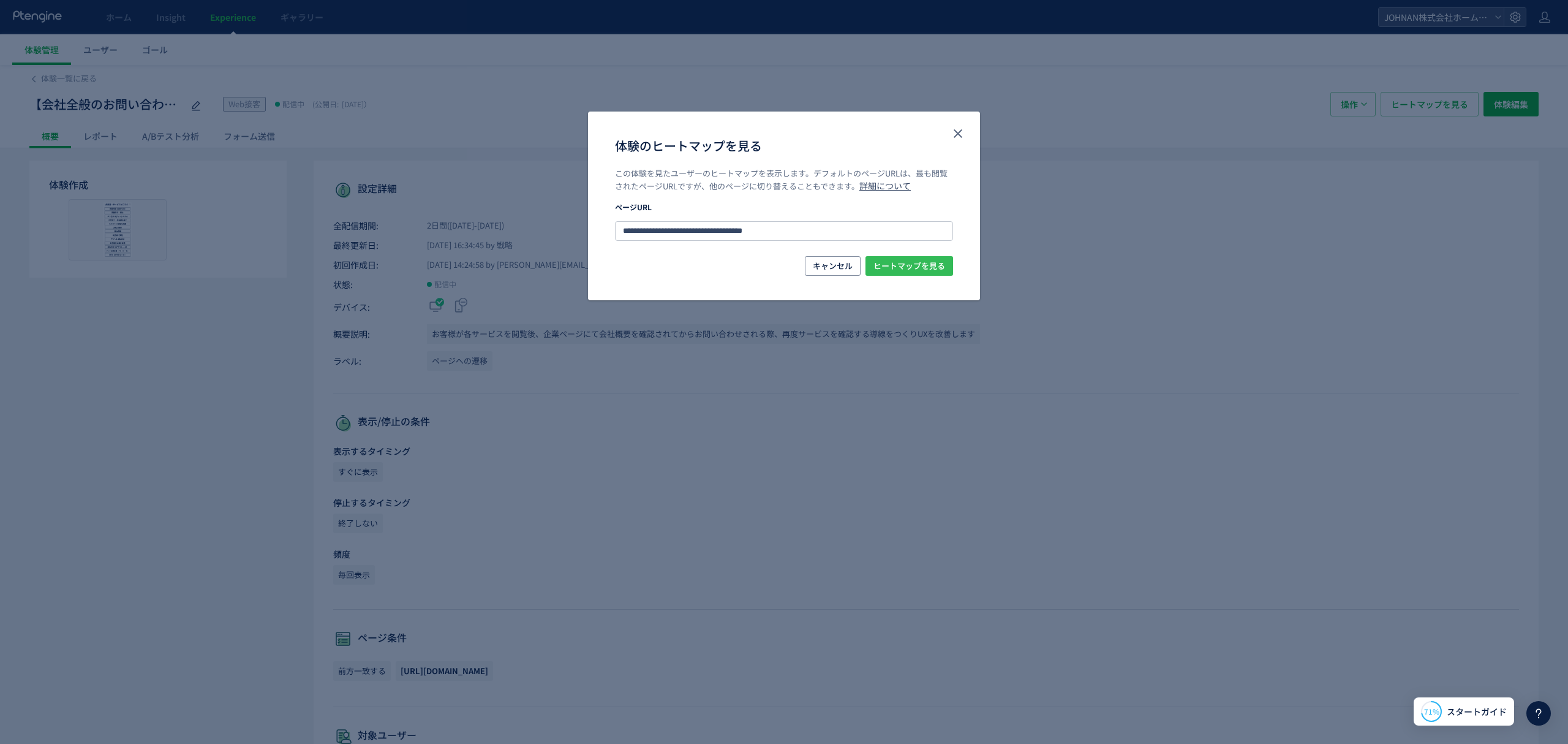
drag, startPoint x: 906, startPoint y: 264, endPoint x: 931, endPoint y: 264, distance: 25.0
click at [907, 264] on span "ヒートマップを見る" at bounding box center [910, 265] width 72 height 19
click at [964, 136] on icon "close" at bounding box center [958, 133] width 15 height 15
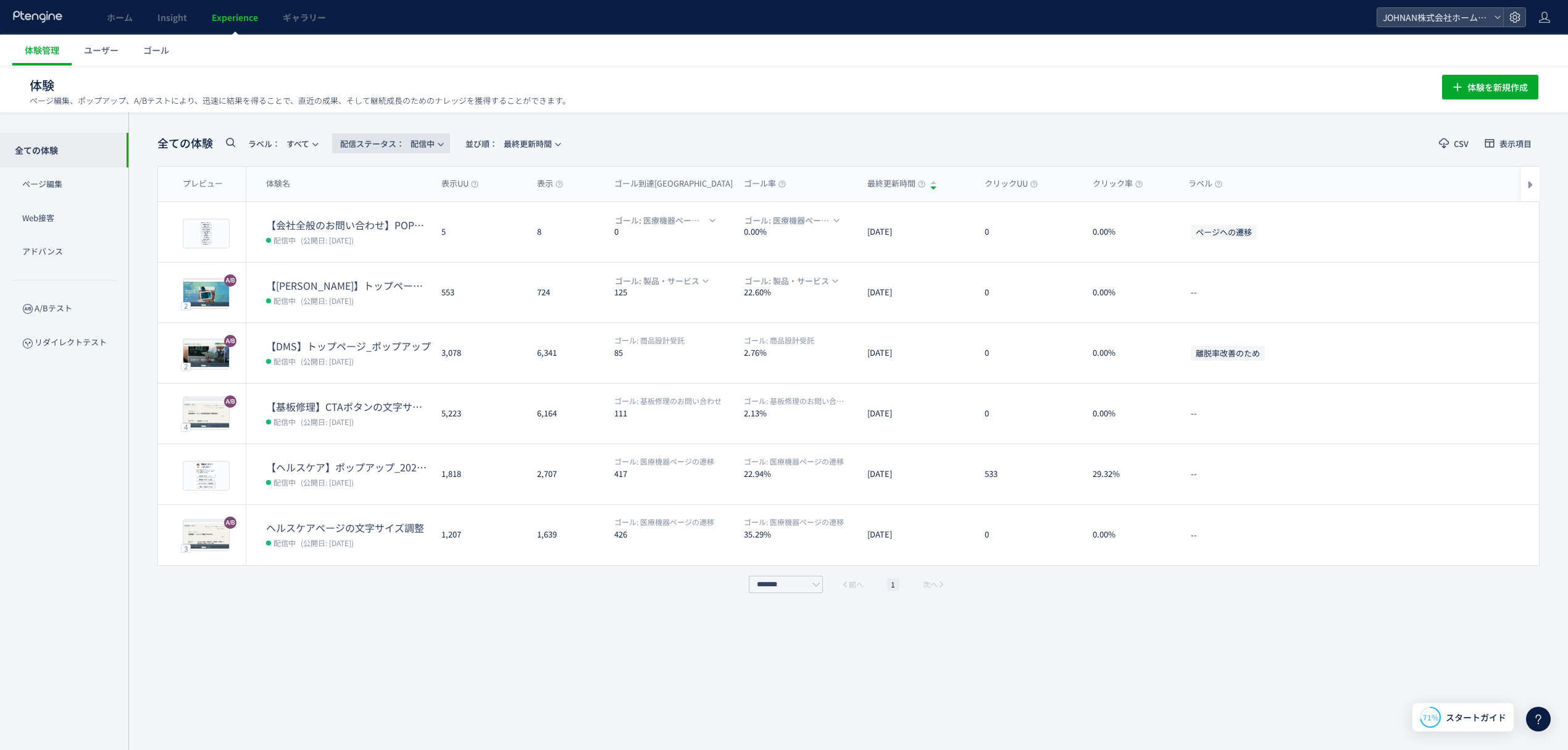
click at [435, 146] on span "配信ステータス​： 配信中" at bounding box center [387, 143] width 95 height 20
click at [397, 202] on li "配信中" at bounding box center [394, 201] width 51 height 22
click at [421, 139] on span "配信ステータス​： 配信中" at bounding box center [387, 143] width 95 height 20
click at [401, 249] on li "停止中" at bounding box center [394, 245] width 51 height 22
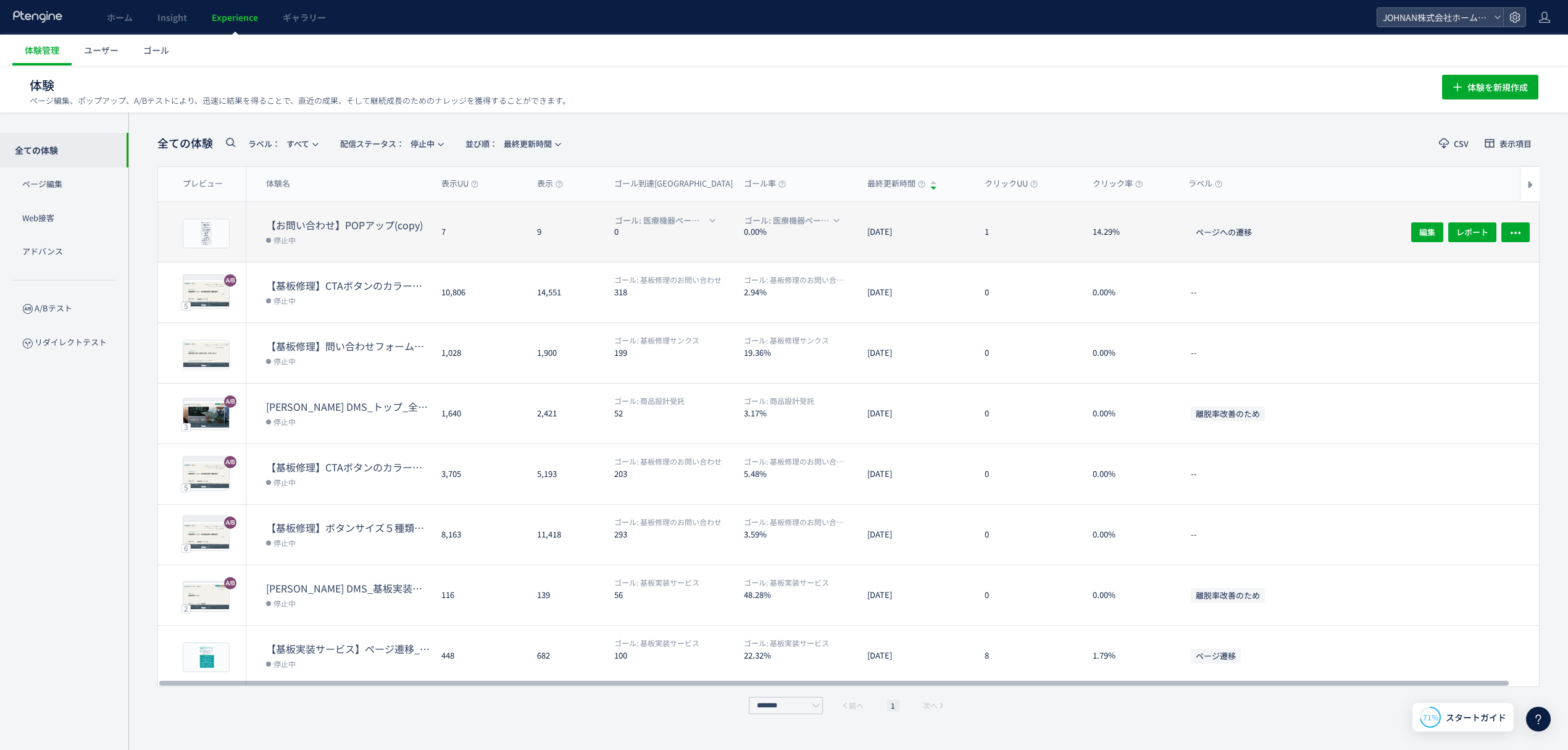
click at [1335, 241] on div "ページへの遷移" at bounding box center [1302, 232] width 247 height 60
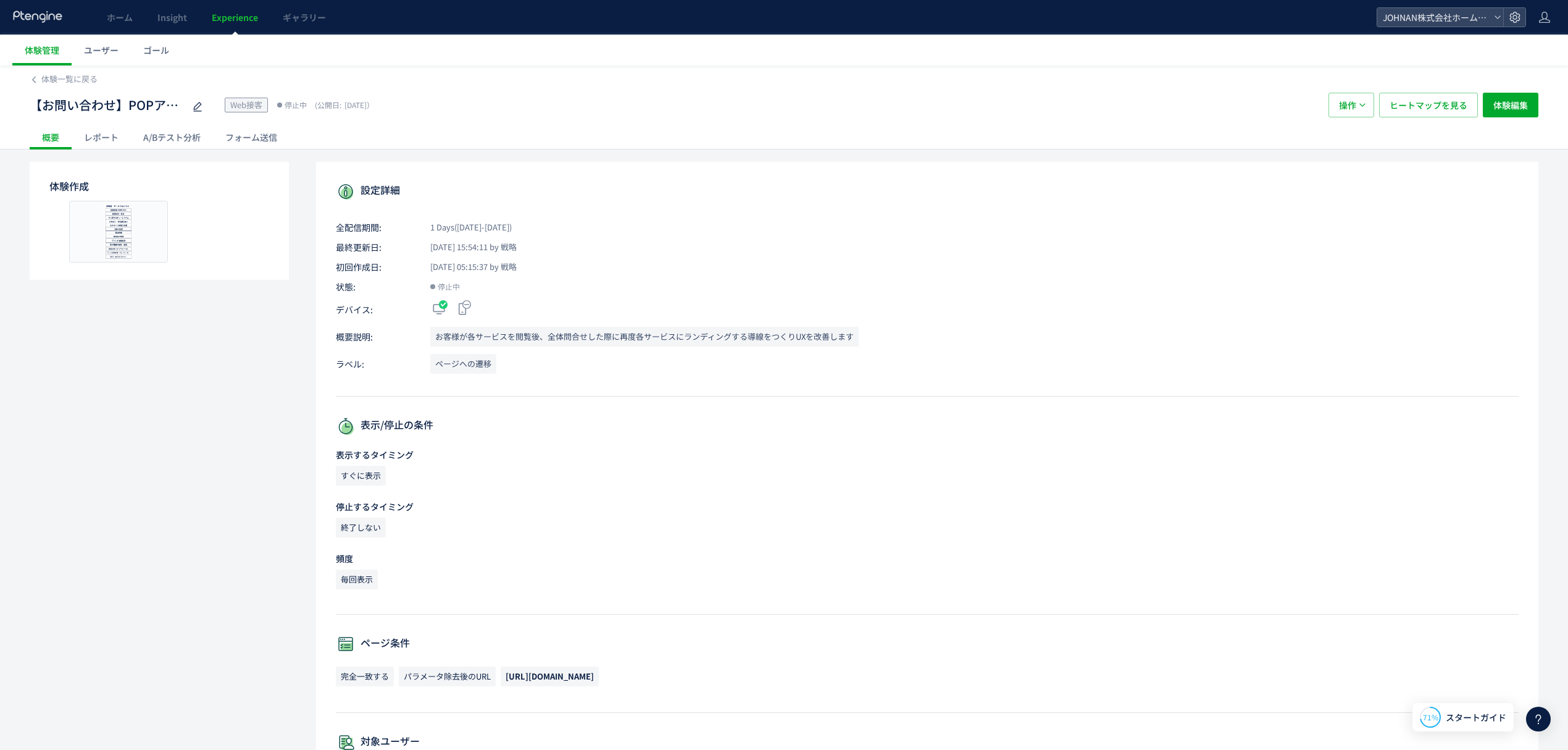
drag, startPoint x: 656, startPoint y: 679, endPoint x: 508, endPoint y: 672, distance: 148.2
click at [508, 672] on p "完全一致する パラメータ除去後のURL [URL][DOMAIN_NAME]" at bounding box center [928, 679] width 1183 height 26
copy span "[URL][DOMAIN_NAME]"
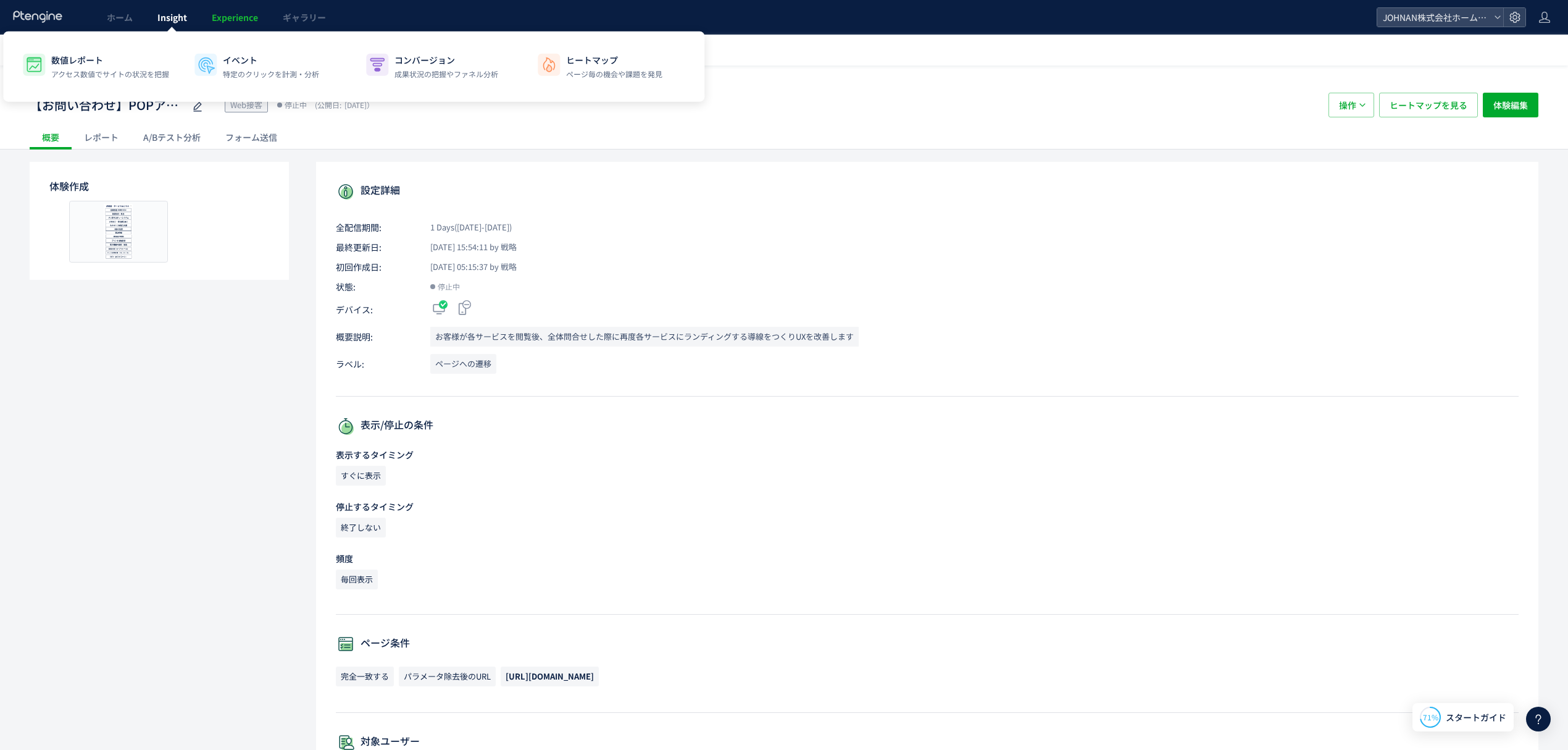
click at [158, 16] on span "Insight" at bounding box center [172, 17] width 30 height 13
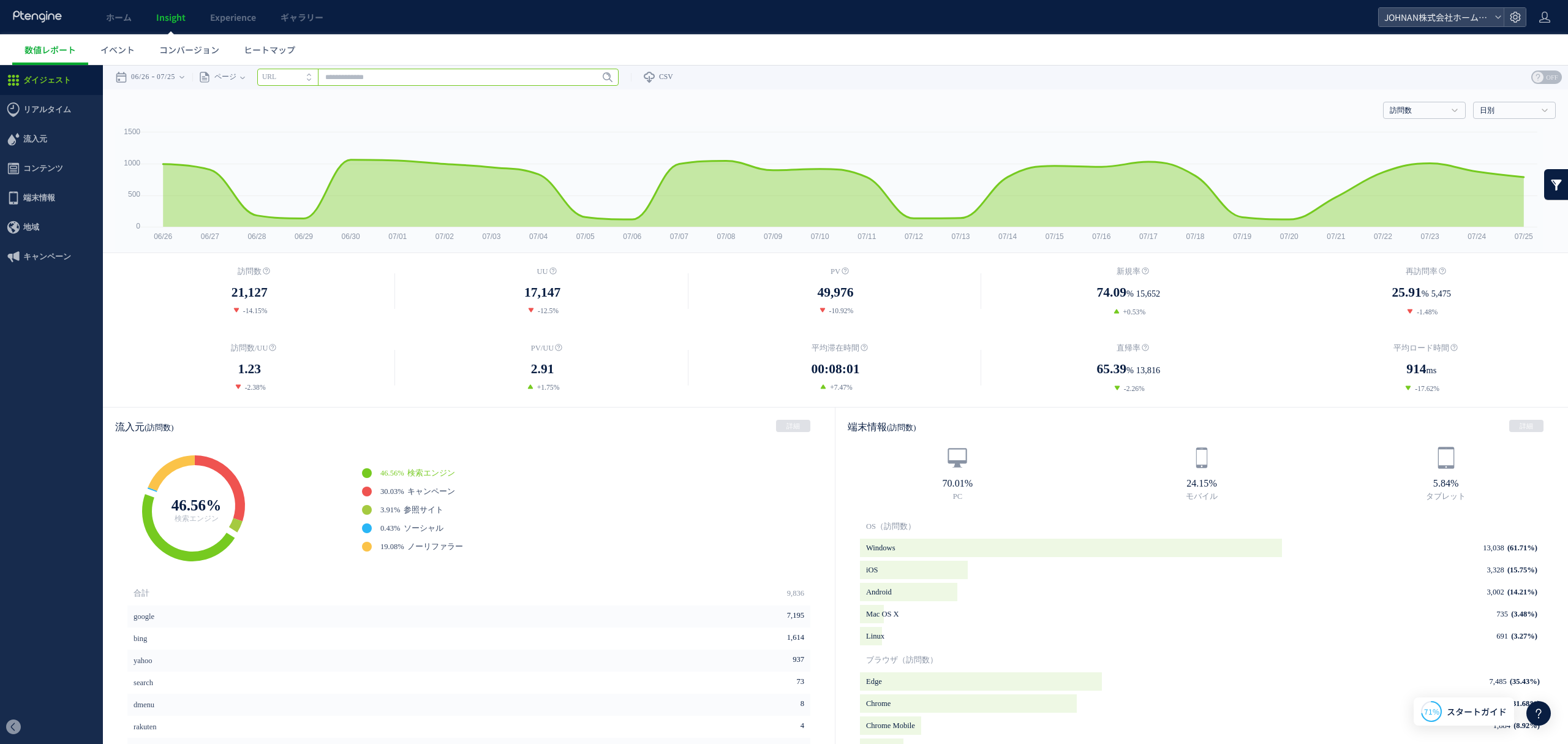
click at [382, 72] on input "text" at bounding box center [438, 77] width 361 height 17
paste input "**********"
type input "**********"
click at [602, 81] on span "Enter" at bounding box center [604, 77] width 16 height 13
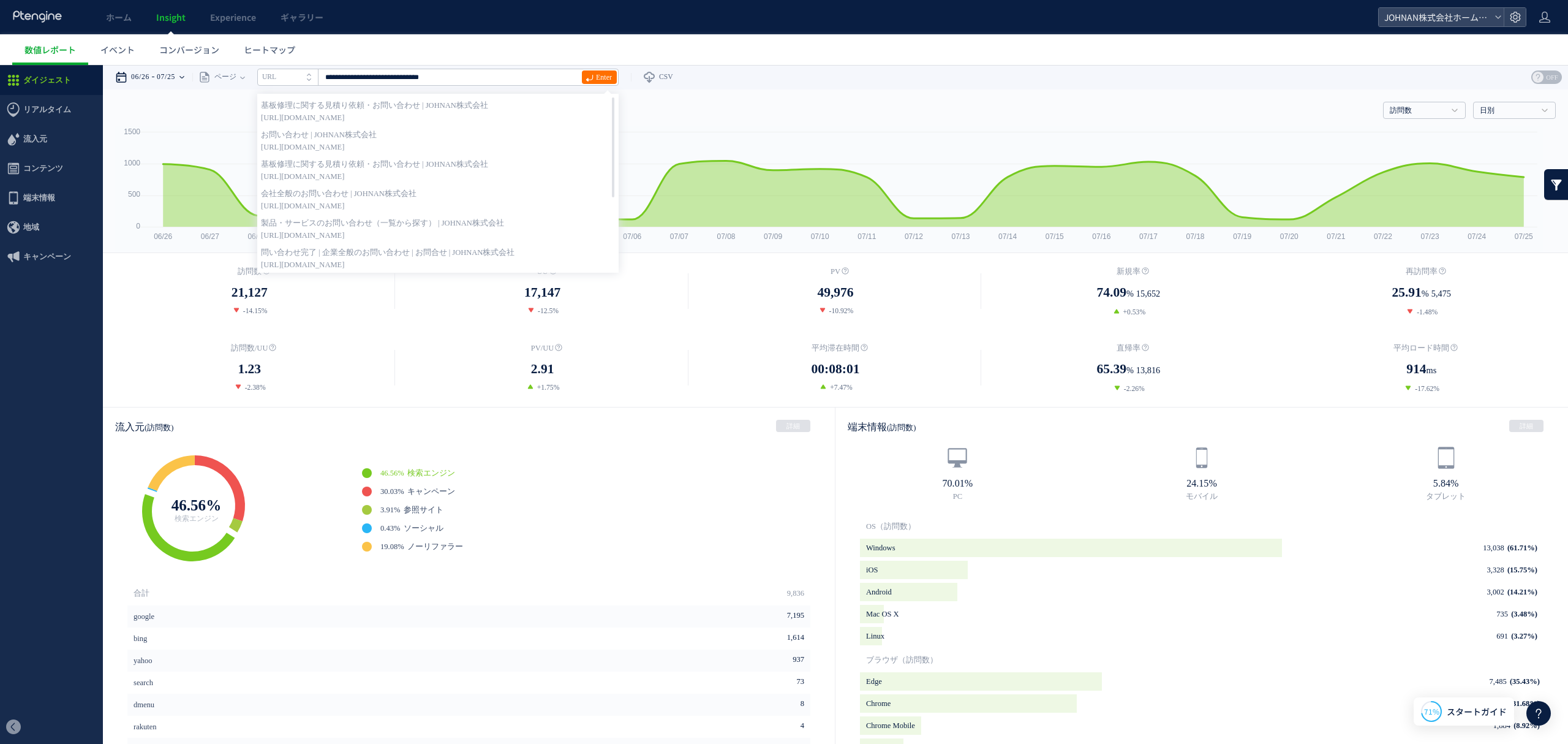
click at [192, 79] on div "06/26 07/25" at bounding box center [153, 78] width 77 height 25
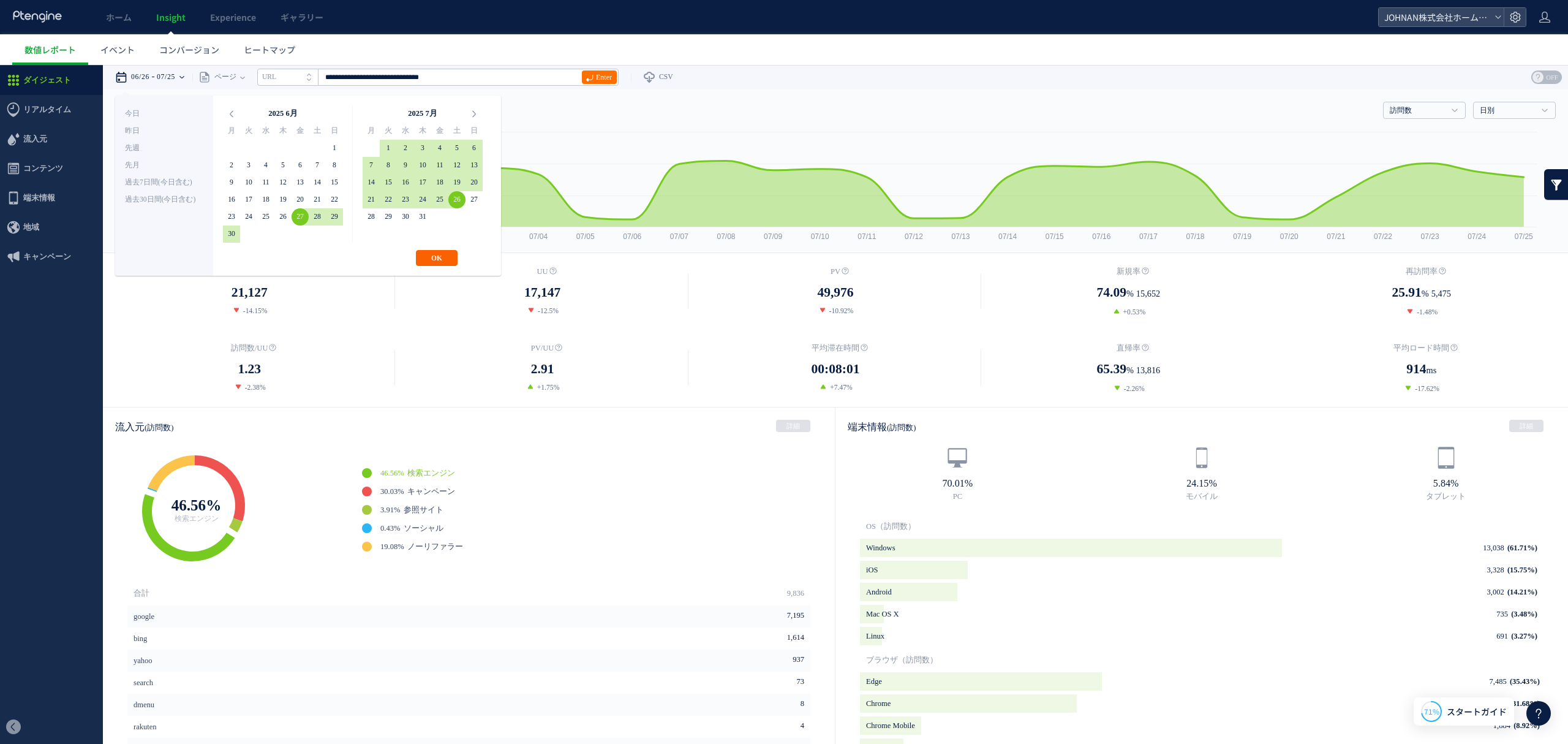
click at [434, 253] on button "OK" at bounding box center [437, 257] width 42 height 16
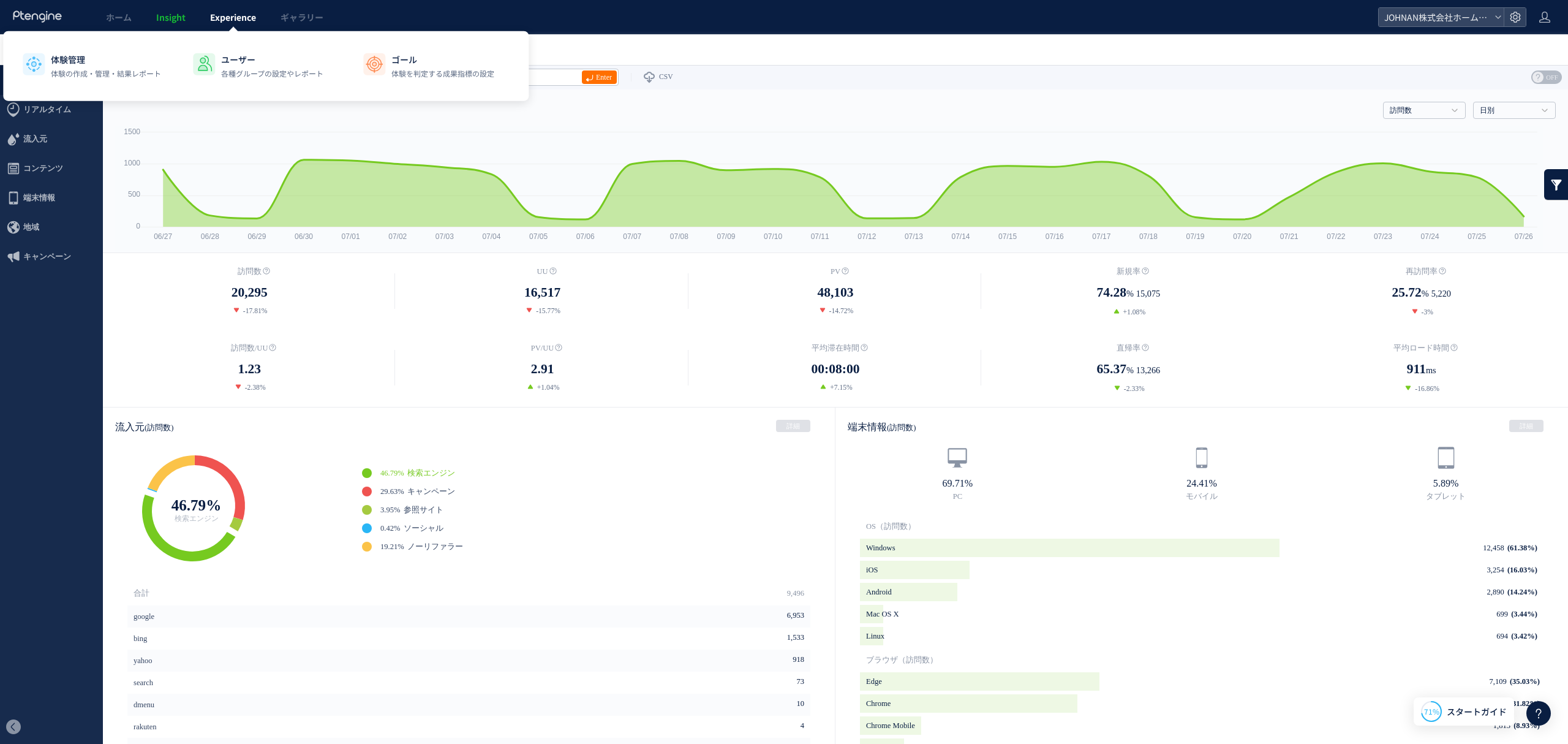
click at [214, 13] on span "Experience" at bounding box center [232, 17] width 46 height 12
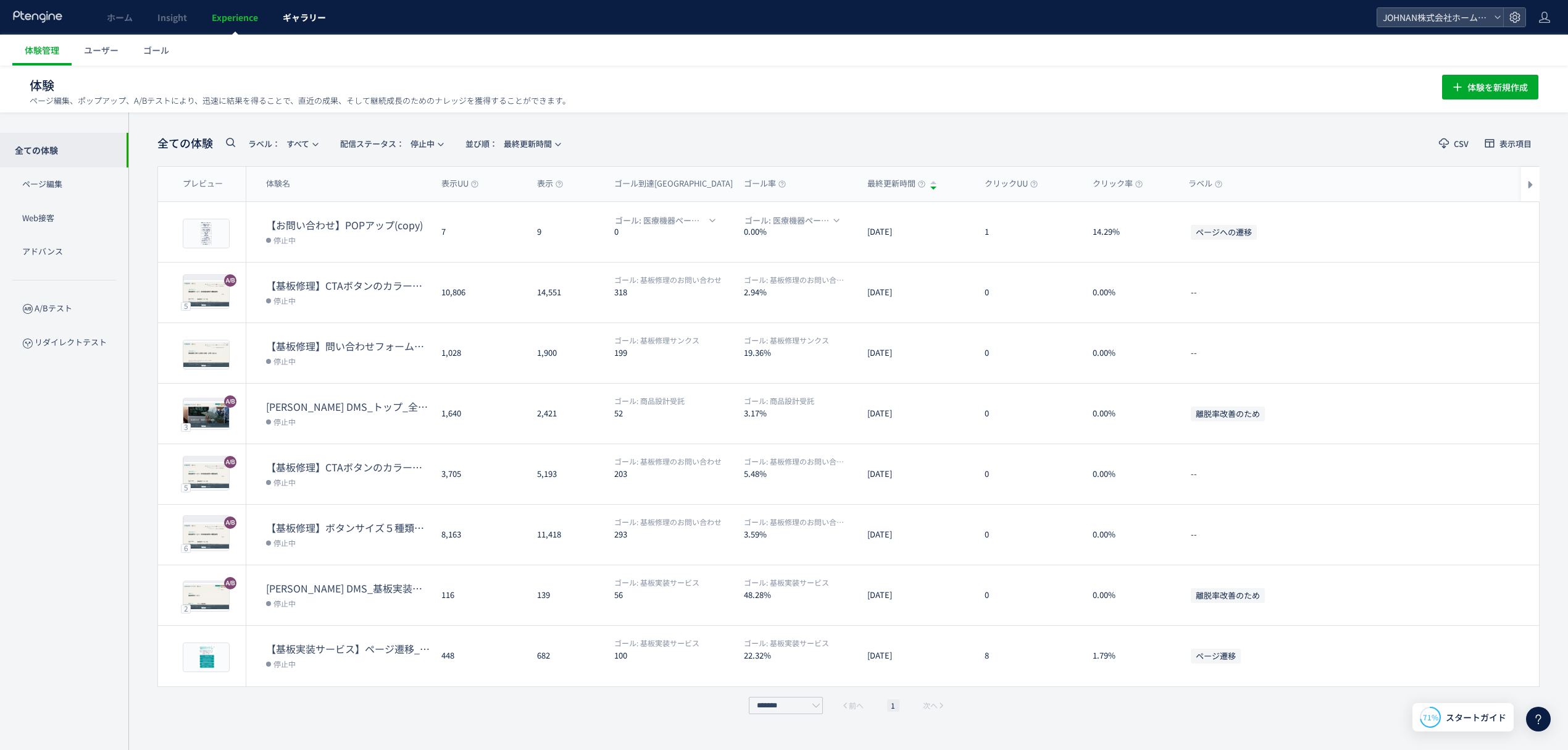
click at [284, 20] on span "ギャラリー" at bounding box center [304, 17] width 43 height 13
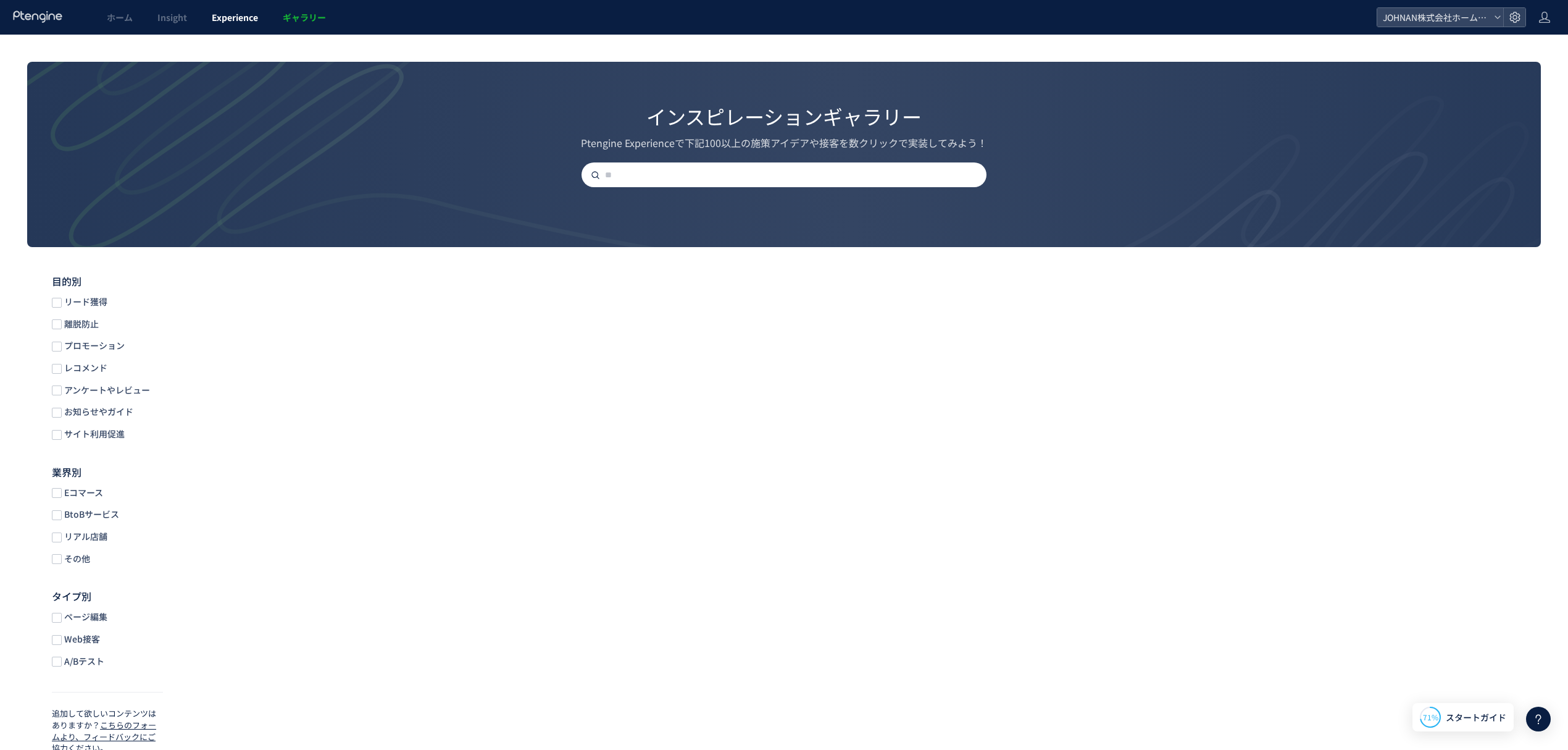
click at [230, 24] on link "Experience" at bounding box center [235, 17] width 71 height 34
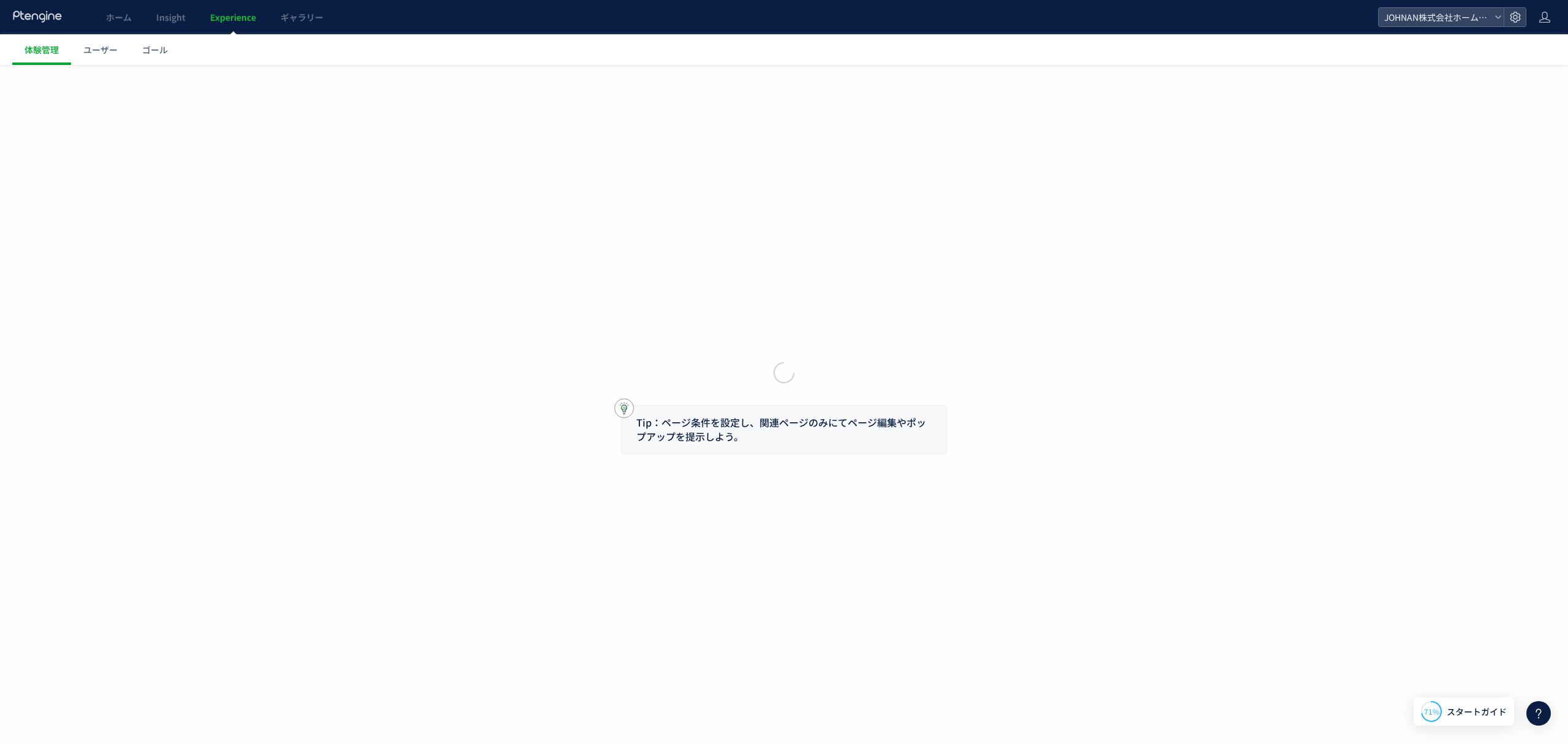
click at [167, 16] on body "ホーム Insight Experience ギャラリー JOHNAN株式会社ホームページ 体験管理 ユーザー ゴール Tip：ページ条件を設定し、関連ページ…" at bounding box center [784, 372] width 1568 height 744
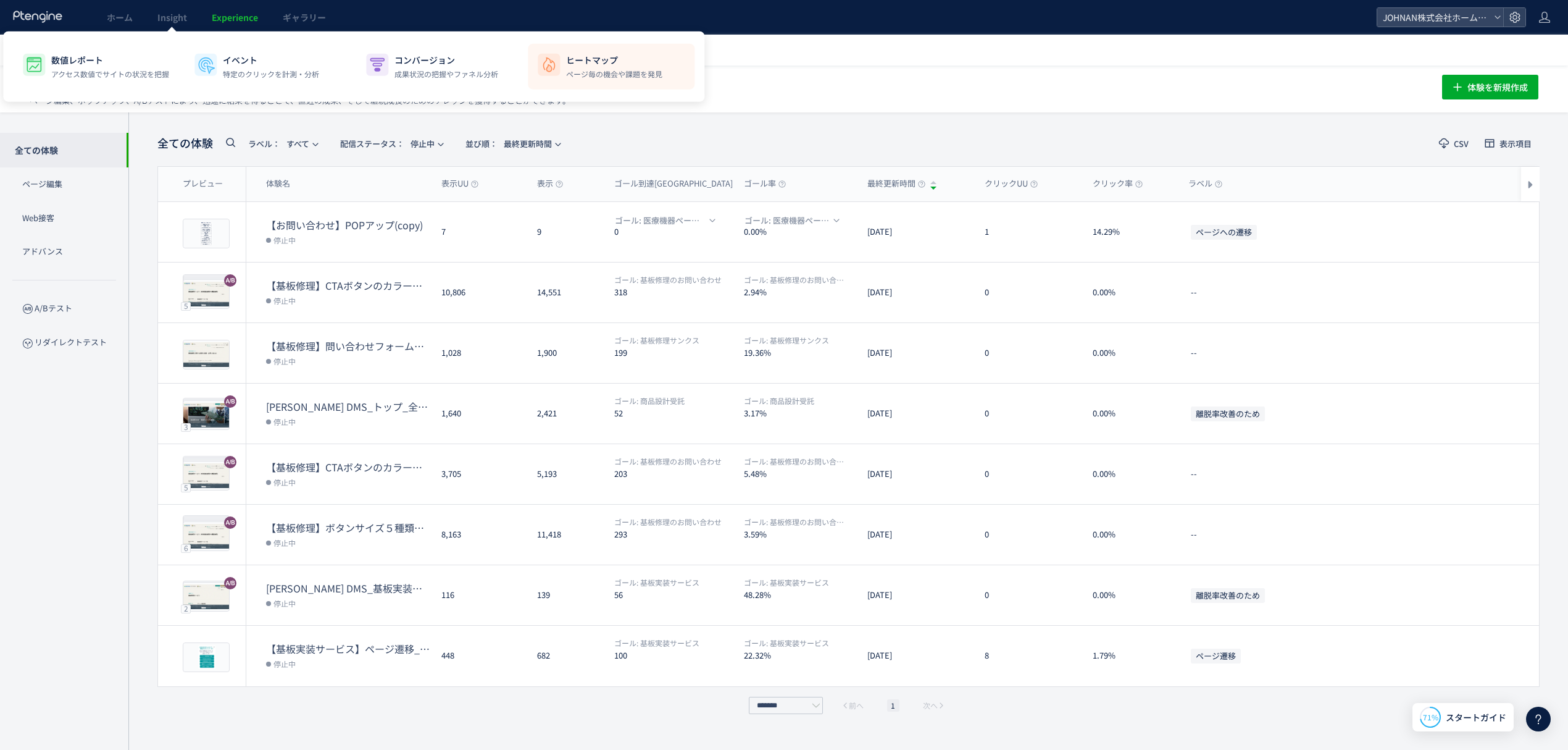
click at [596, 63] on p "ヒートマップ" at bounding box center [614, 60] width 96 height 13
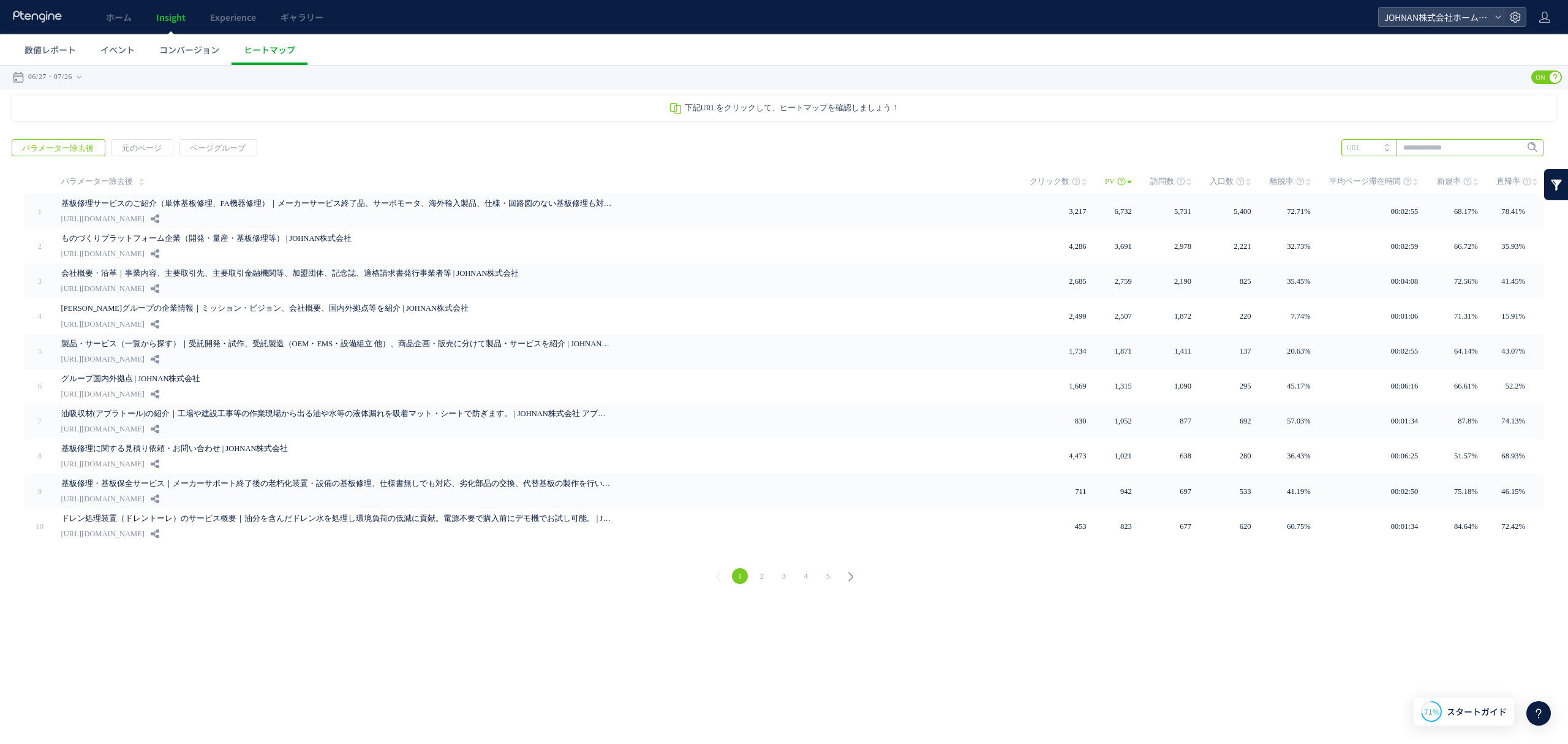
click at [1434, 142] on input "text" at bounding box center [1443, 148] width 202 height 17
click at [1441, 149] on input "text" at bounding box center [1443, 148] width 202 height 17
click at [1439, 155] on input "text" at bounding box center [1443, 148] width 202 height 17
paste input "**********"
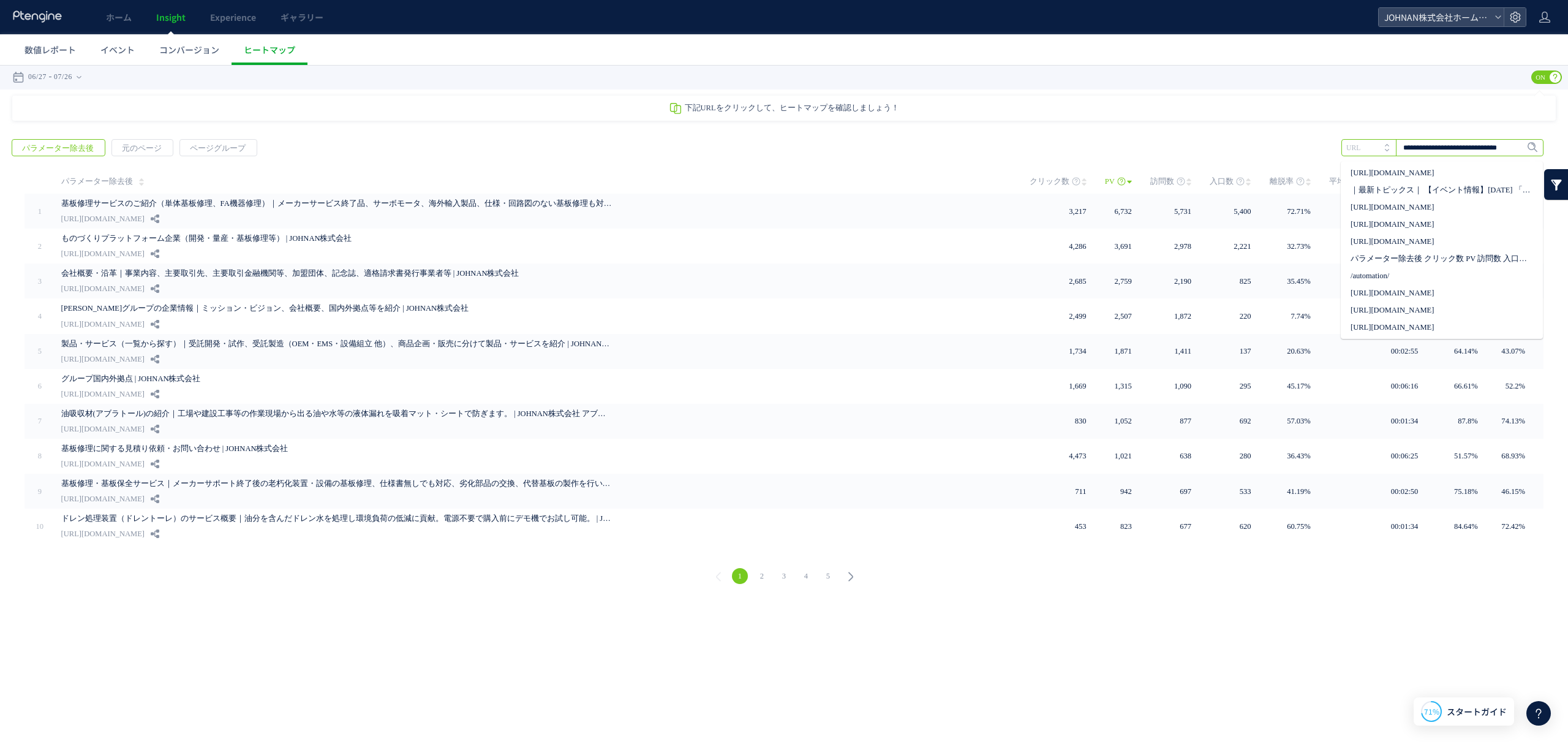
scroll to position [0, 22]
type input "**********"
click at [1521, 149] on span "Enter" at bounding box center [1528, 147] width 16 height 13
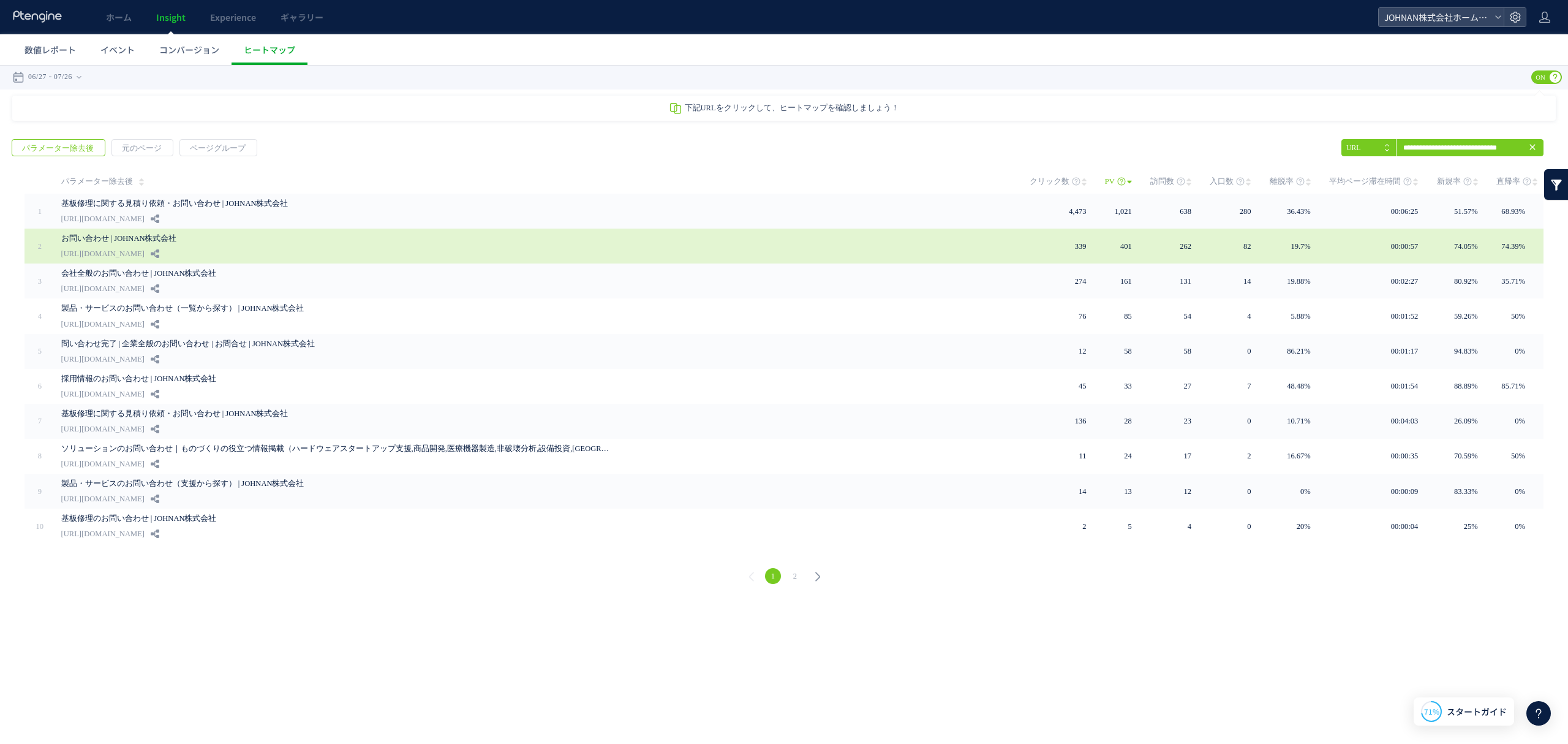
click at [145, 249] on link "[URL][DOMAIN_NAME]" at bounding box center [103, 253] width 83 height 15
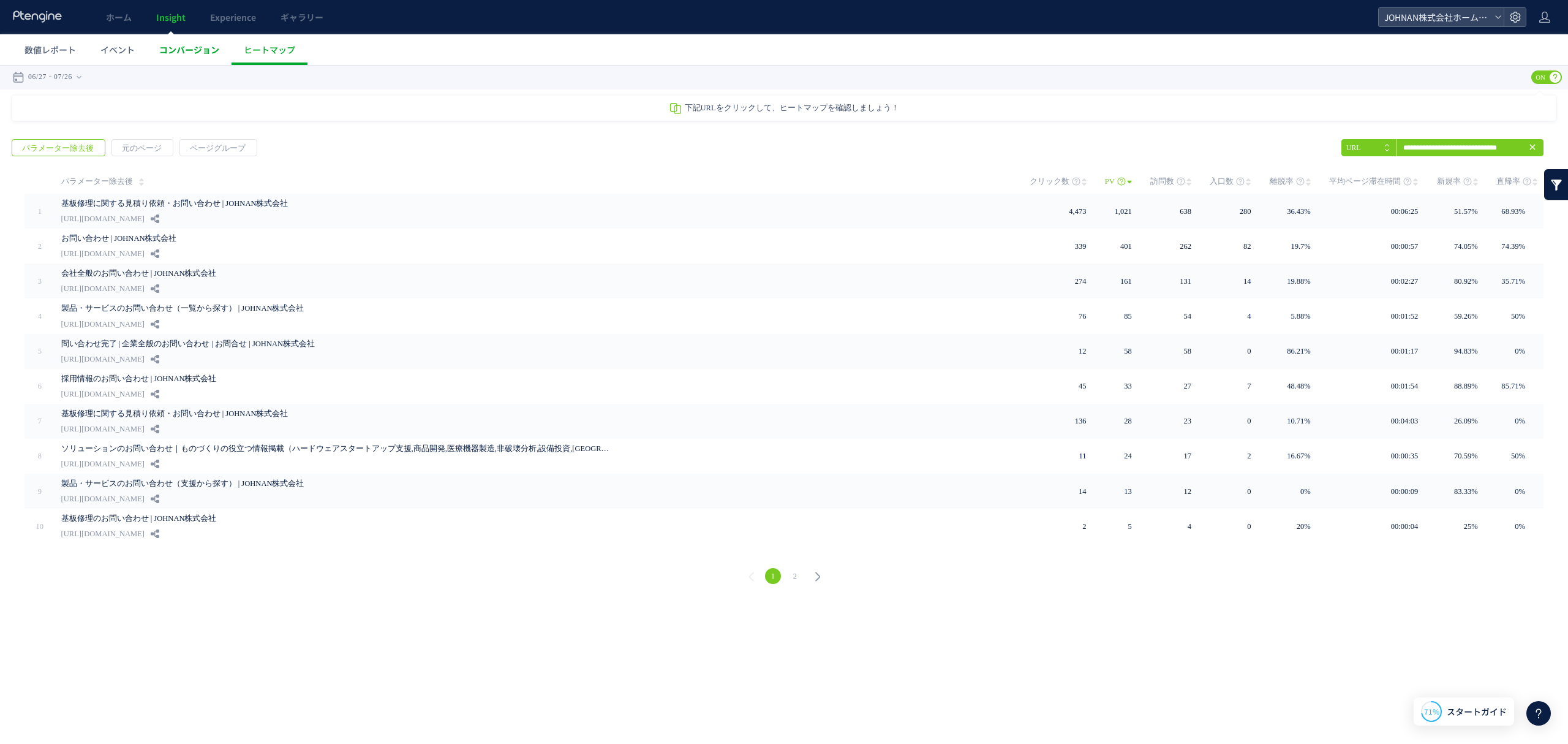
click at [196, 49] on span "コンバージョン" at bounding box center [189, 50] width 60 height 12
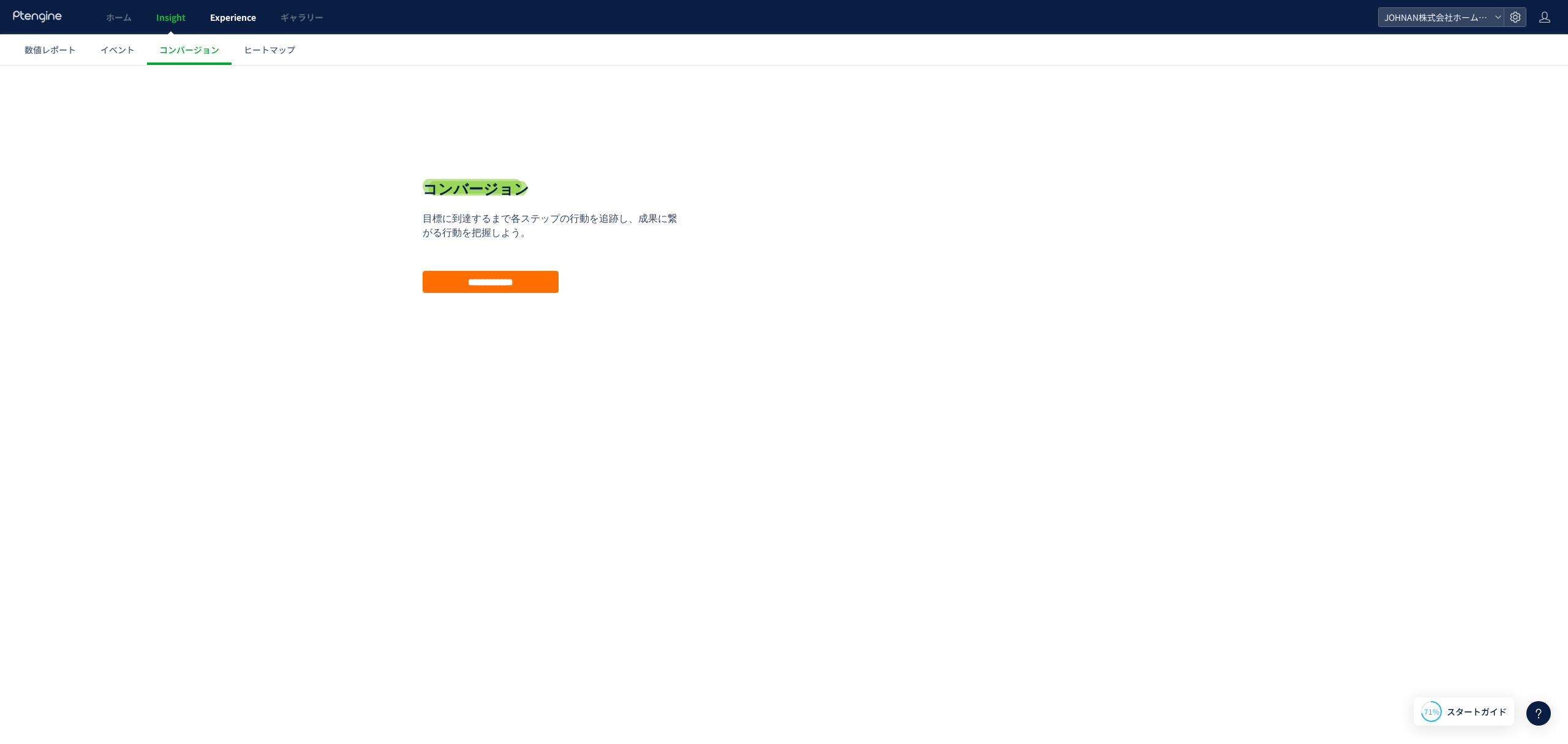
click at [239, 13] on span "Experience" at bounding box center [232, 17] width 46 height 12
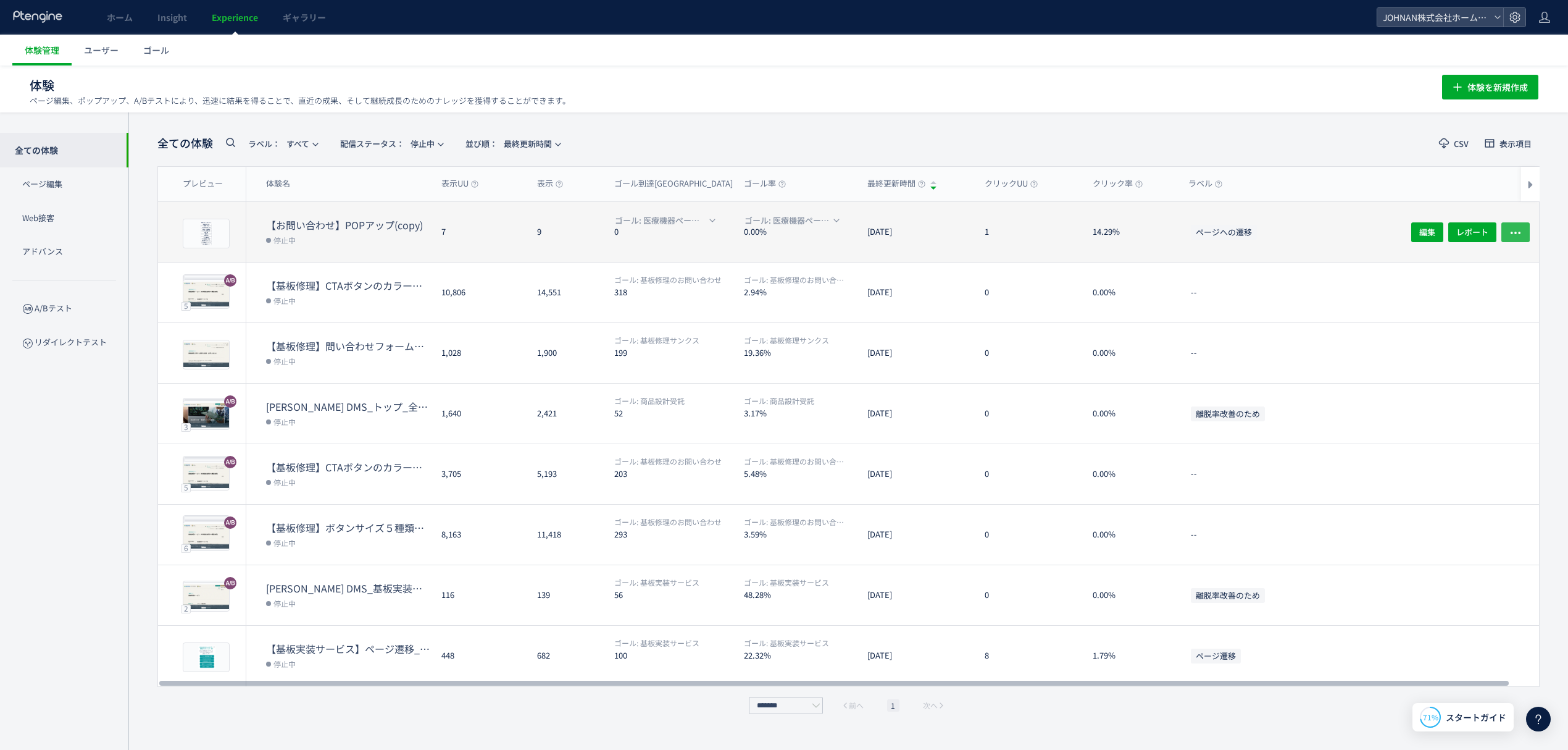
click at [1517, 234] on icon "button" at bounding box center [1515, 232] width 13 height 13
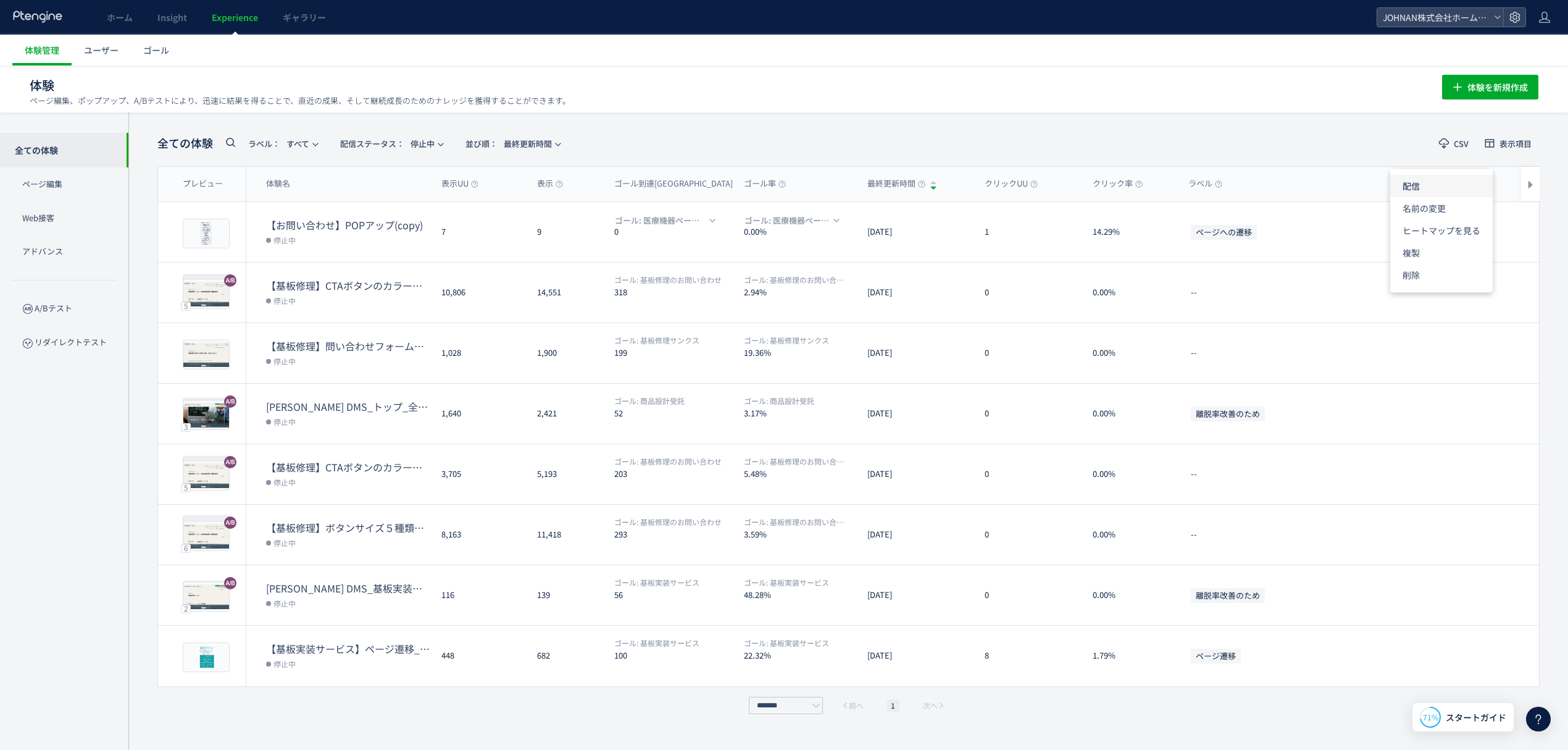
click at [1415, 179] on li "配信" at bounding box center [1441, 186] width 103 height 22
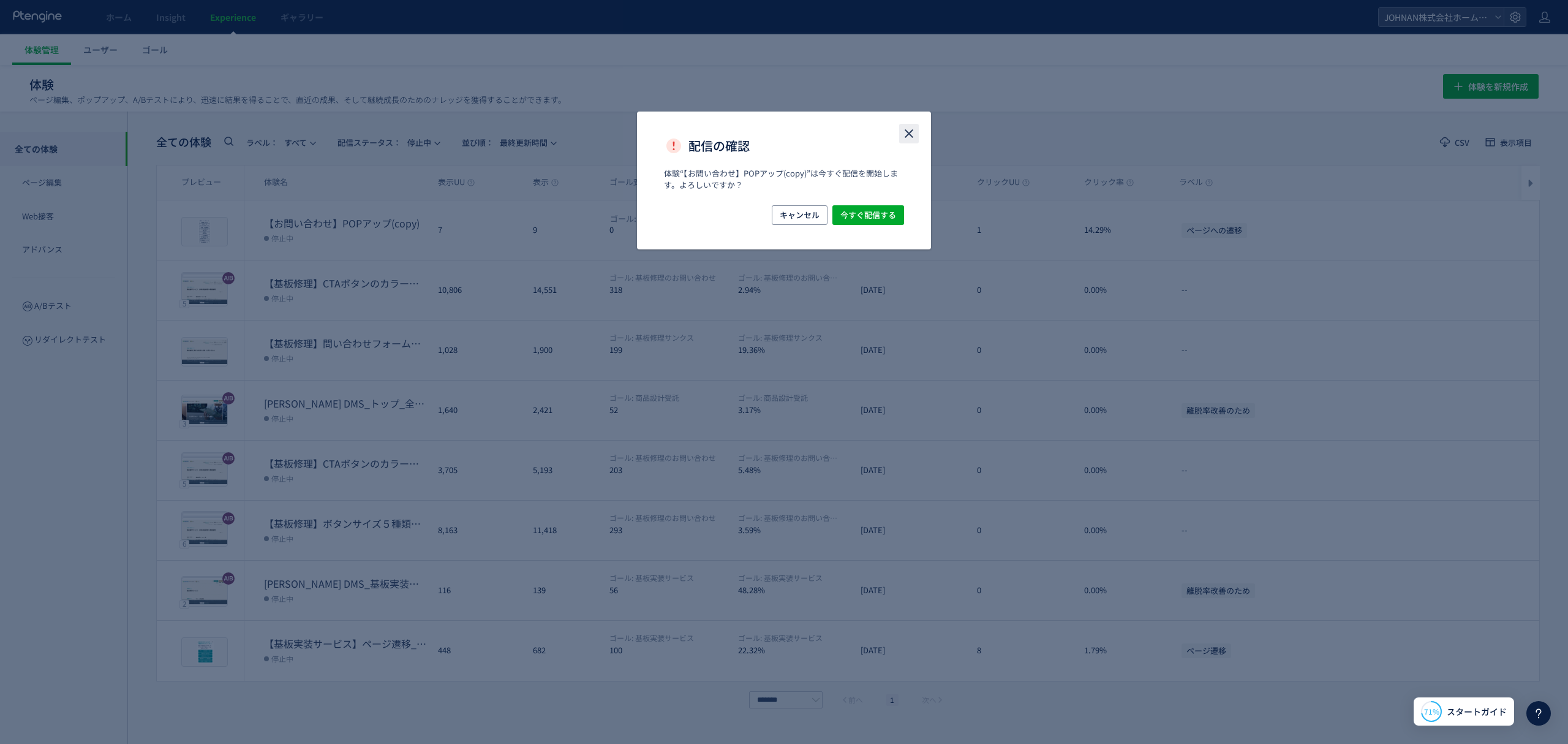
click at [907, 127] on icon "close" at bounding box center [909, 133] width 15 height 15
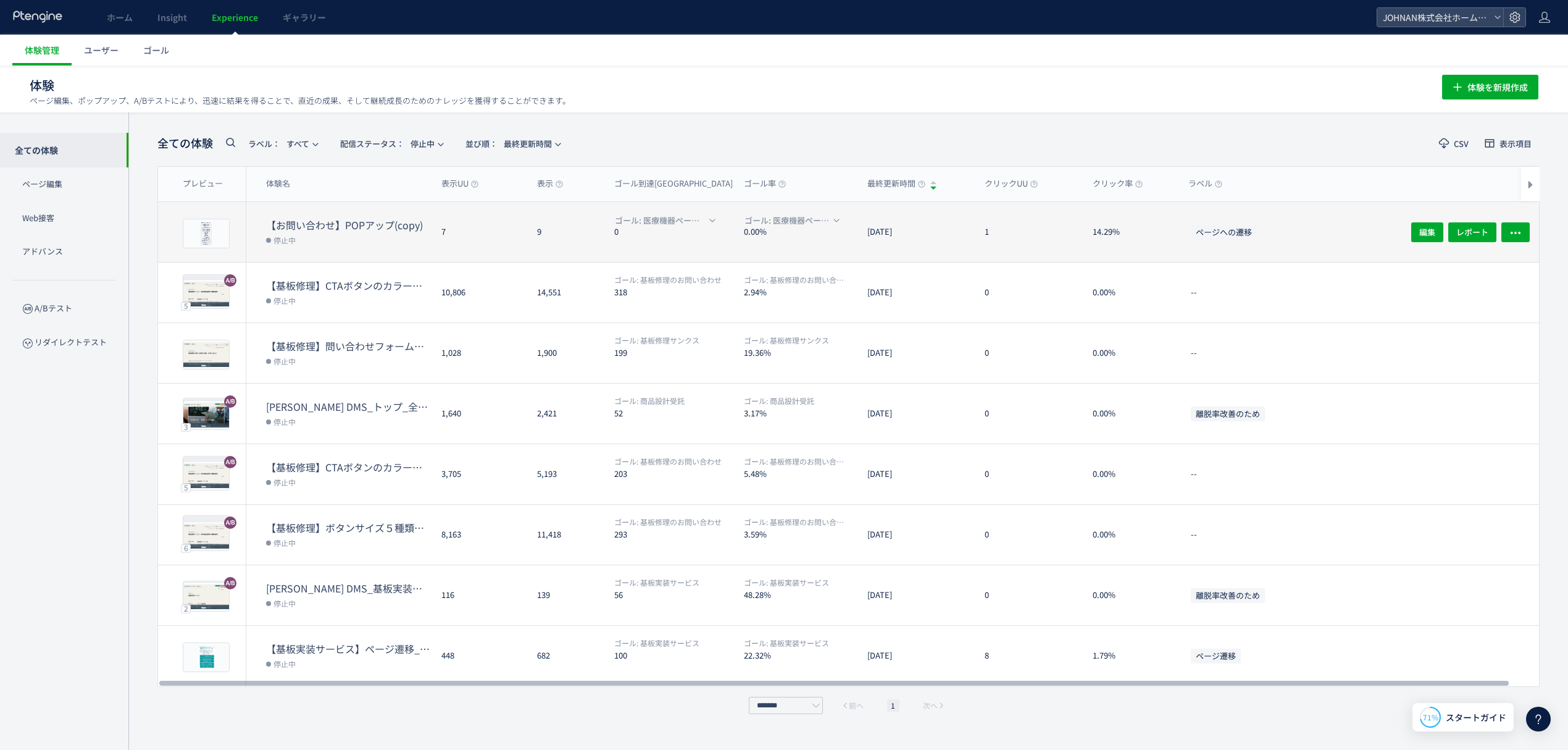
click at [917, 219] on div "[DATE]" at bounding box center [916, 232] width 118 height 60
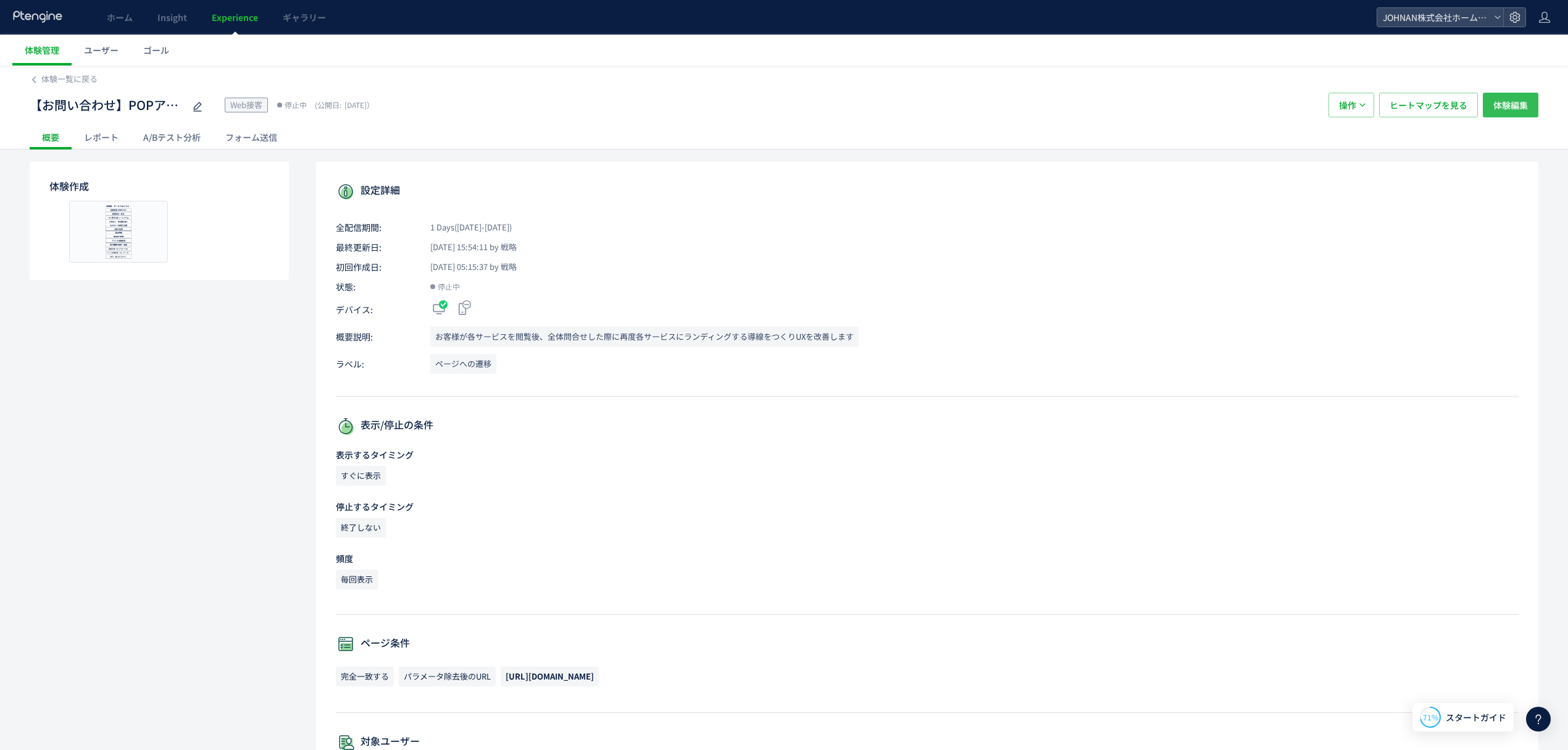
click at [1521, 104] on span "体験編集" at bounding box center [1511, 105] width 34 height 25
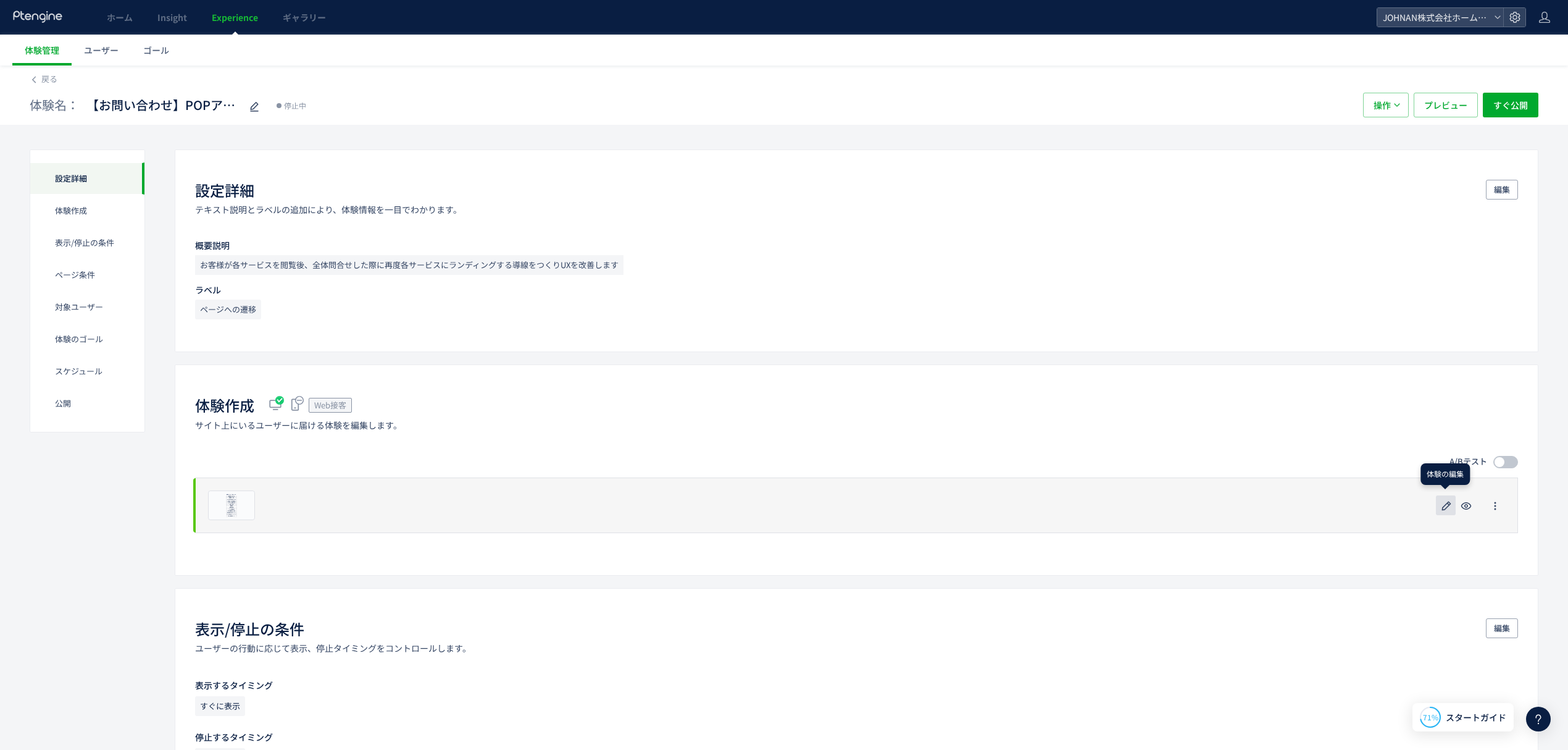
click at [1445, 509] on icon "button" at bounding box center [1447, 505] width 15 height 15
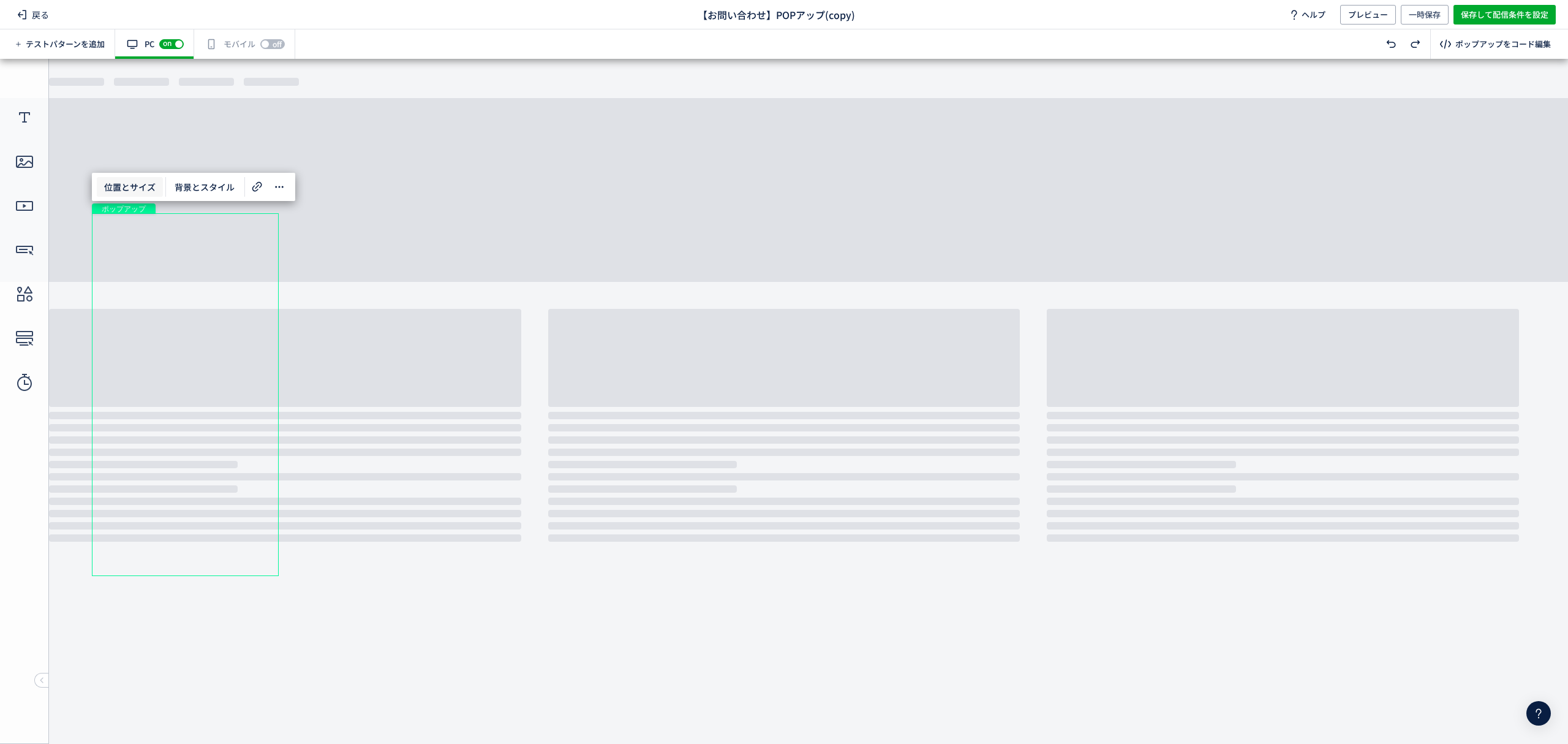
click at [117, 180] on span "位置とサイズ" at bounding box center [129, 187] width 66 height 19
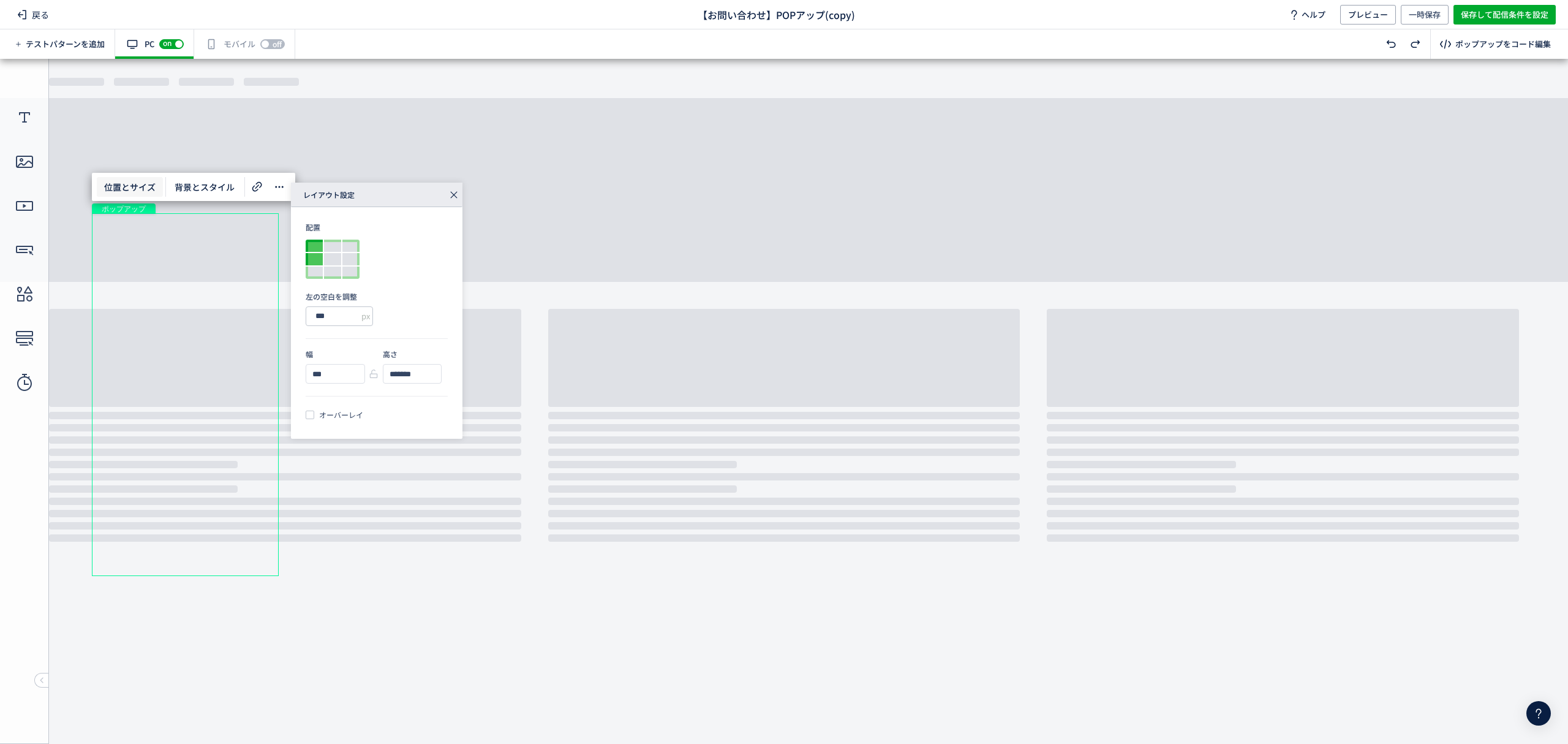
click at [322, 244] on div at bounding box center [314, 246] width 17 height 12
type input "**"
click at [449, 187] on icon at bounding box center [454, 195] width 17 height 17
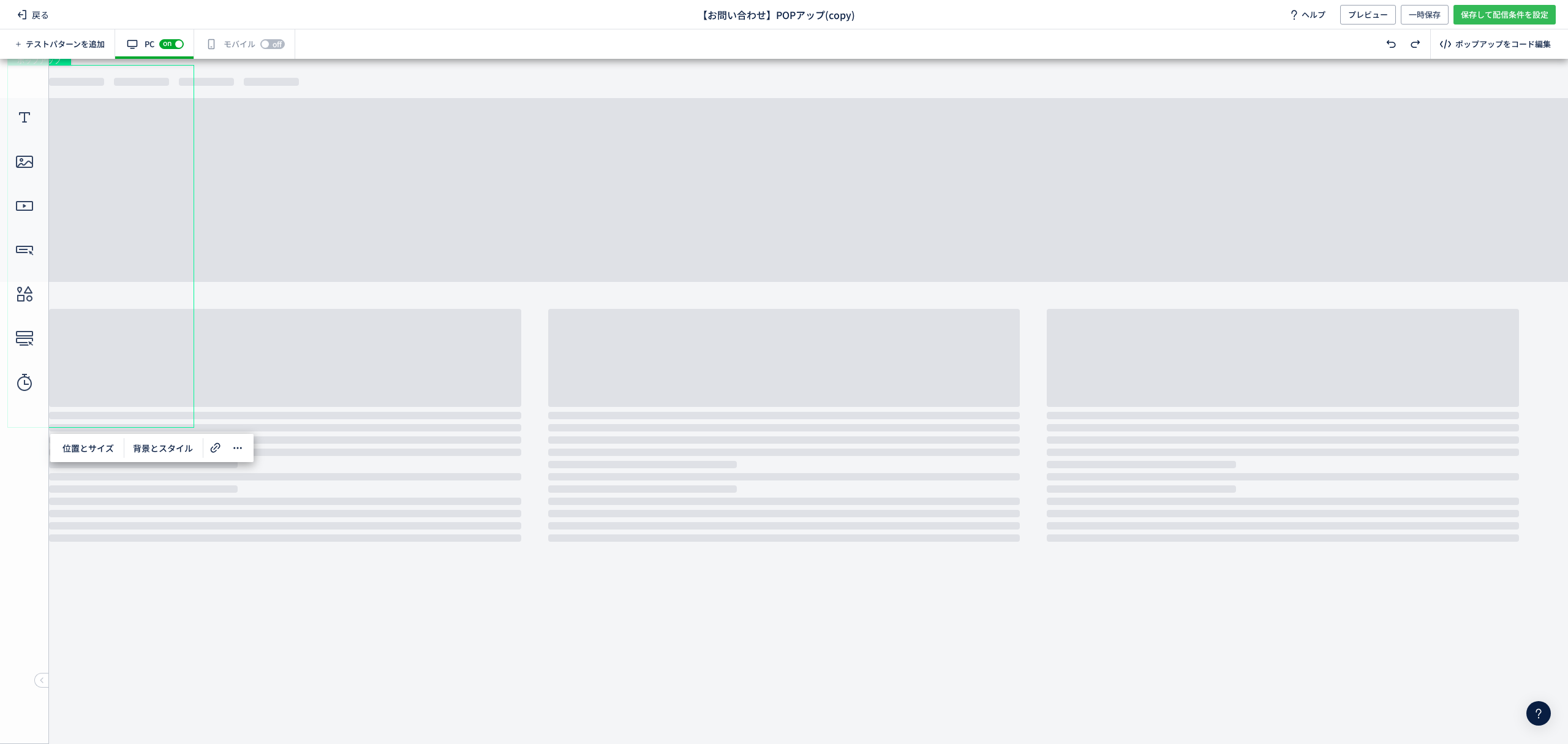
click at [1503, 17] on span "保存して配信条件を設定" at bounding box center [1504, 14] width 88 height 19
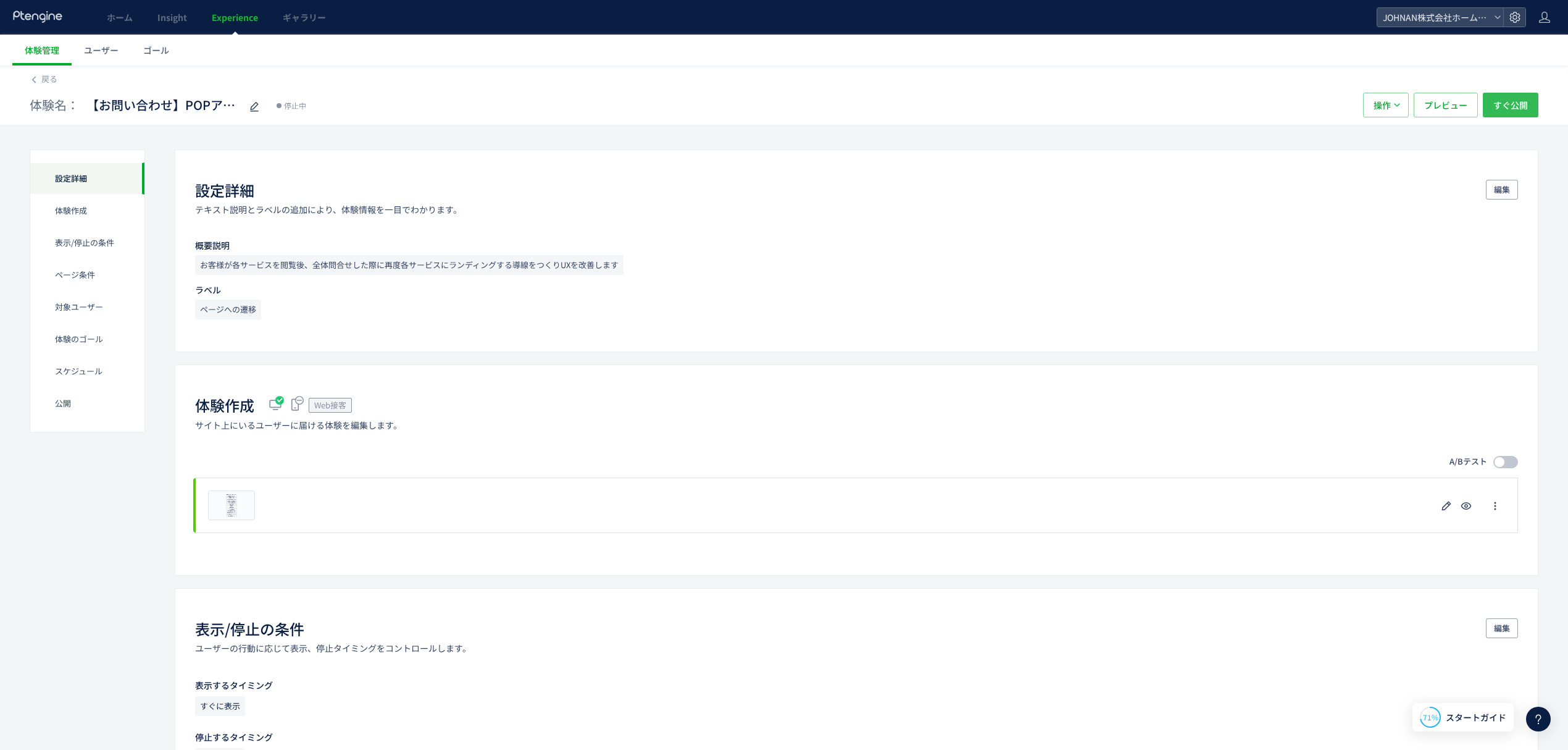
click at [1508, 107] on span "すぐ公開" at bounding box center [1511, 105] width 34 height 25
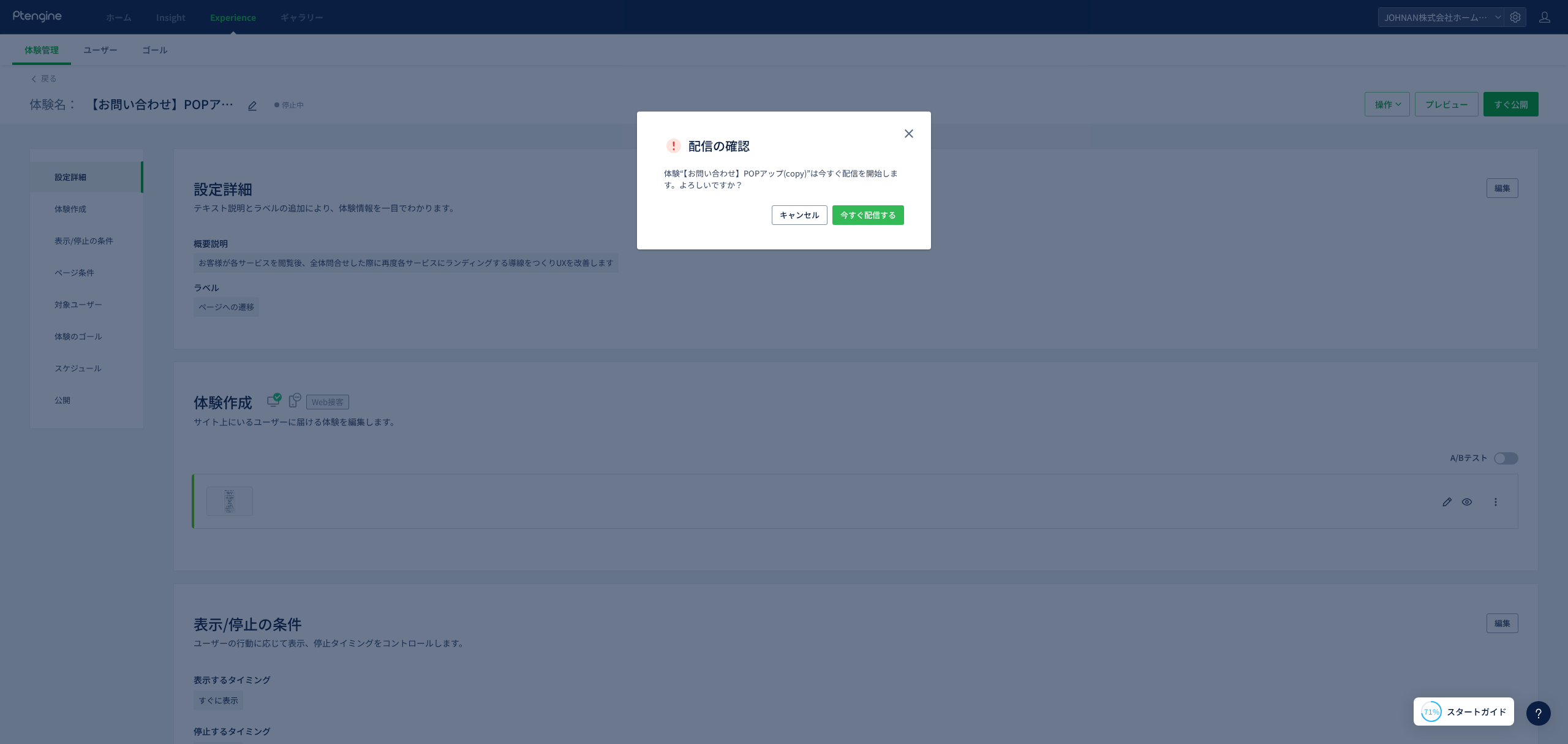
drag, startPoint x: 879, startPoint y: 207, endPoint x: 900, endPoint y: 216, distance: 22.8
click at [882, 207] on span "今すぐ配信する" at bounding box center [868, 215] width 56 height 19
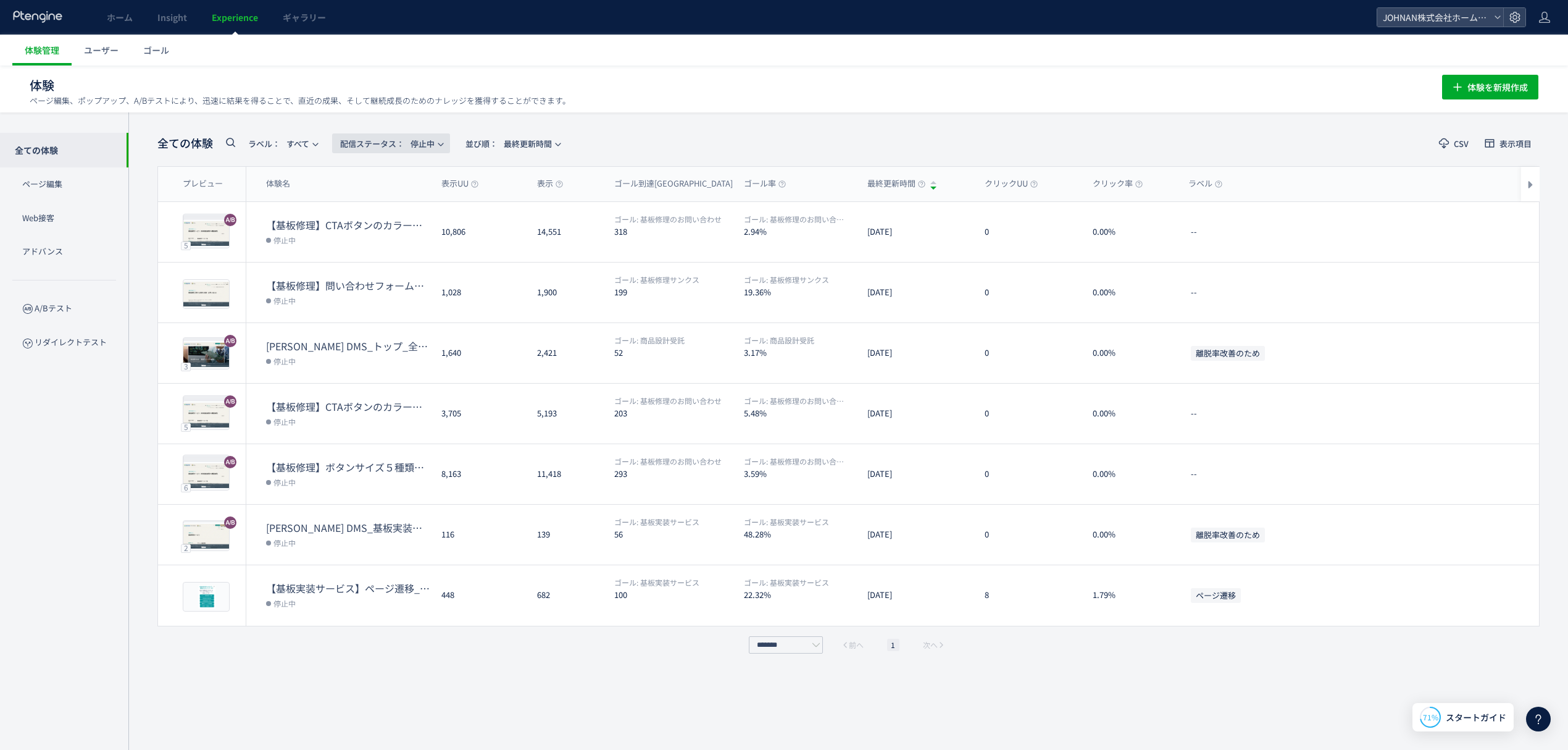
click at [420, 142] on span "配信ステータス​： 停止中" at bounding box center [387, 143] width 95 height 20
click at [404, 203] on li "配信中" at bounding box center [394, 201] width 51 height 22
